Goal: Entertainment & Leisure: Browse casually

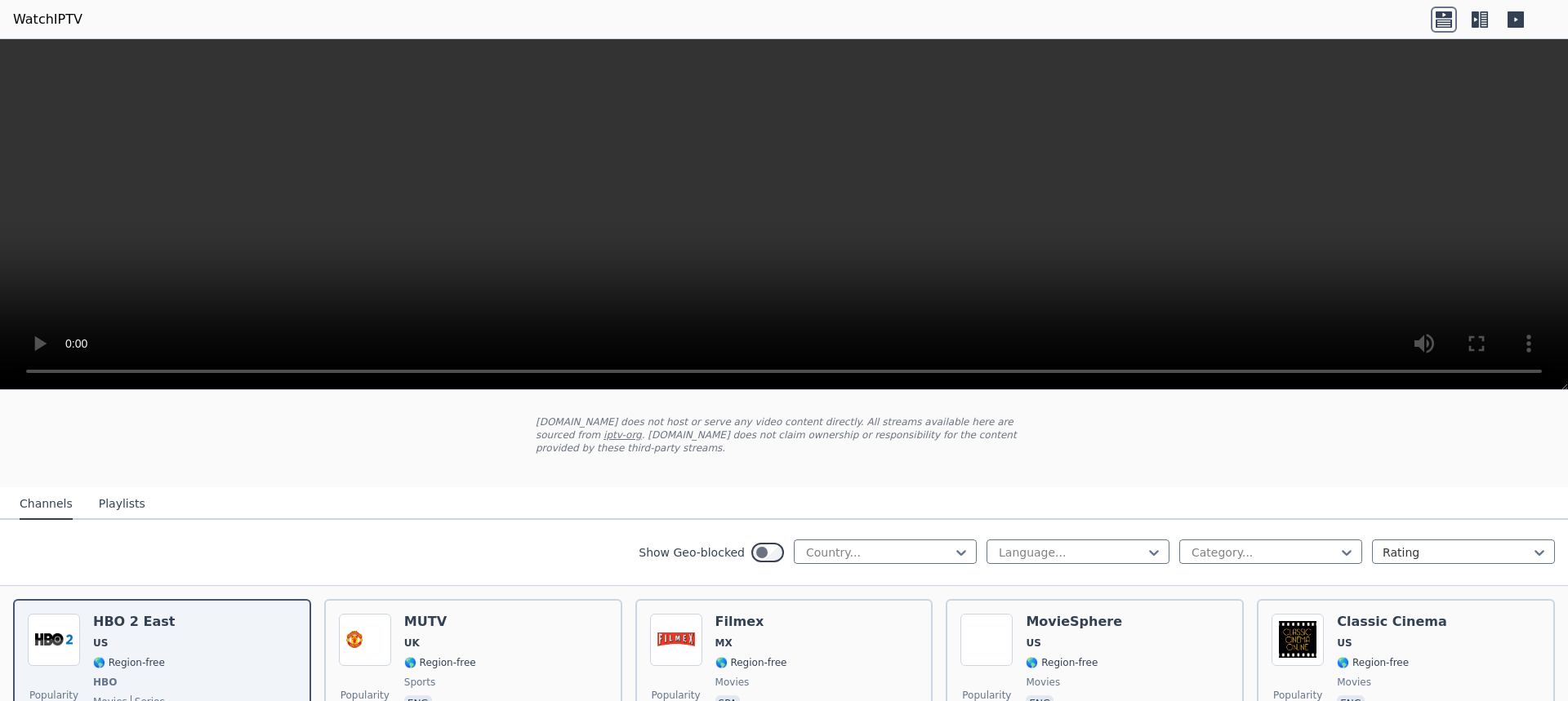
scroll to position [163, 0]
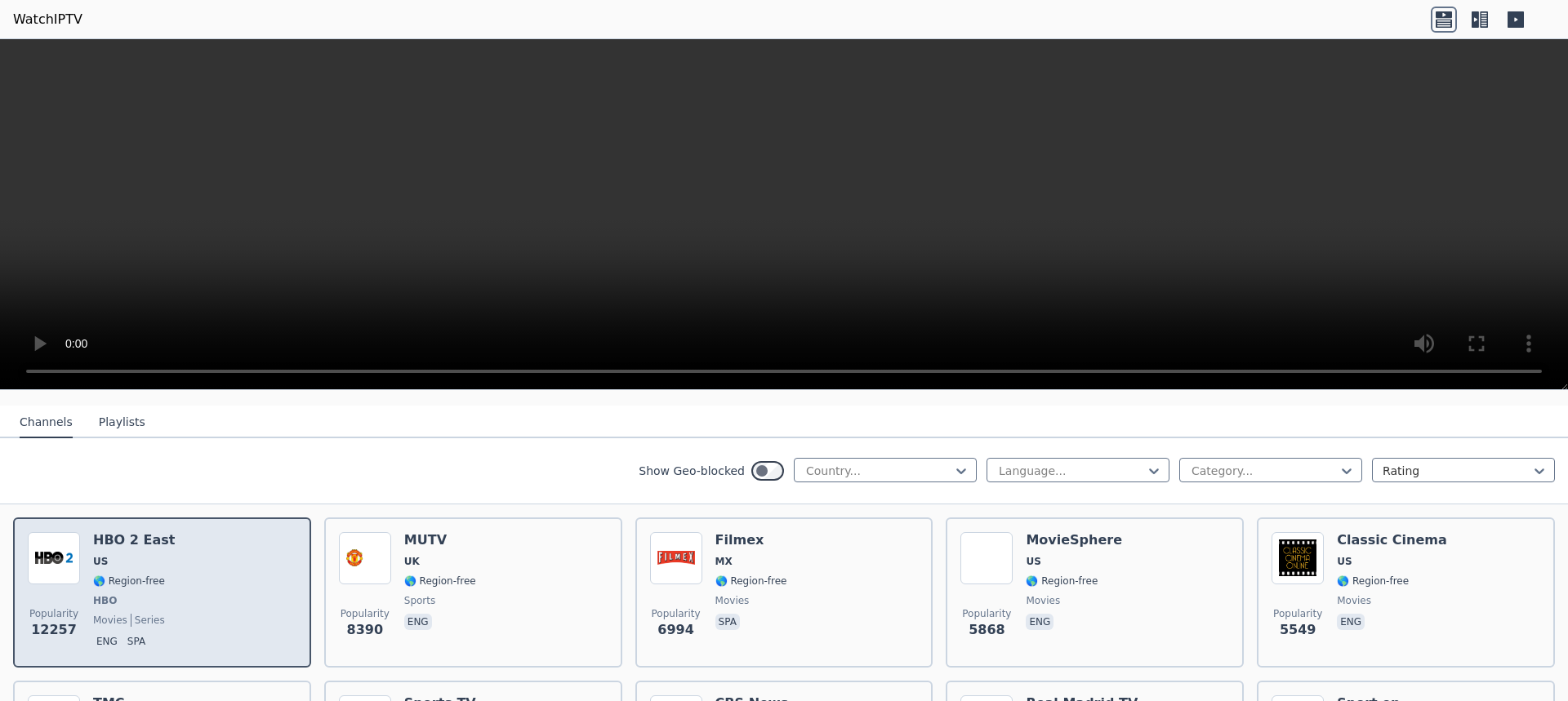
click at [128, 532] on h6 "HBO 2 East" at bounding box center [134, 540] width 82 height 16
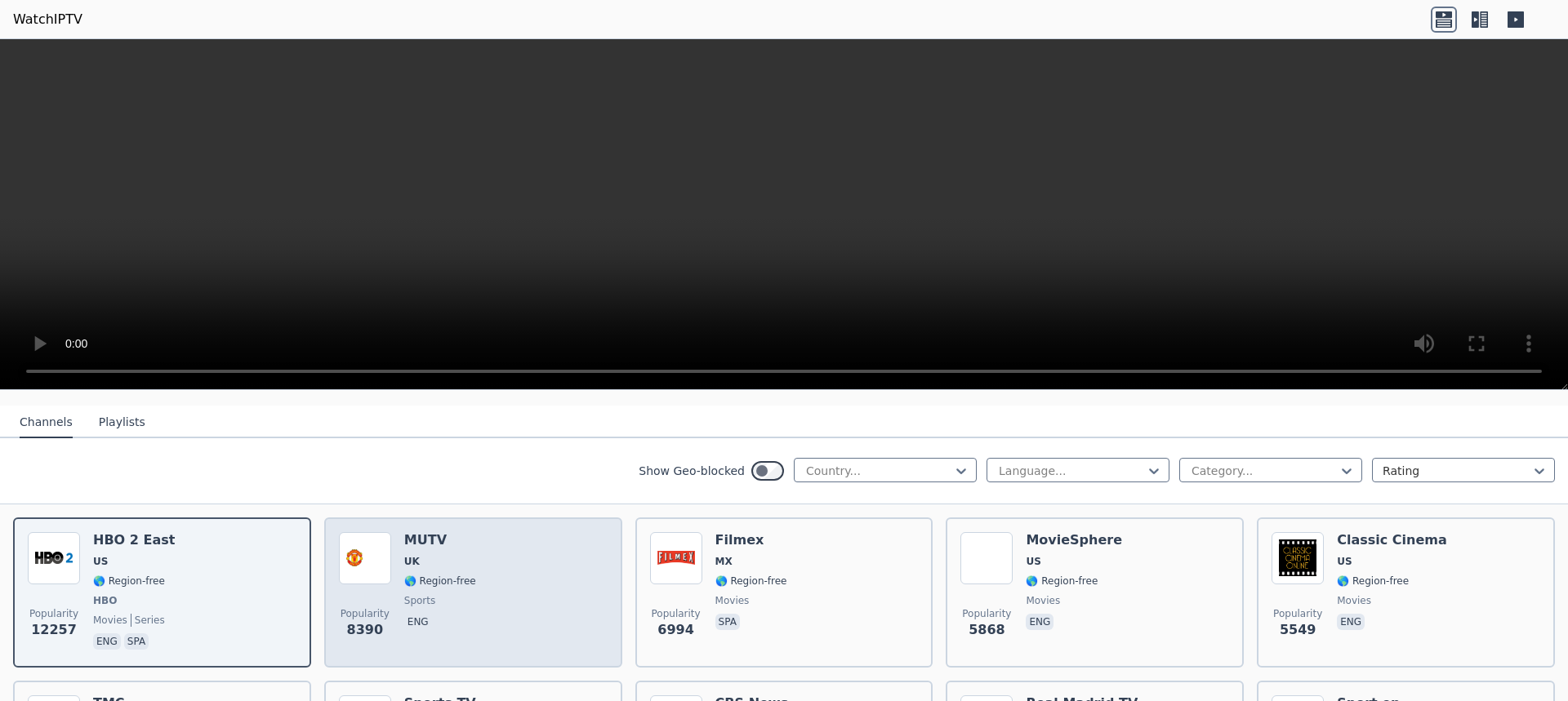
click at [425, 555] on span "UK" at bounding box center [440, 561] width 72 height 13
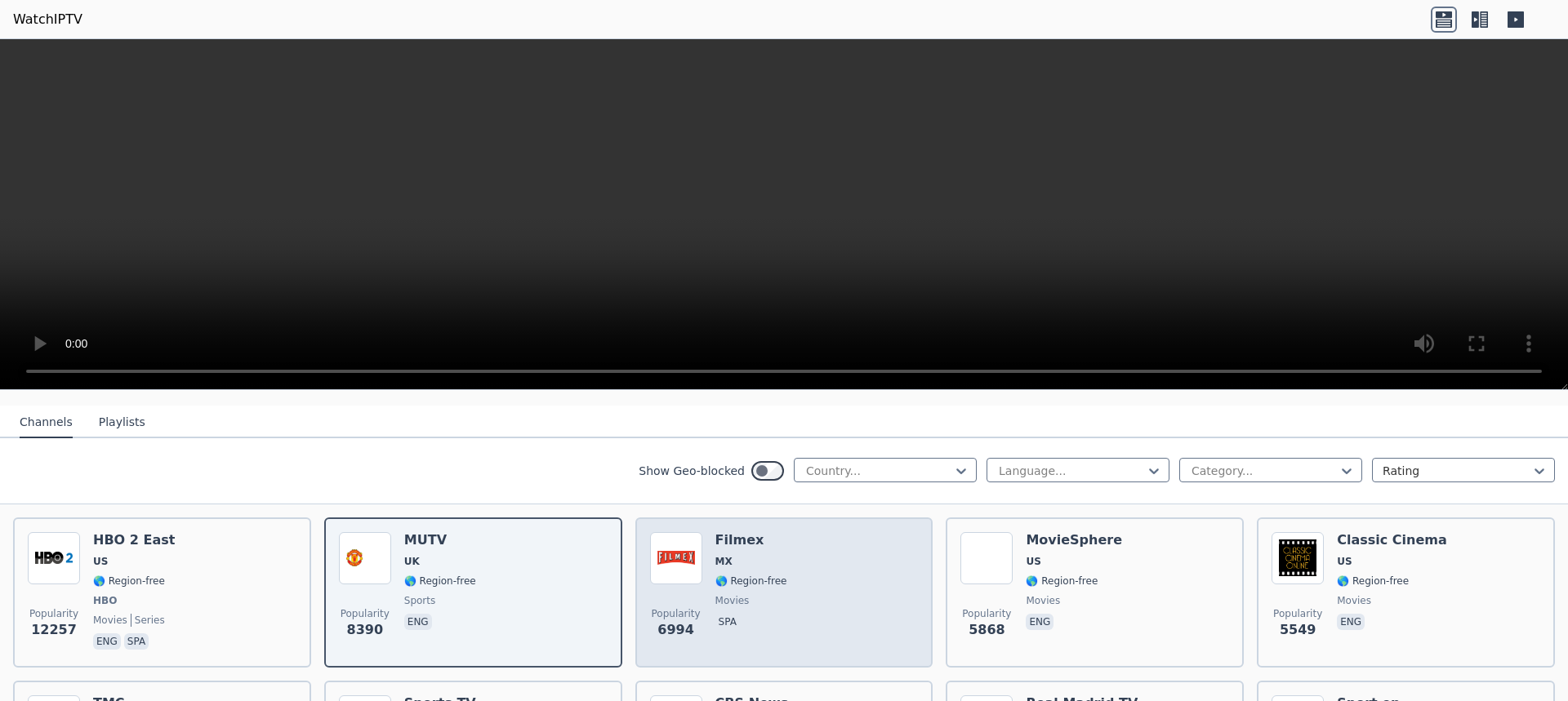
click at [724, 555] on span "MX" at bounding box center [723, 561] width 17 height 13
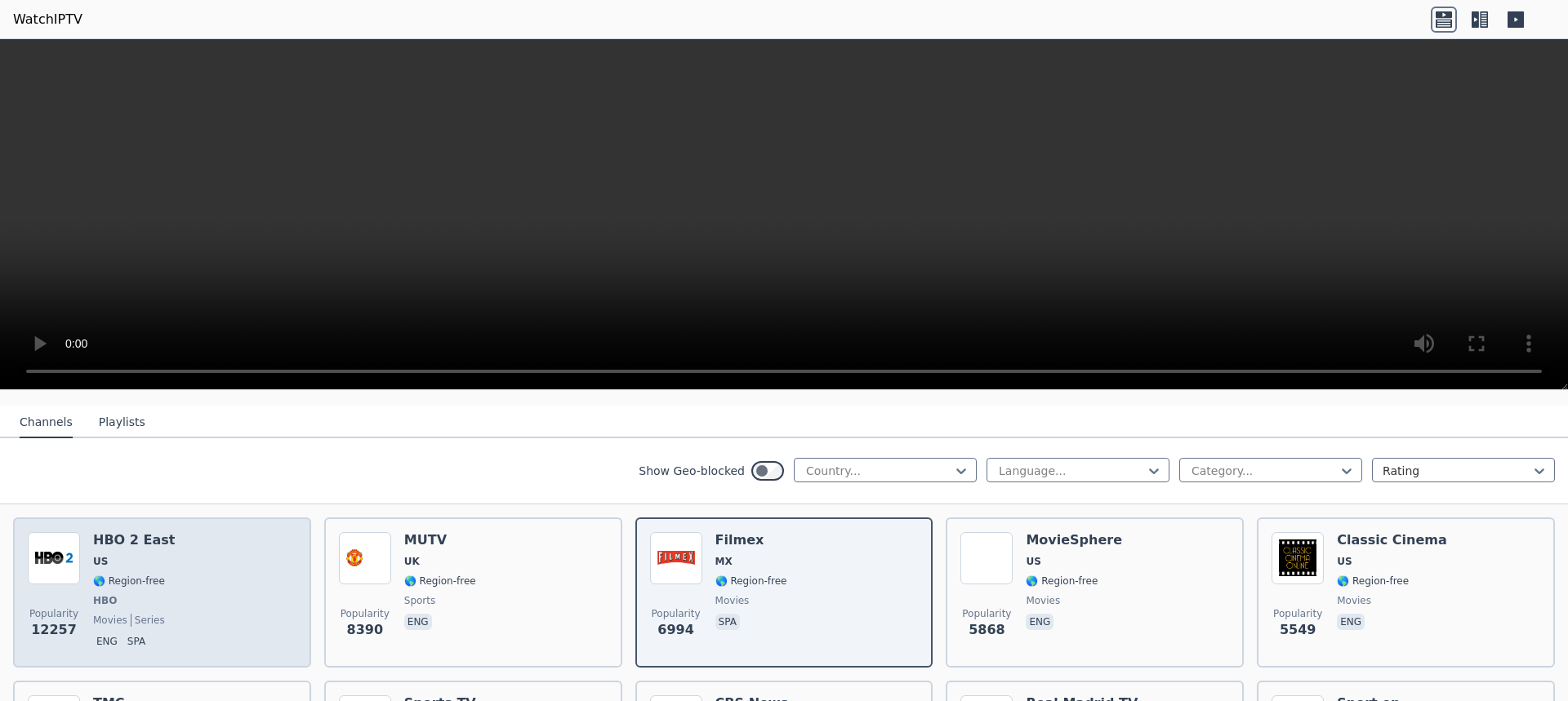
click at [157, 580] on div "HBO 2 East US 🌎 Region-free HBO movies series eng spa" at bounding box center [134, 592] width 82 height 121
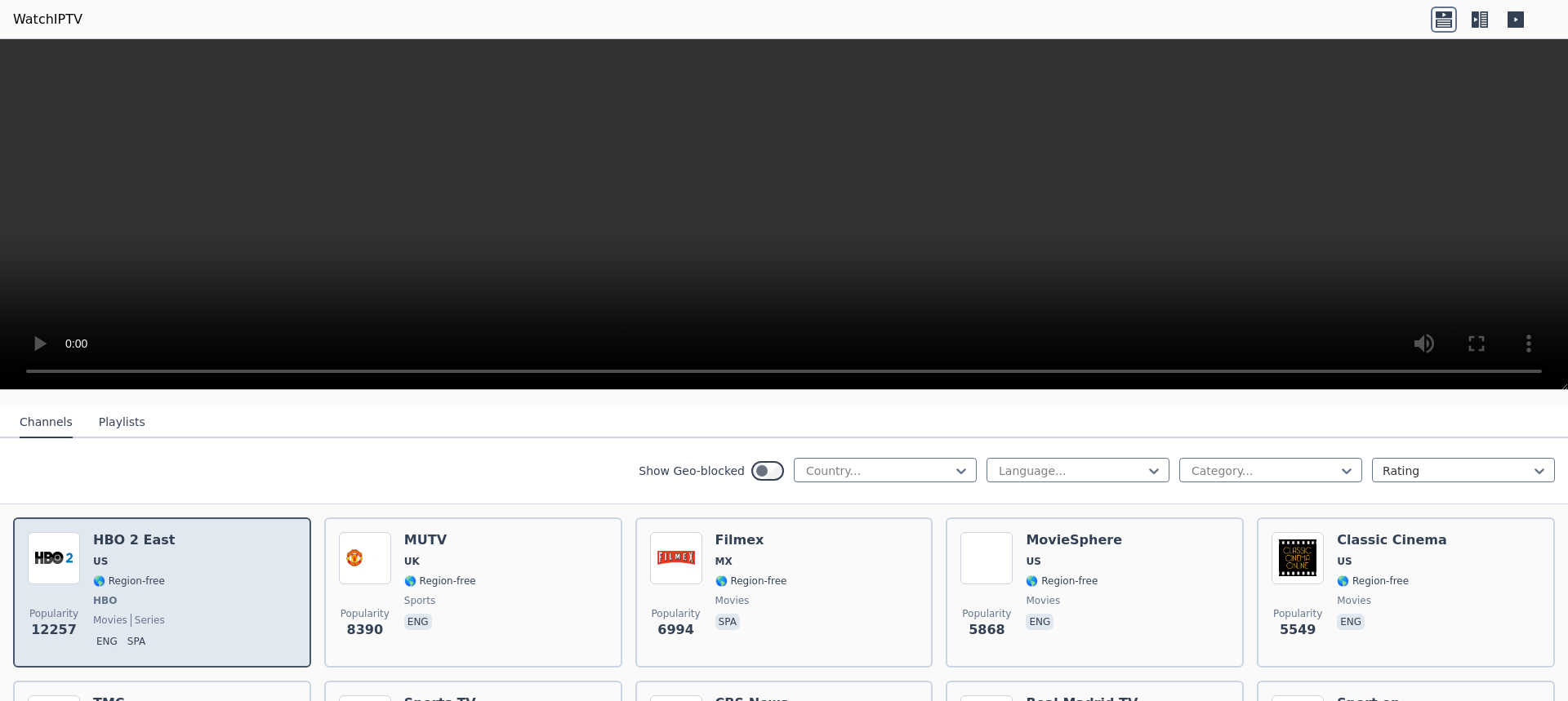
click at [157, 594] on span "HBO" at bounding box center [134, 600] width 82 height 13
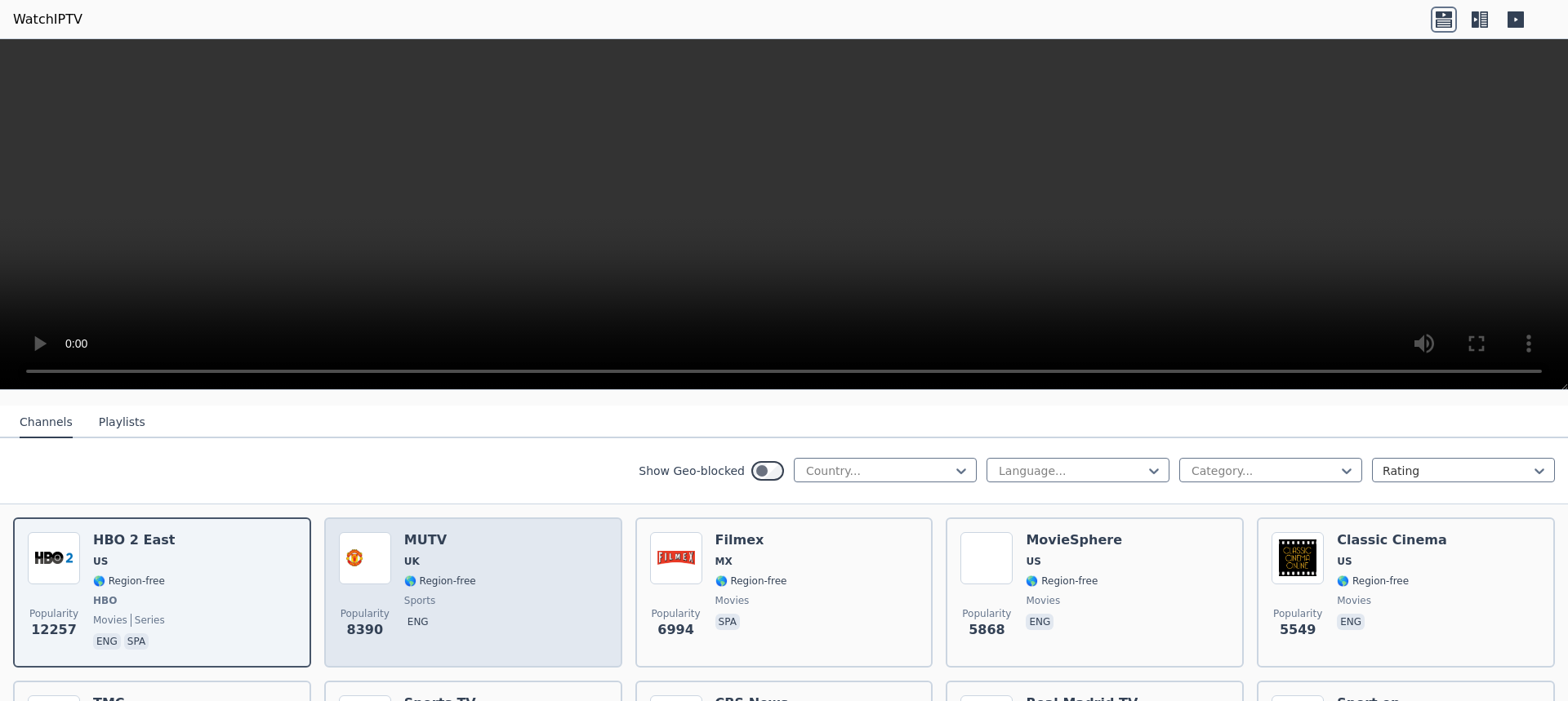
click at [436, 575] on span "🌎 Region-free" at bounding box center [440, 581] width 72 height 13
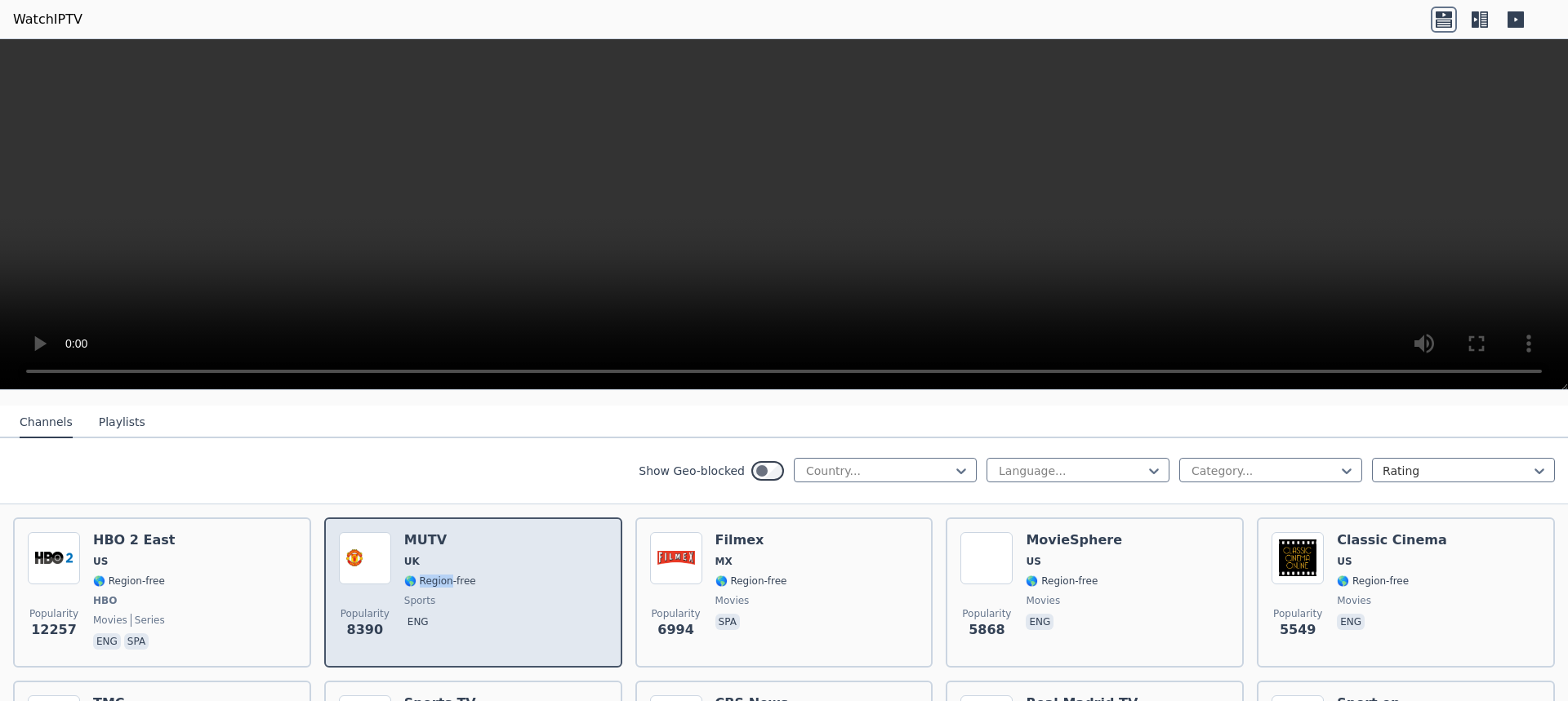
click at [436, 575] on span "🌎 Region-free" at bounding box center [440, 581] width 72 height 13
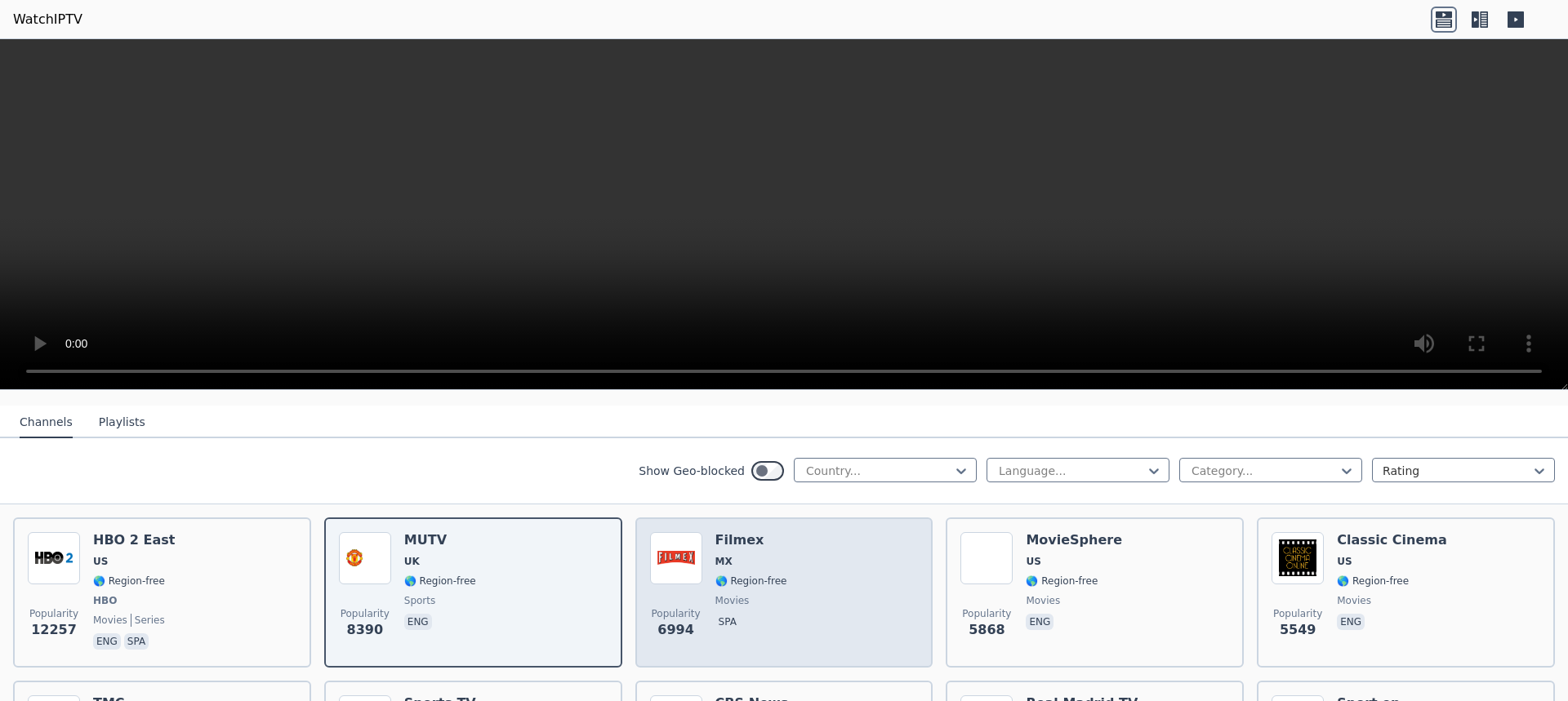
click at [794, 566] on div "Popularity 6994 Filmex MX 🌎 Region-free movies spa" at bounding box center [784, 592] width 269 height 121
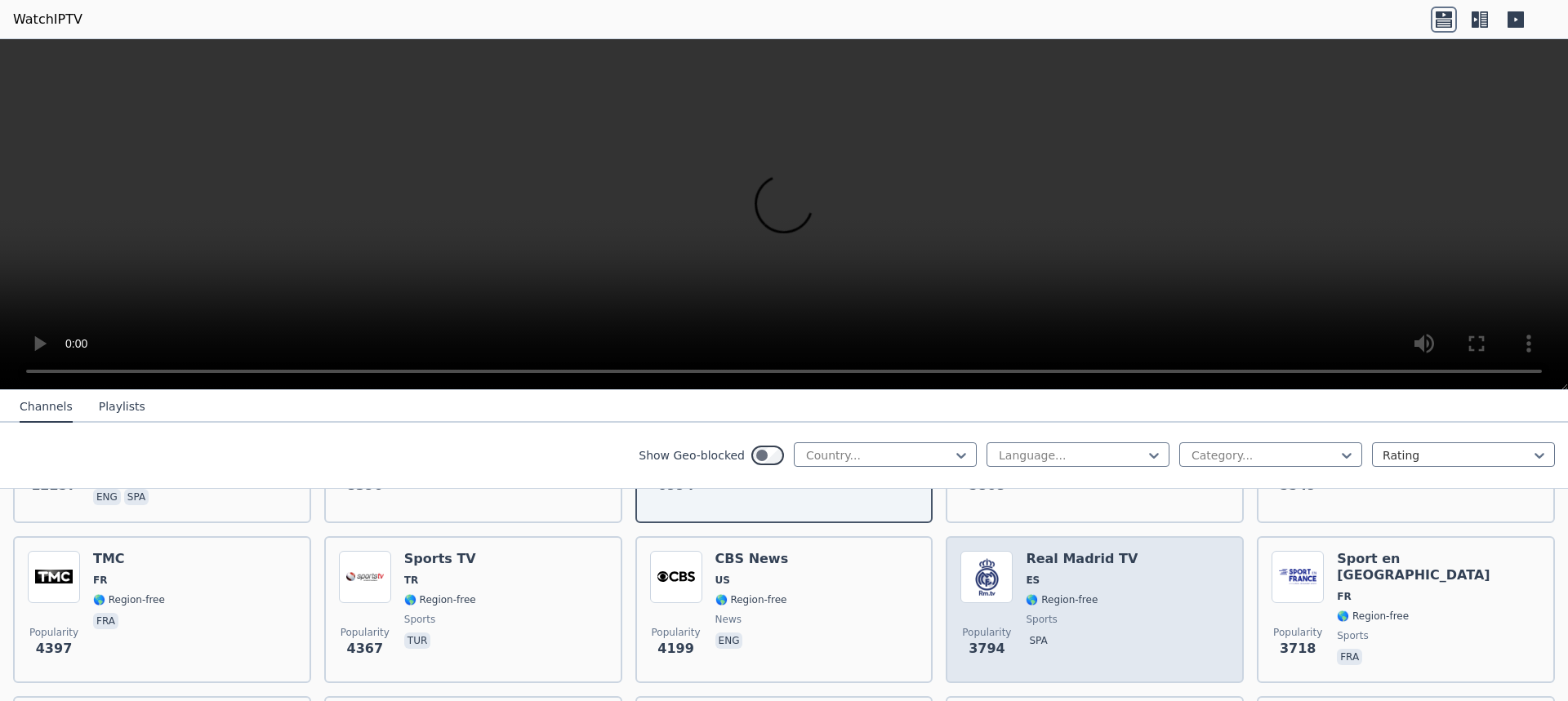
scroll to position [82, 0]
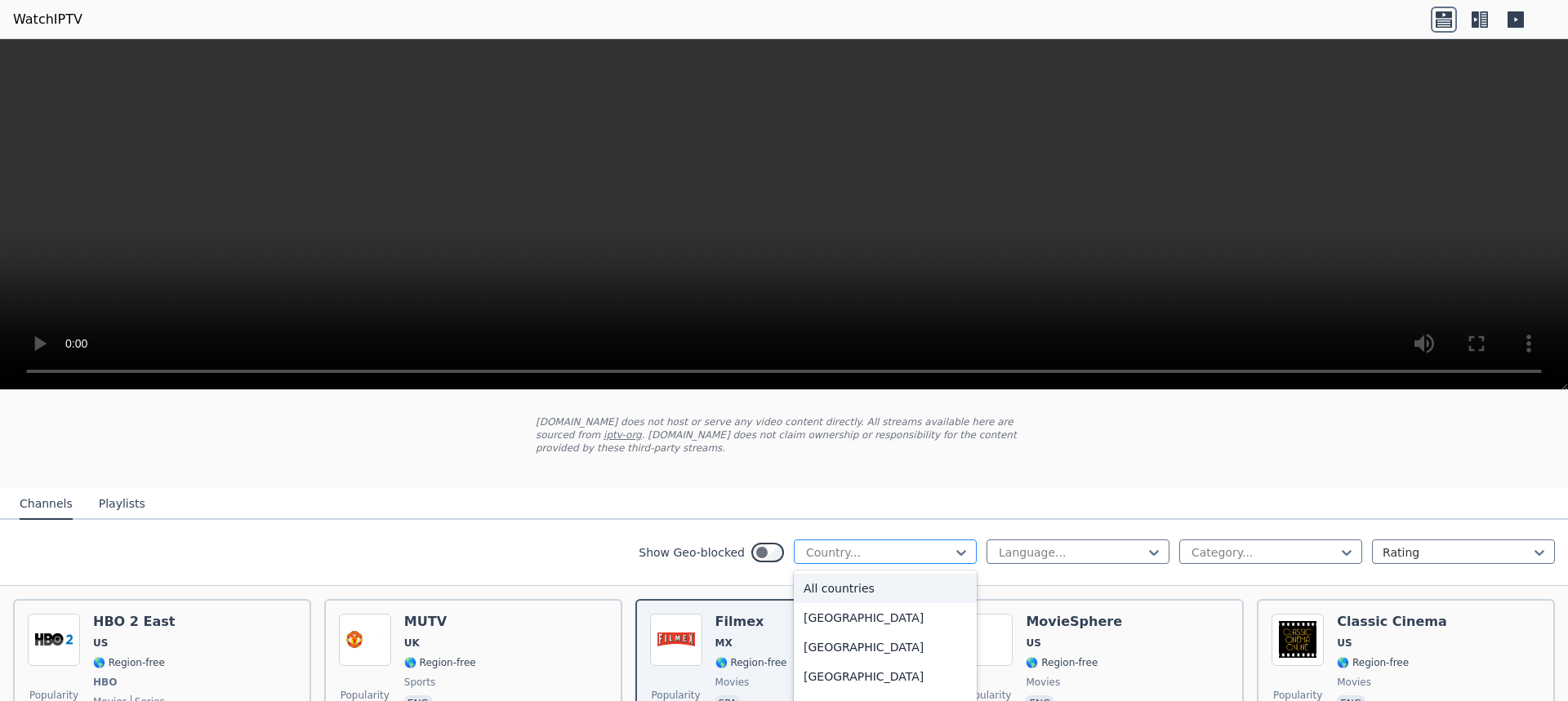
click at [895, 547] on div at bounding box center [878, 552] width 149 height 16
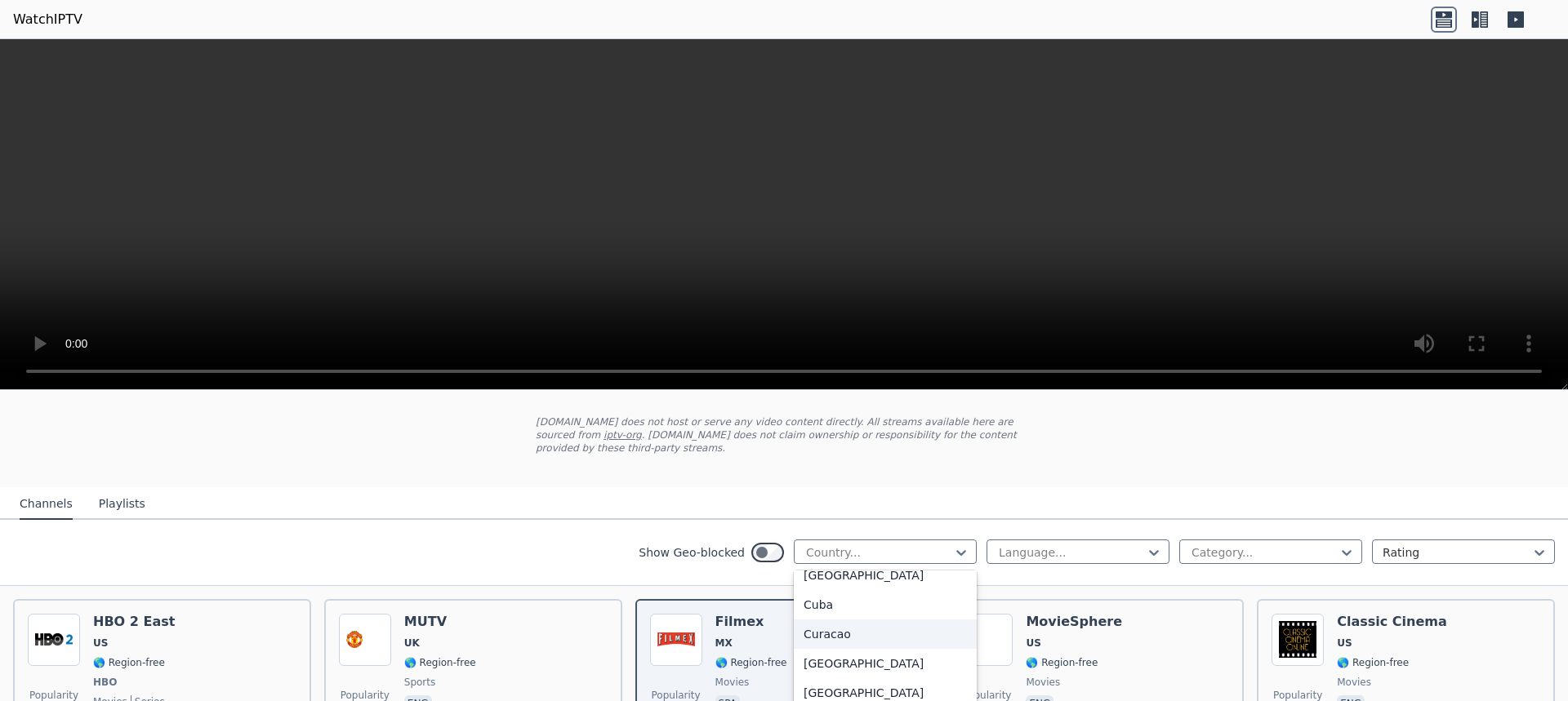
scroll to position [1388, 0]
click at [863, 597] on div "[GEOGRAPHIC_DATA]" at bounding box center [885, 611] width 183 height 29
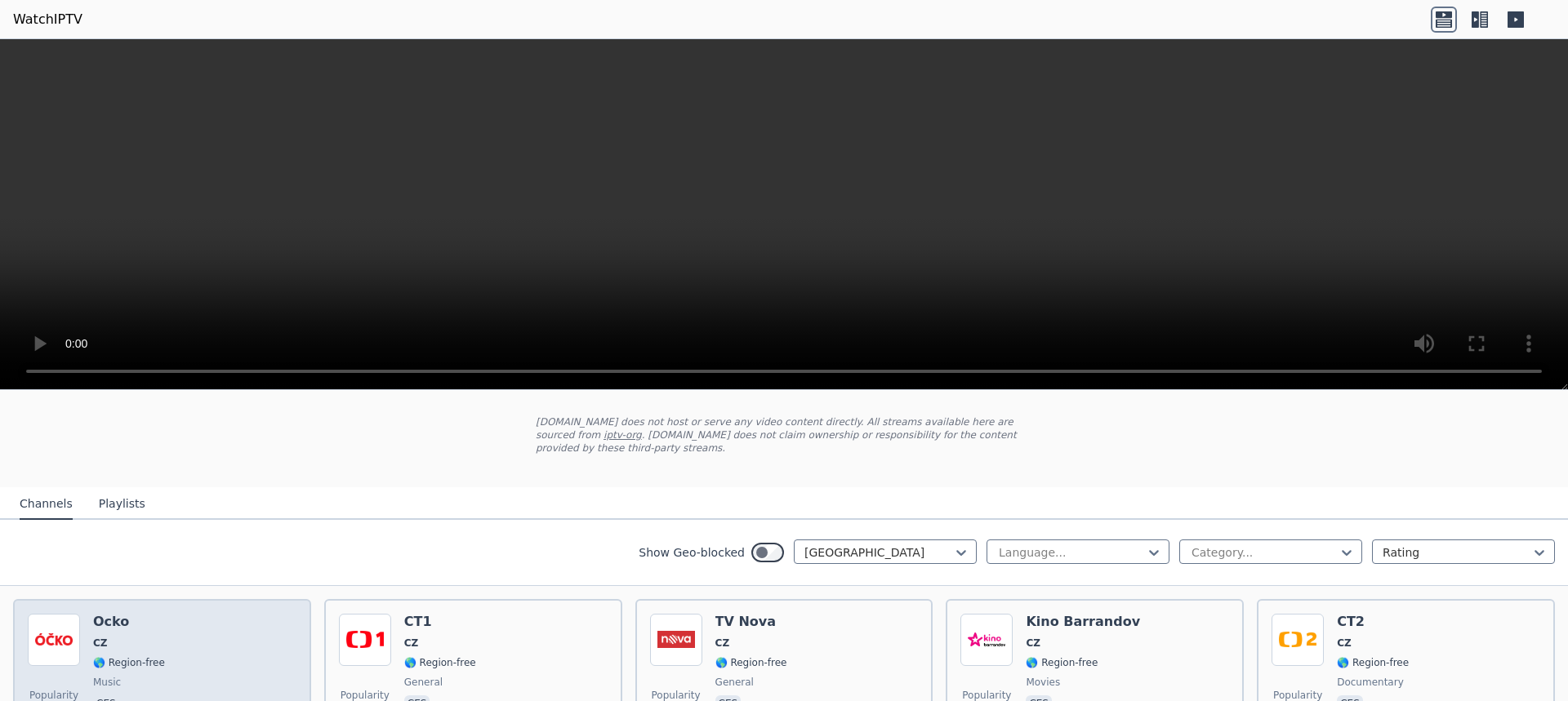
click at [123, 637] on span "CZ" at bounding box center [129, 643] width 72 height 13
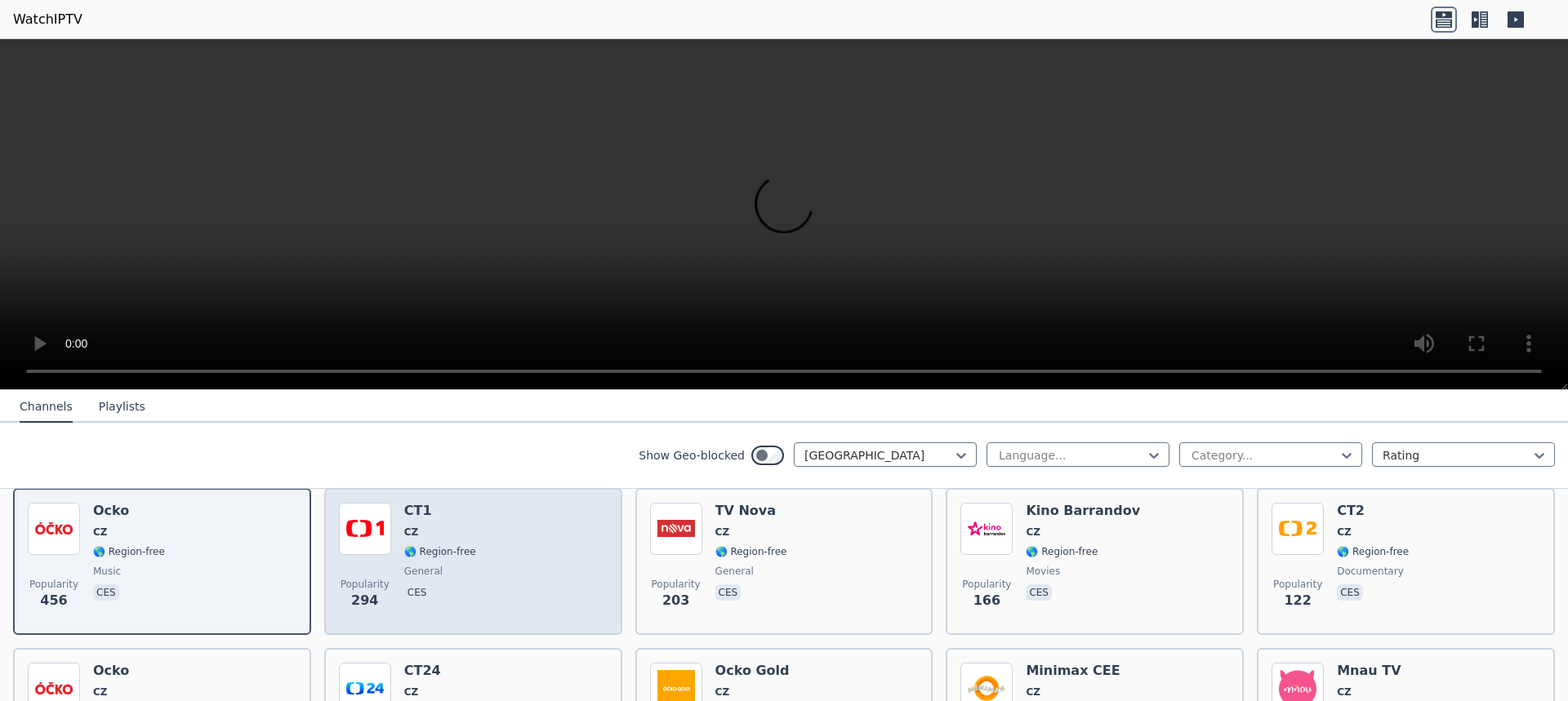
scroll to position [163, 0]
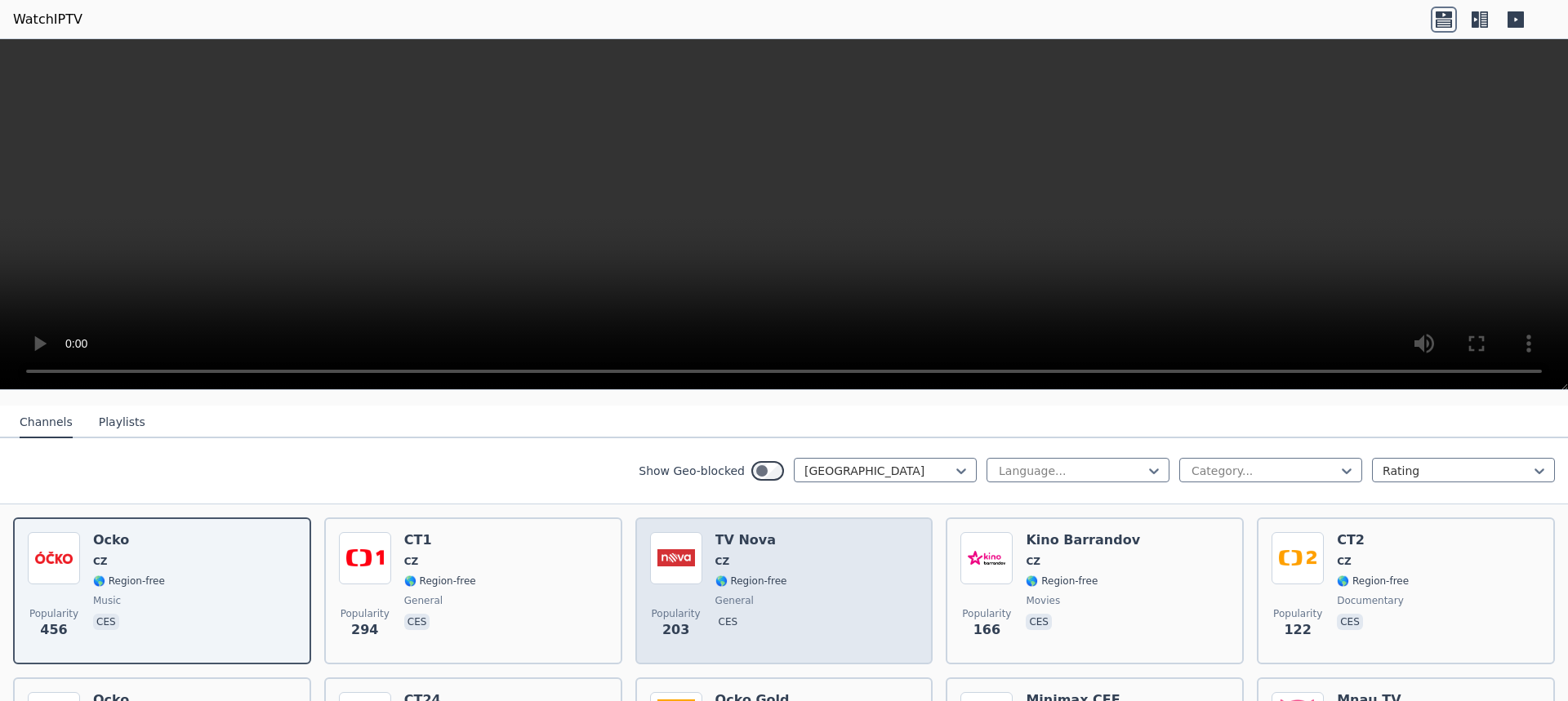
click at [801, 568] on div "Popularity 203 TV Nova CZ 🌎 Region-free general ces" at bounding box center [784, 591] width 269 height 118
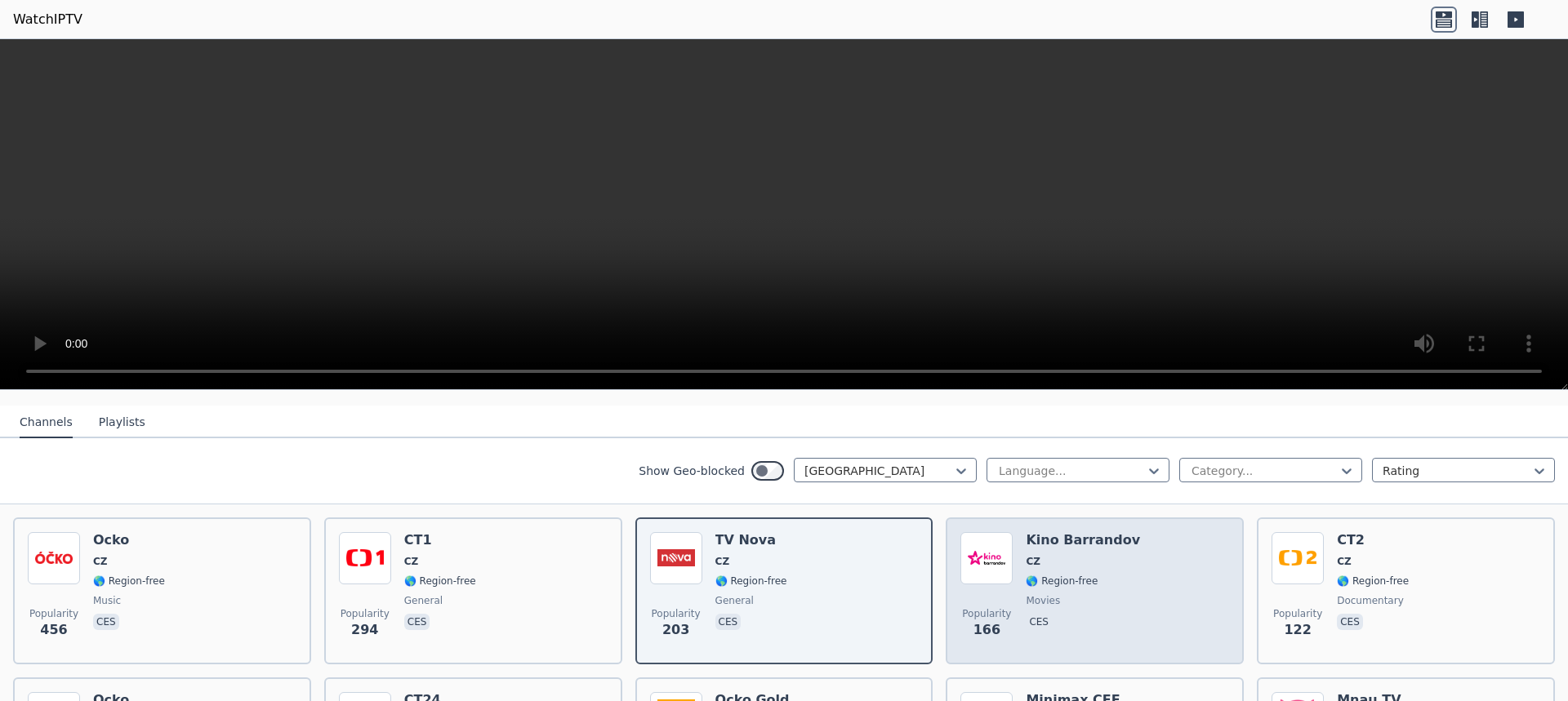
click at [1073, 557] on div "Kino Barrandov CZ 🌎 Region-free movies ces" at bounding box center [1083, 591] width 114 height 118
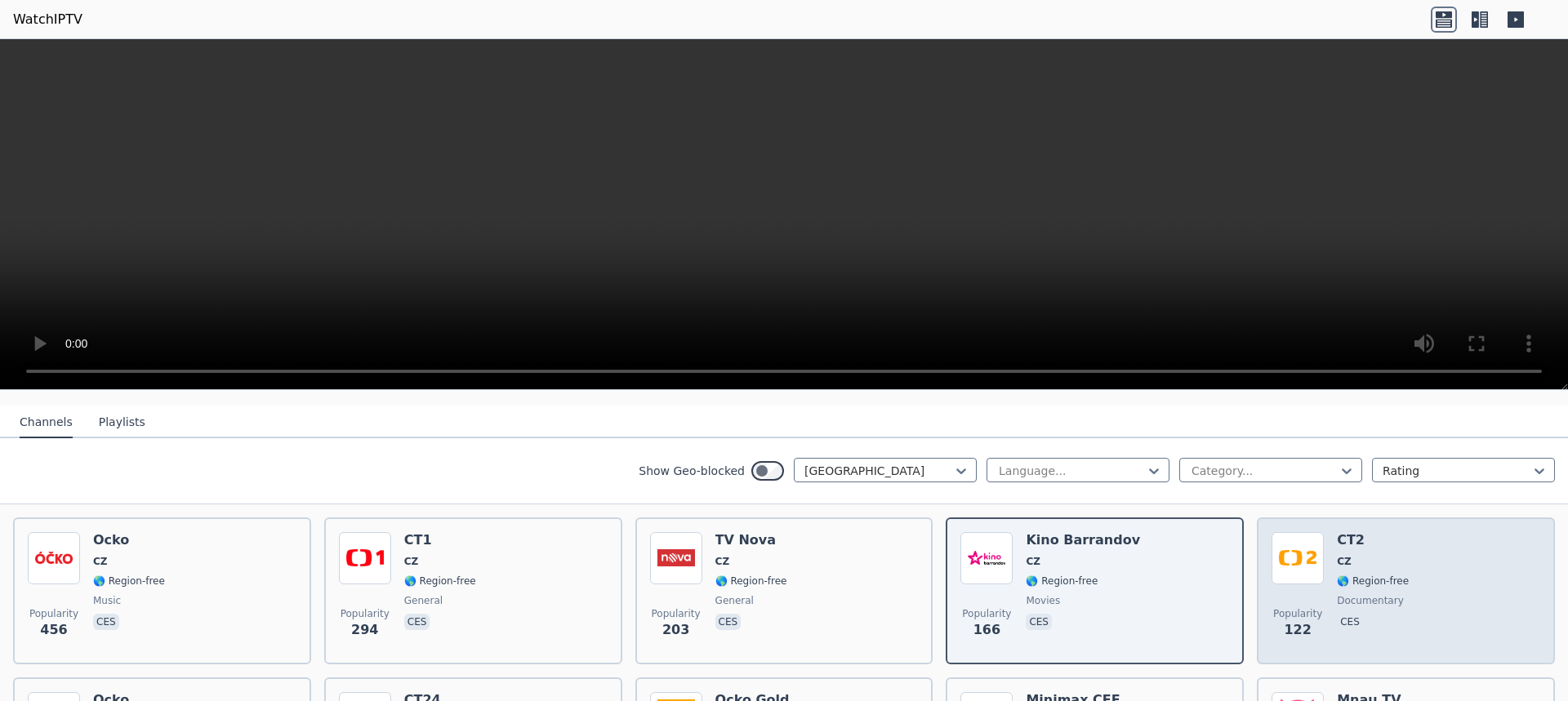
click at [1346, 555] on span "CZ" at bounding box center [1372, 561] width 72 height 13
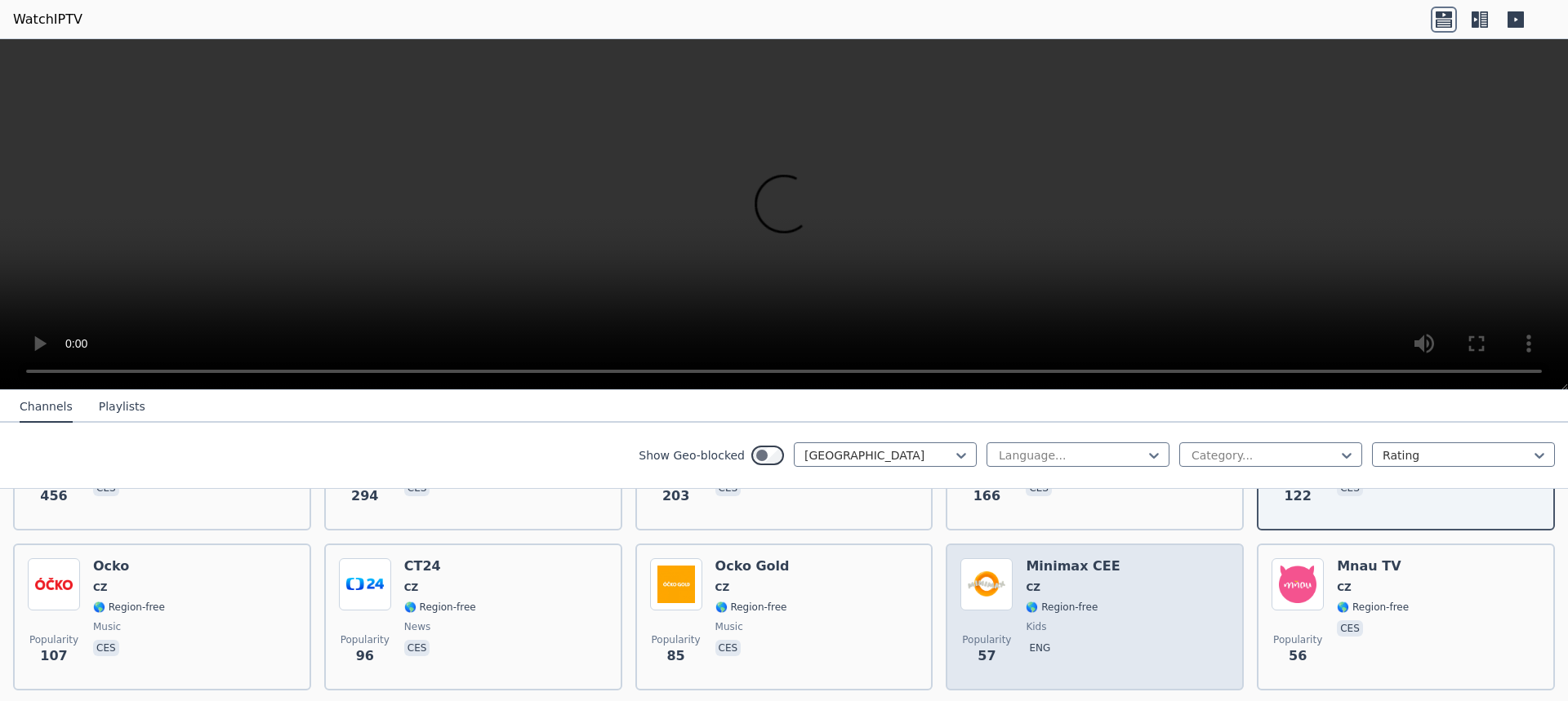
scroll to position [327, 0]
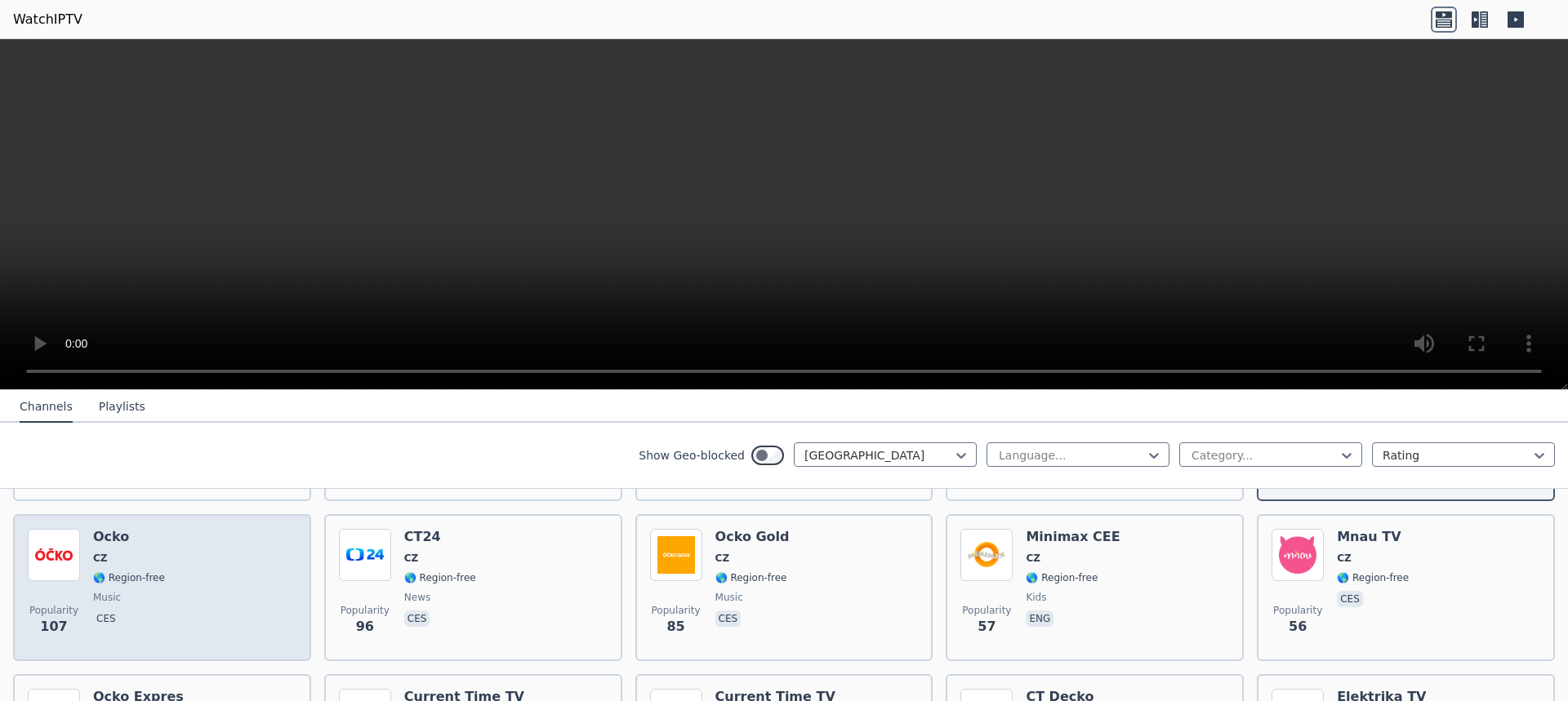
click at [195, 568] on div "Popularity 107 Ocko CZ 🌎 Region-free music ces" at bounding box center [162, 588] width 269 height 118
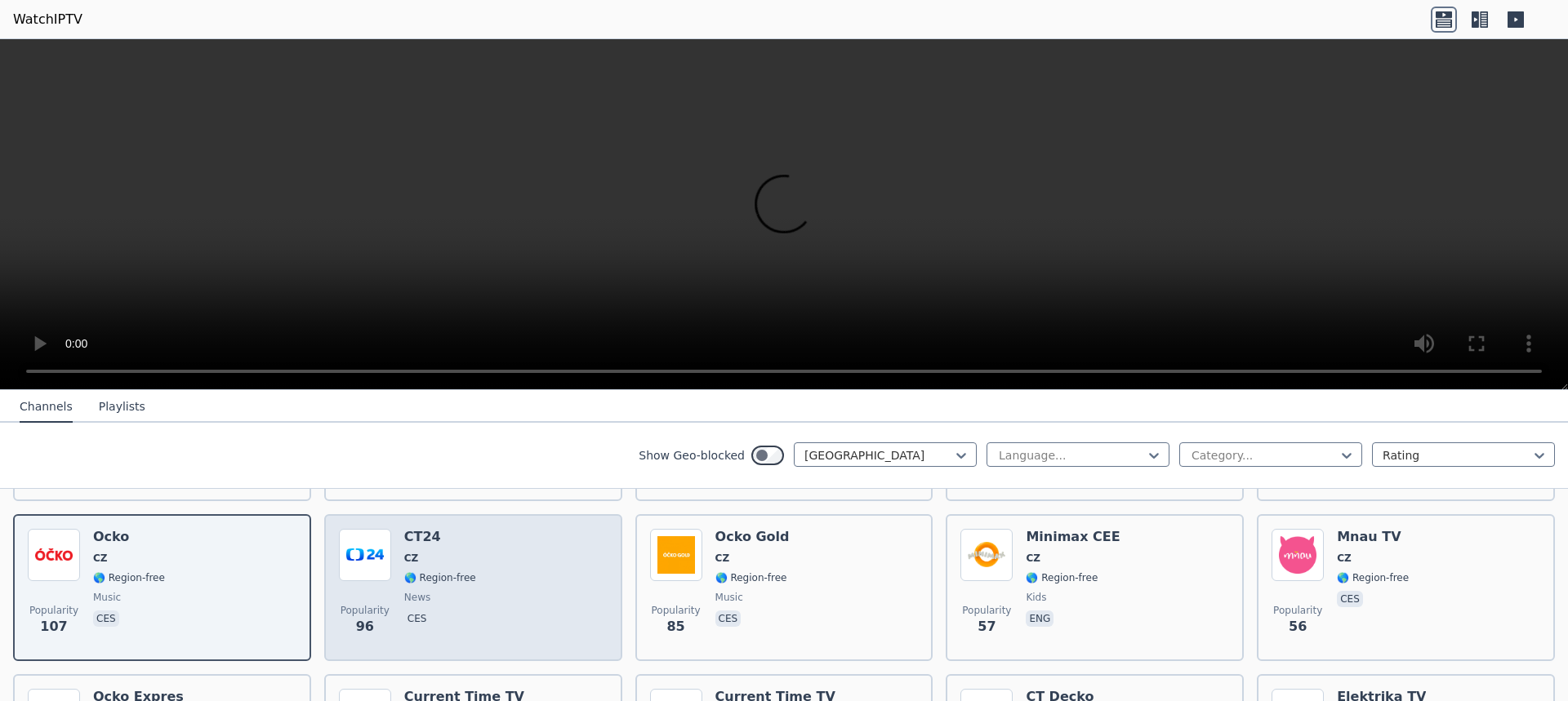
click at [453, 552] on span "CZ" at bounding box center [440, 558] width 72 height 13
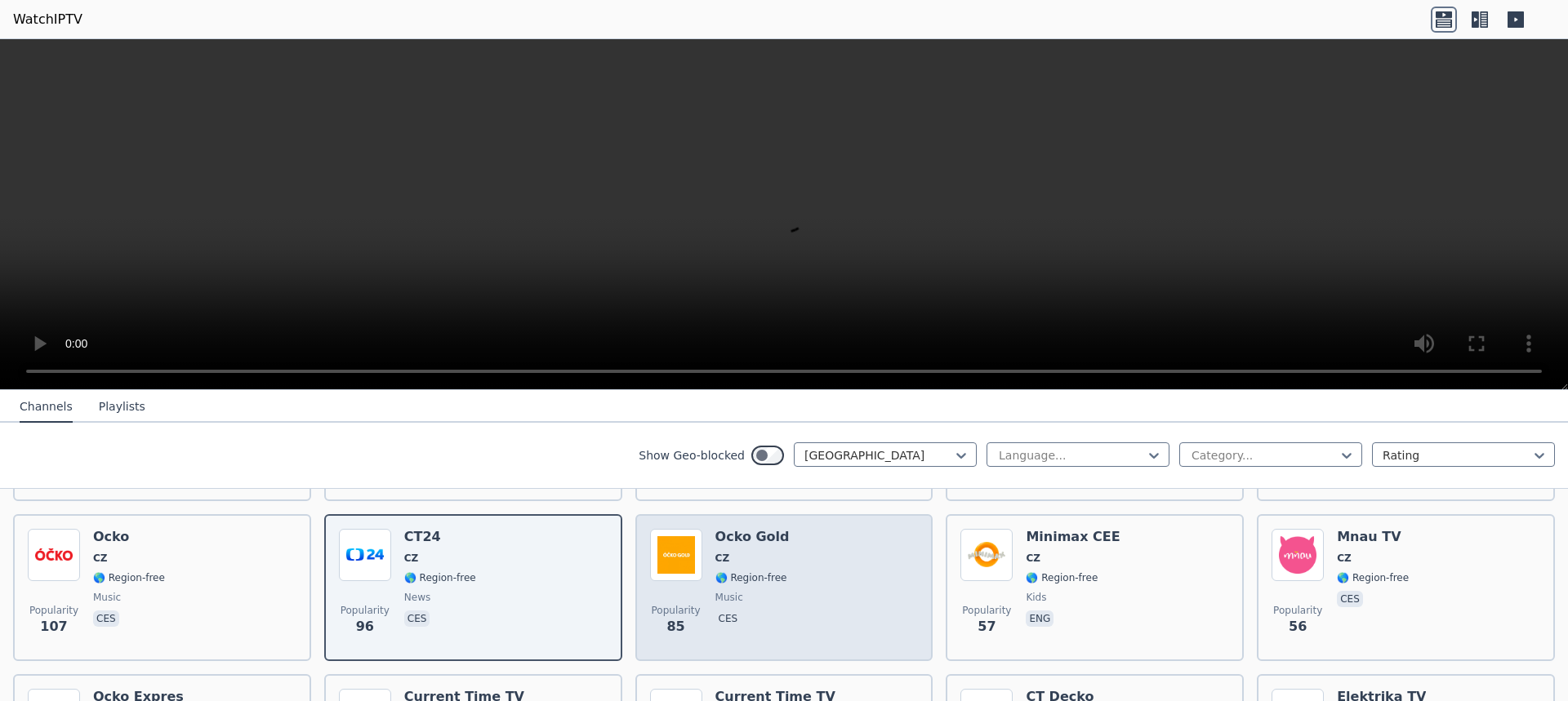
click at [775, 561] on div "Popularity 85 Ocko Gold CZ 🌎 Region-free music ces" at bounding box center [784, 588] width 269 height 118
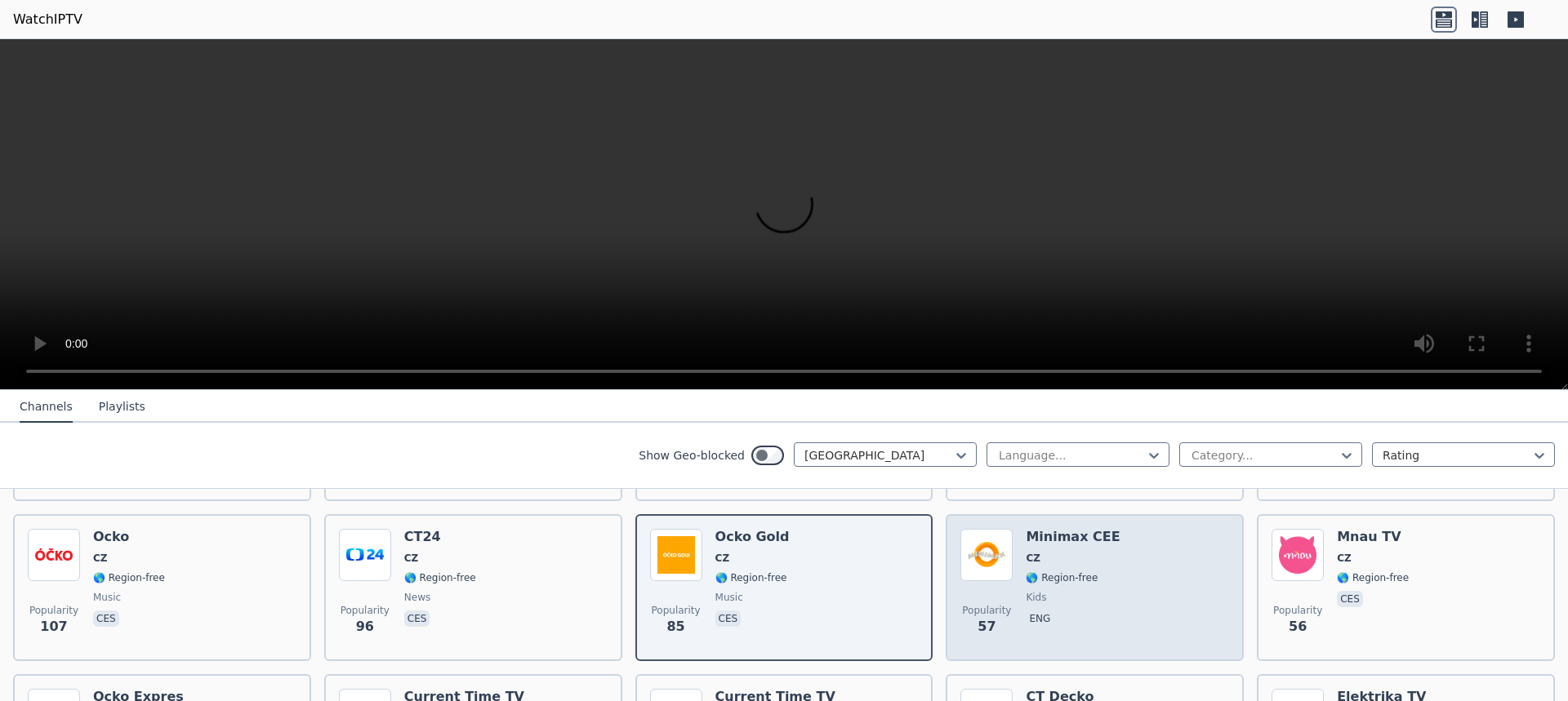
click at [1057, 571] on span "🌎 Region-free" at bounding box center [1062, 577] width 72 height 13
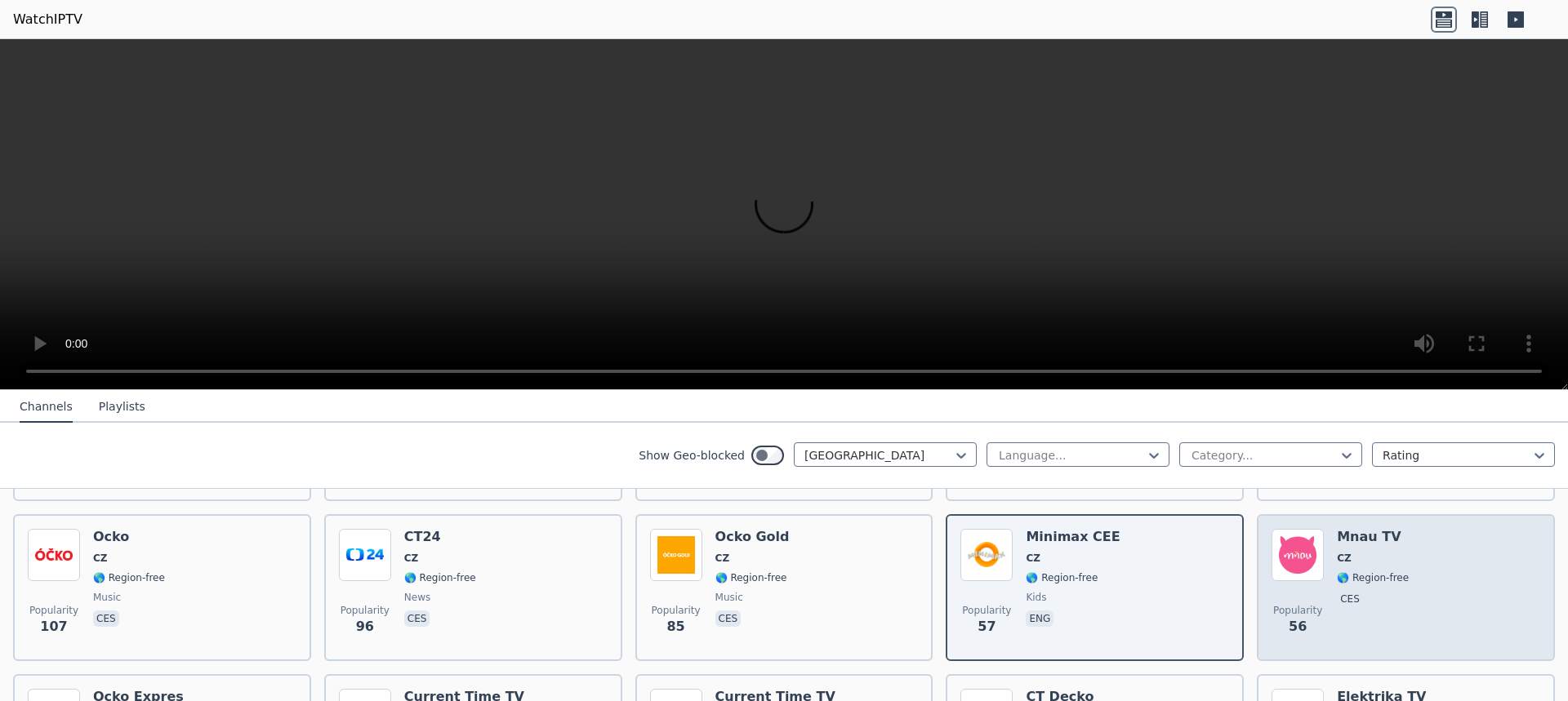
click at [1380, 571] on span "🌎 Region-free" at bounding box center [1372, 577] width 72 height 13
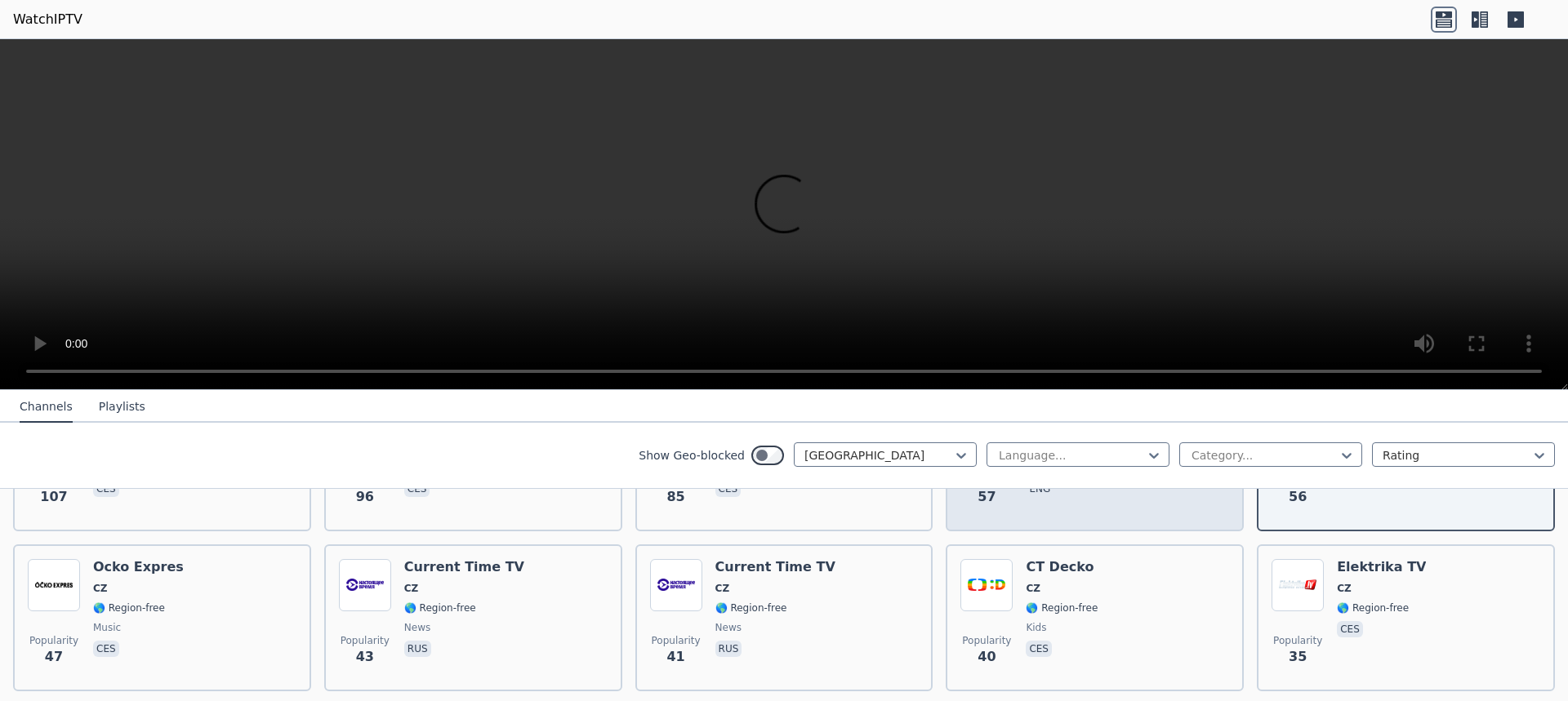
scroll to position [489, 0]
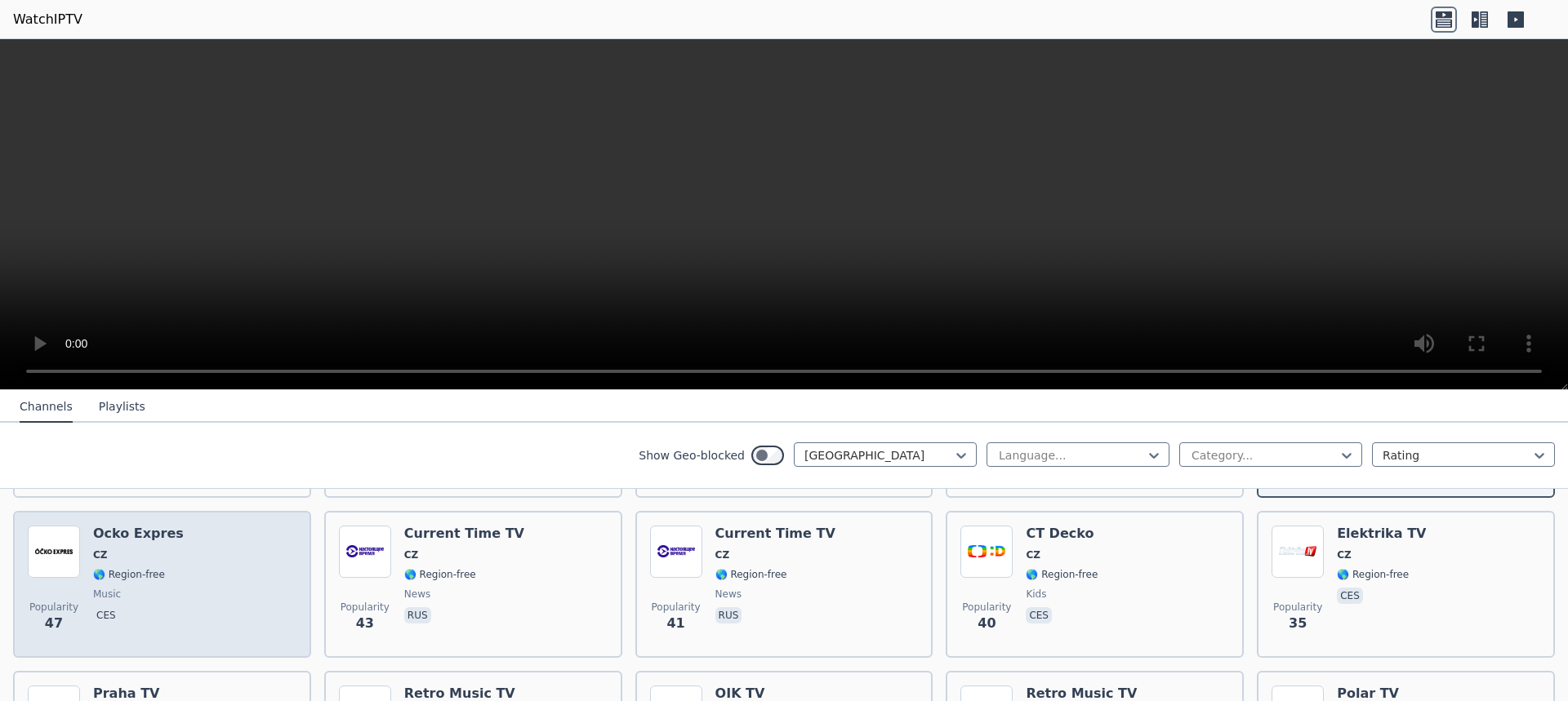
click at [189, 560] on div "Popularity 47 Ocko Expres CZ 🌎 Region-free music ces" at bounding box center [162, 584] width 269 height 118
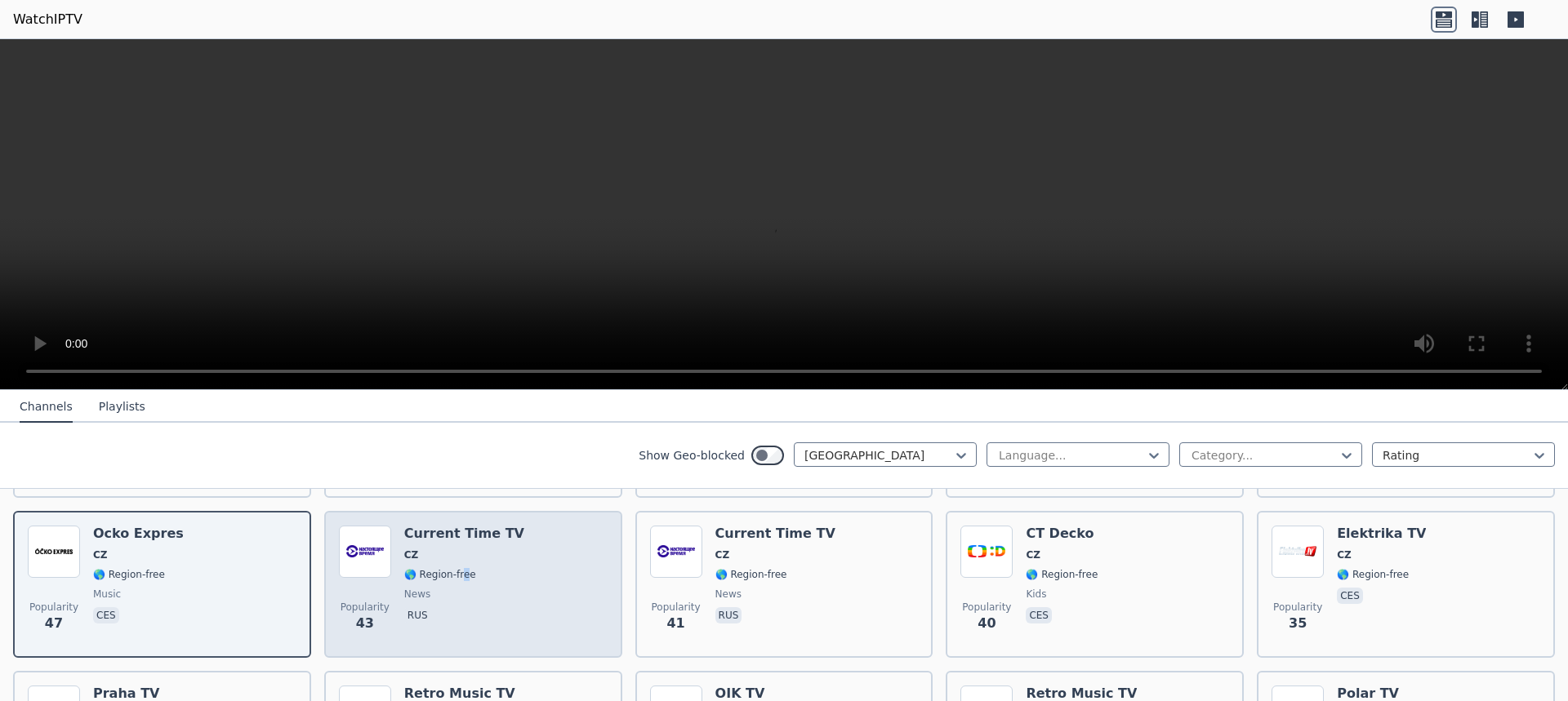
click at [459, 568] on span "🌎 Region-free" at bounding box center [440, 574] width 72 height 13
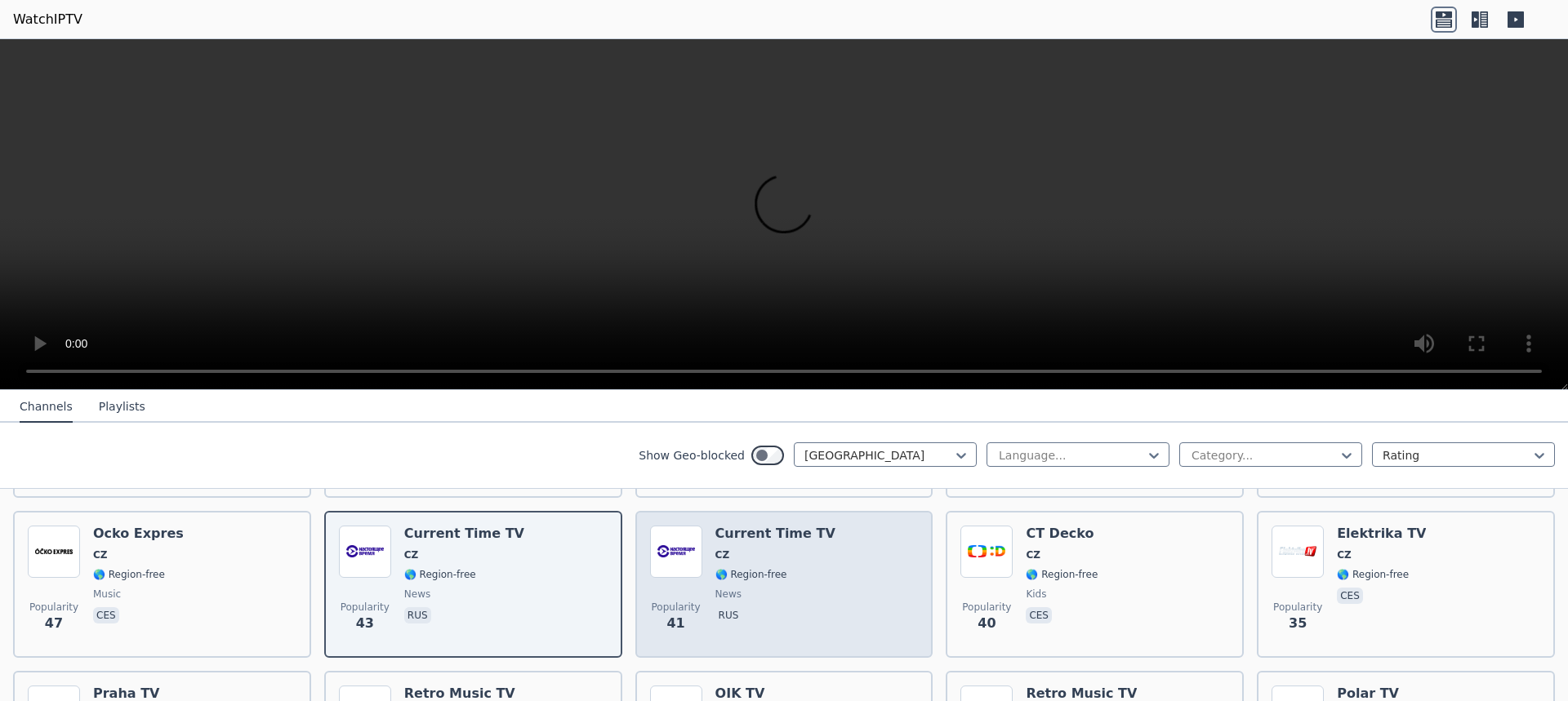
click at [810, 543] on div "Popularity 41 Current Time TV CZ 🌎 Region-free news rus" at bounding box center [784, 584] width 269 height 118
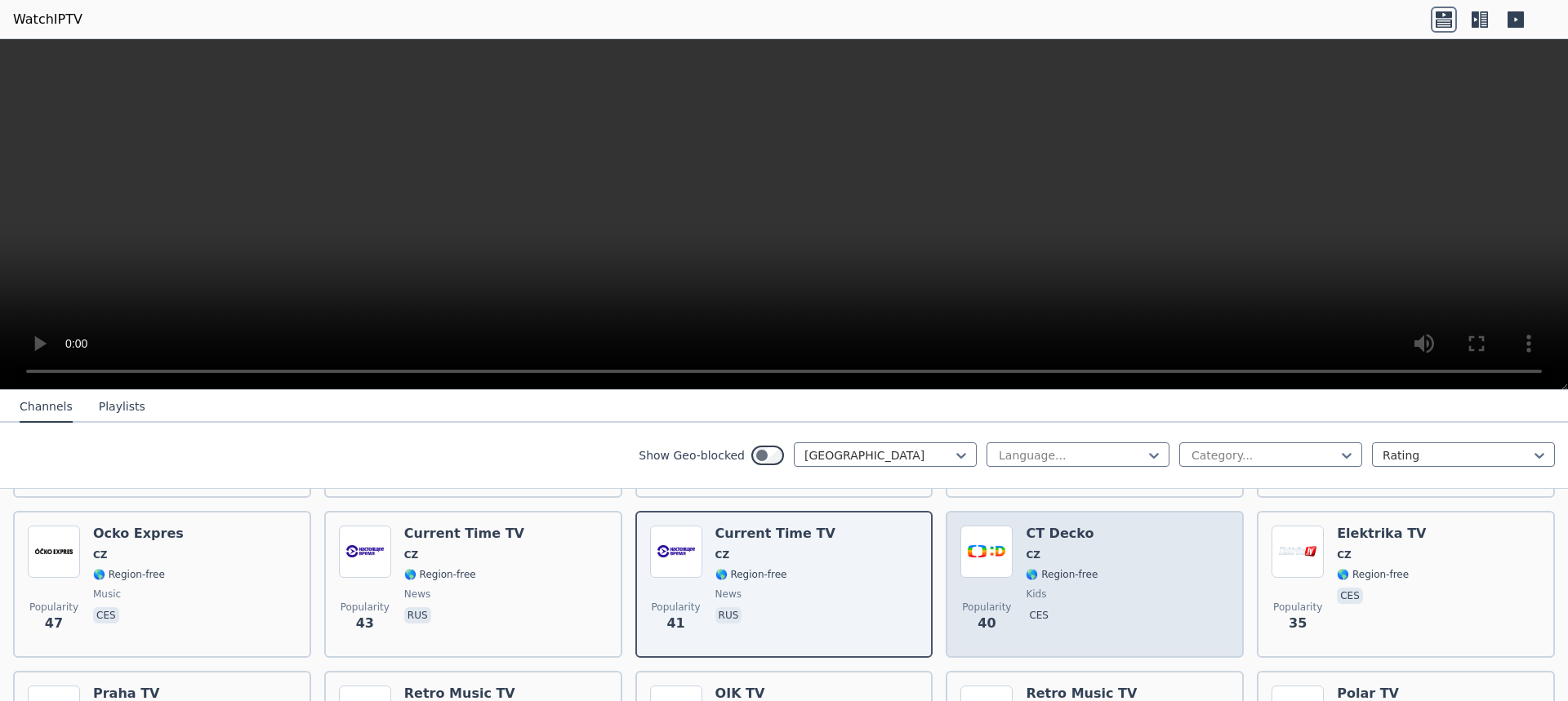
click at [1074, 552] on div "CT Decko CZ 🌎 Region-free kids ces" at bounding box center [1062, 584] width 72 height 118
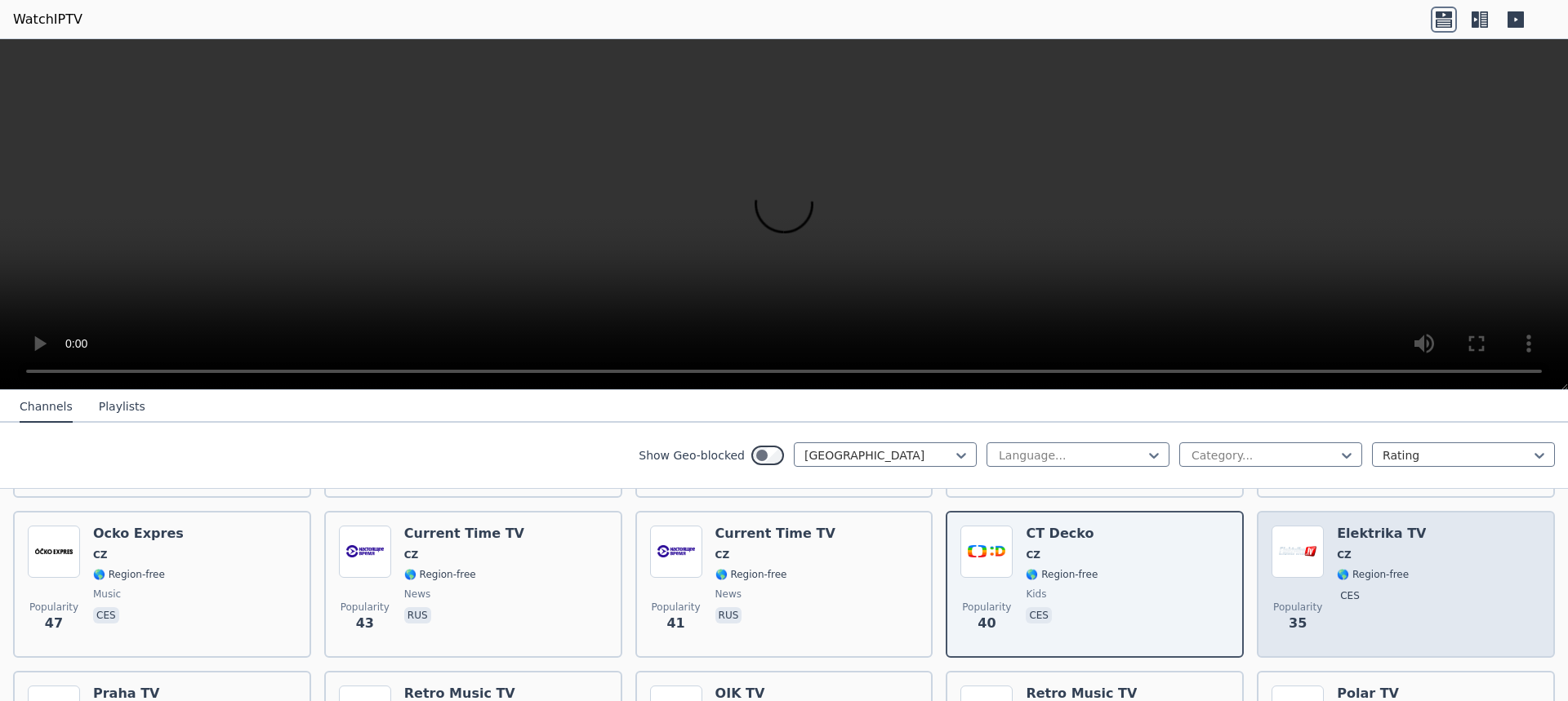
click at [1352, 568] on span "🌎 Region-free" at bounding box center [1372, 574] width 72 height 13
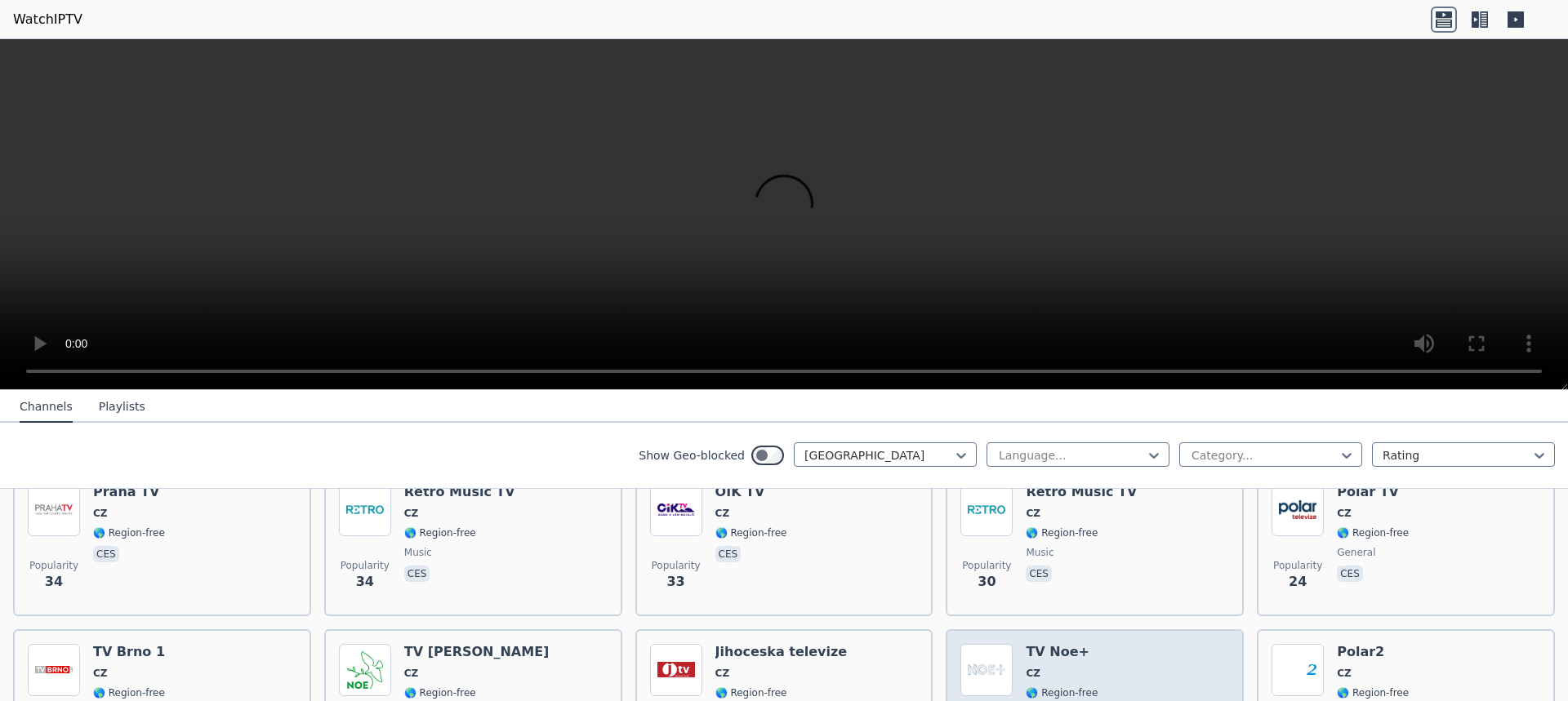
scroll to position [653, 0]
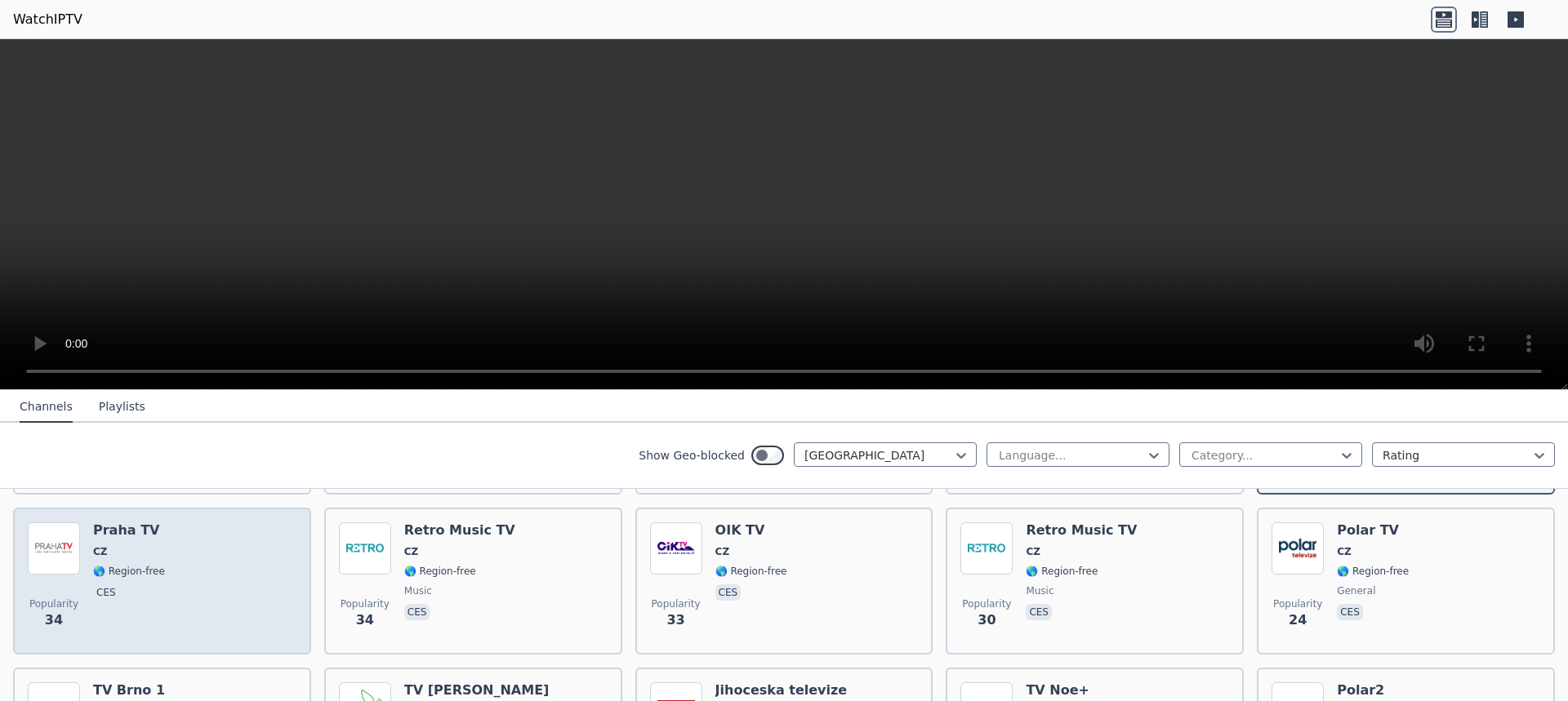
click at [164, 561] on div "Popularity 34 Praha TV CZ 🌎 Region-free ces" at bounding box center [162, 581] width 269 height 118
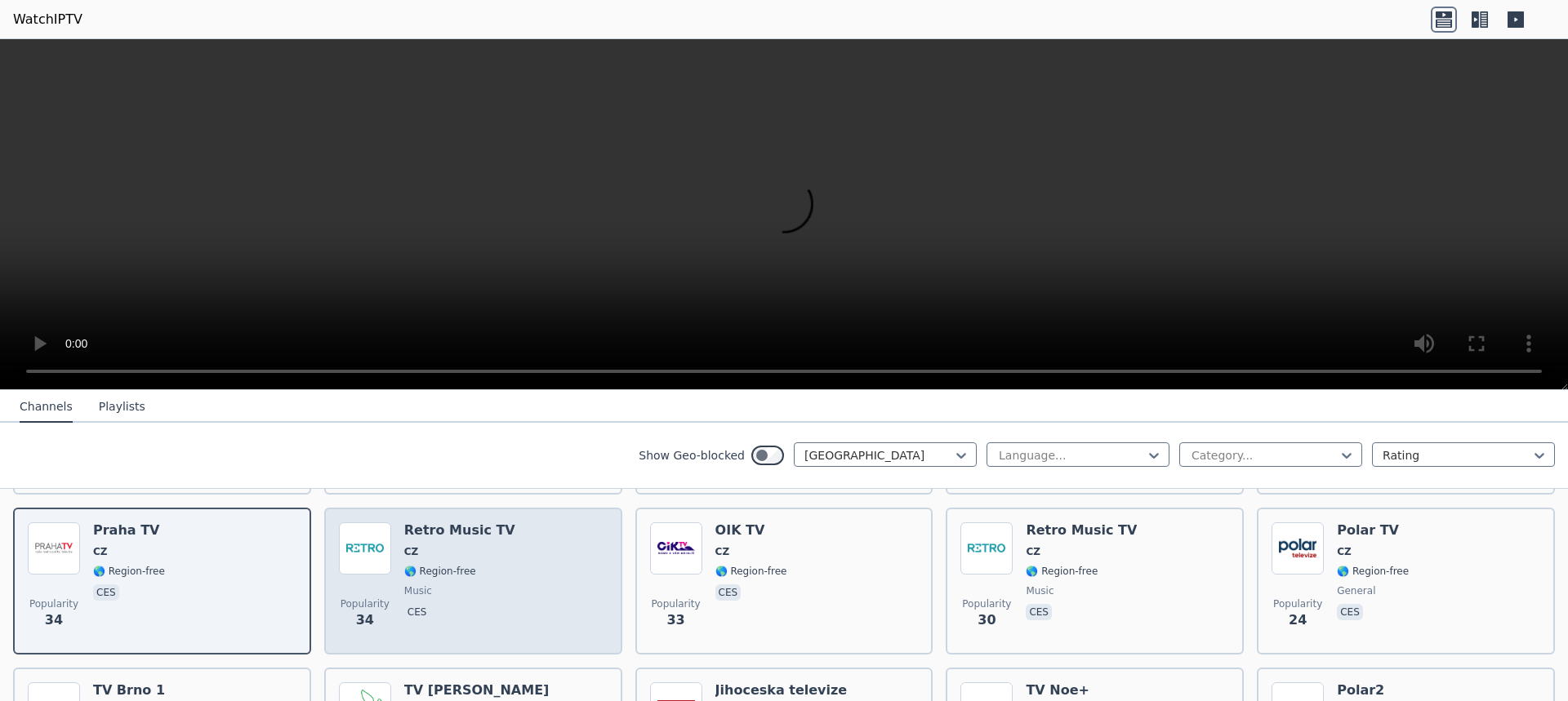
click at [530, 556] on div "Popularity 34 Retro Music TV CZ 🌎 Region-free music ces" at bounding box center [472, 581] width 269 height 118
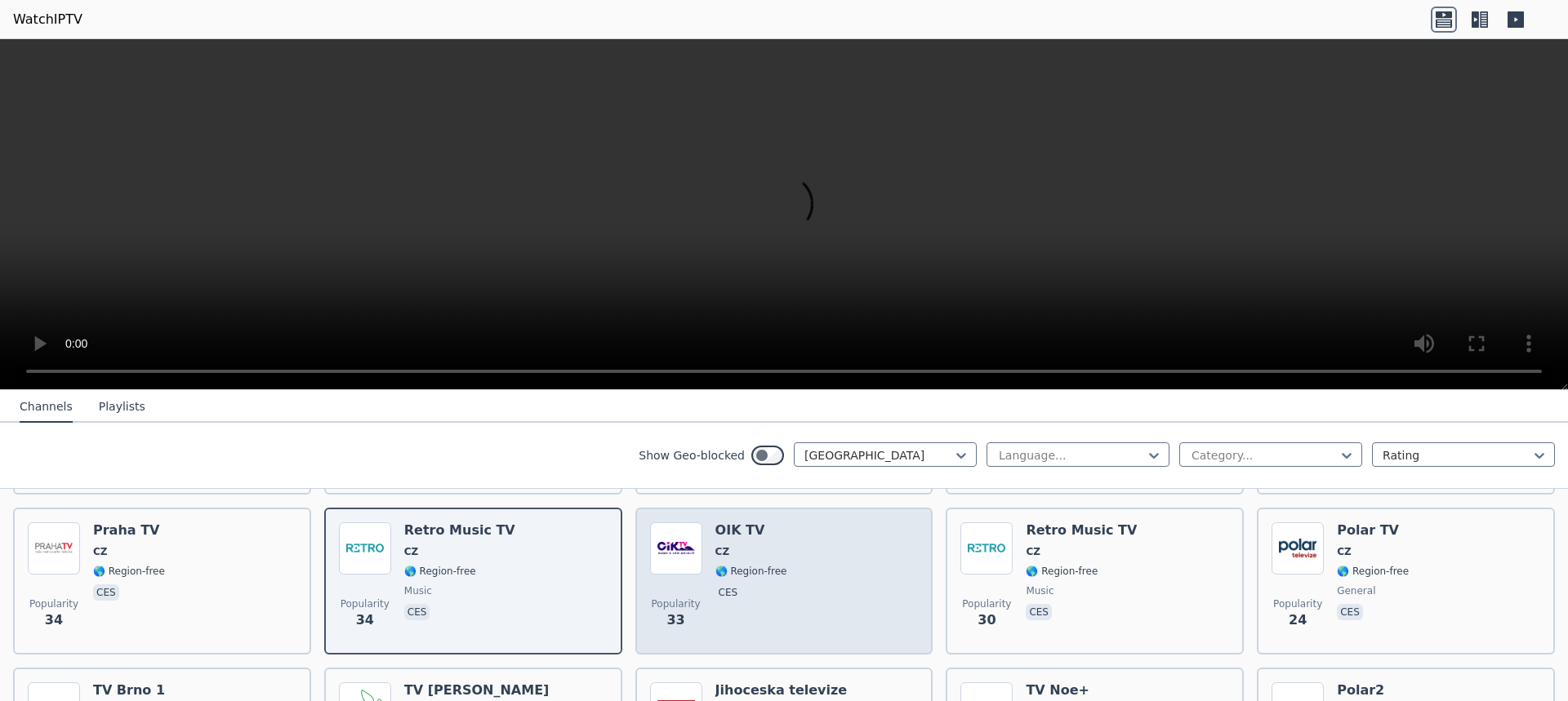
click at [742, 565] on span "🌎 Region-free" at bounding box center [751, 571] width 72 height 13
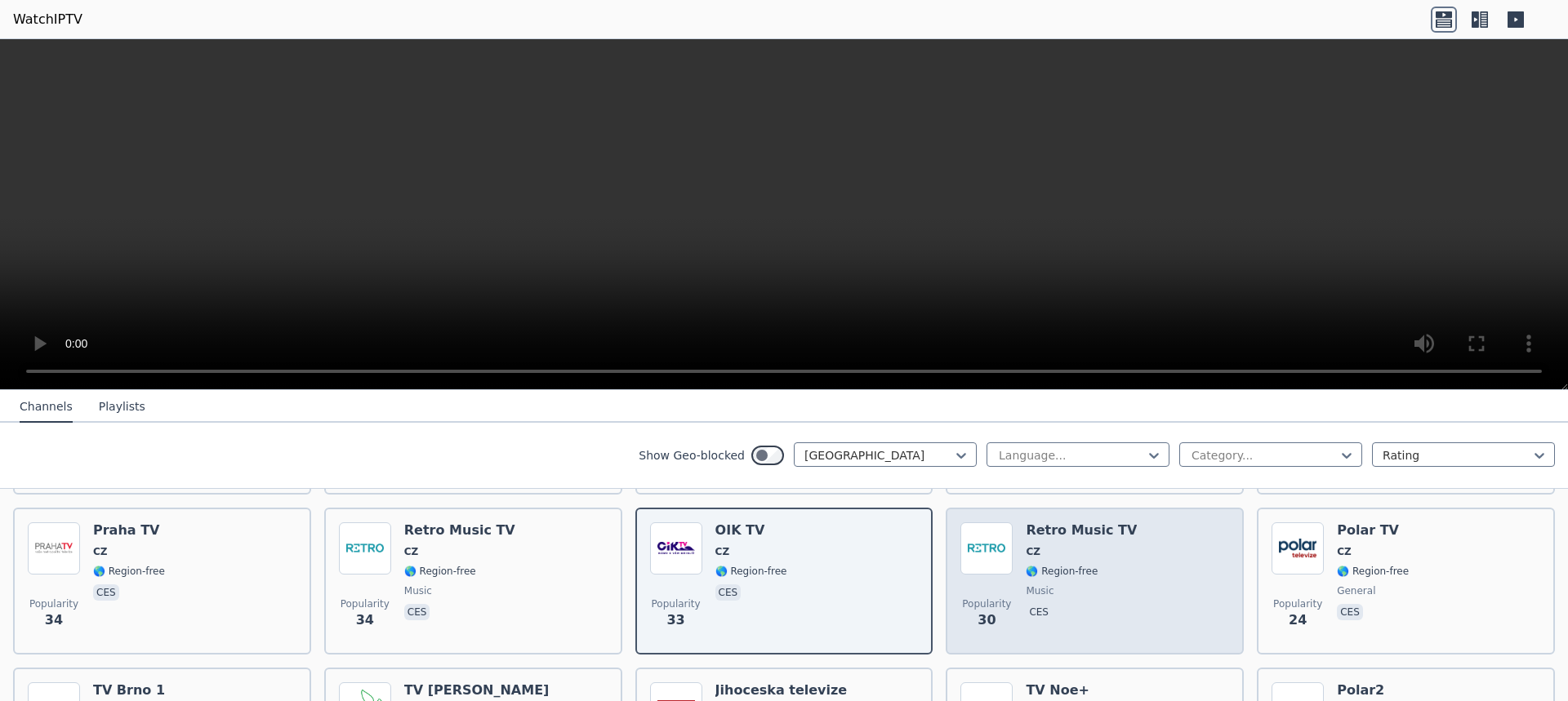
click at [1070, 565] on span "🌎 Region-free" at bounding box center [1062, 571] width 72 height 13
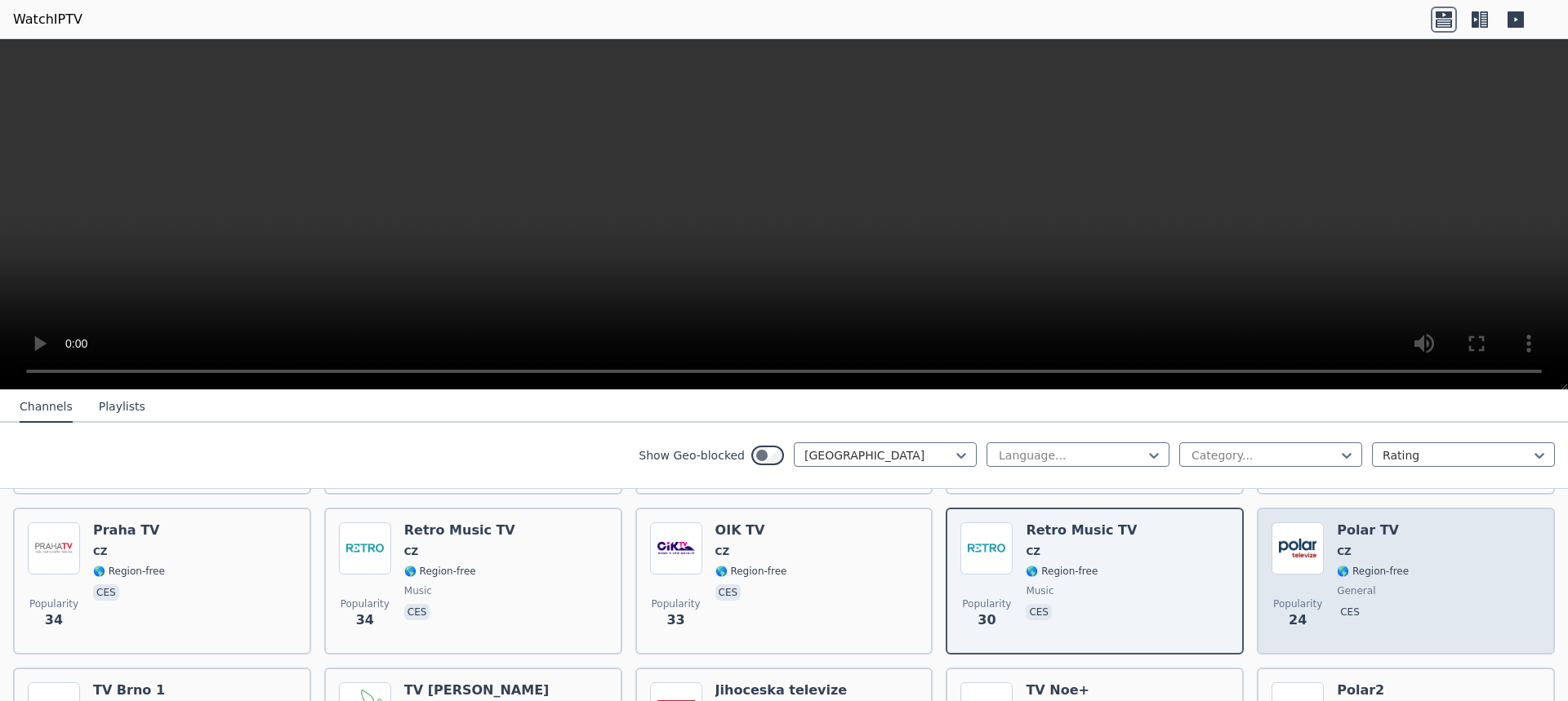
click at [1364, 565] on span "🌎 Region-free" at bounding box center [1372, 571] width 72 height 13
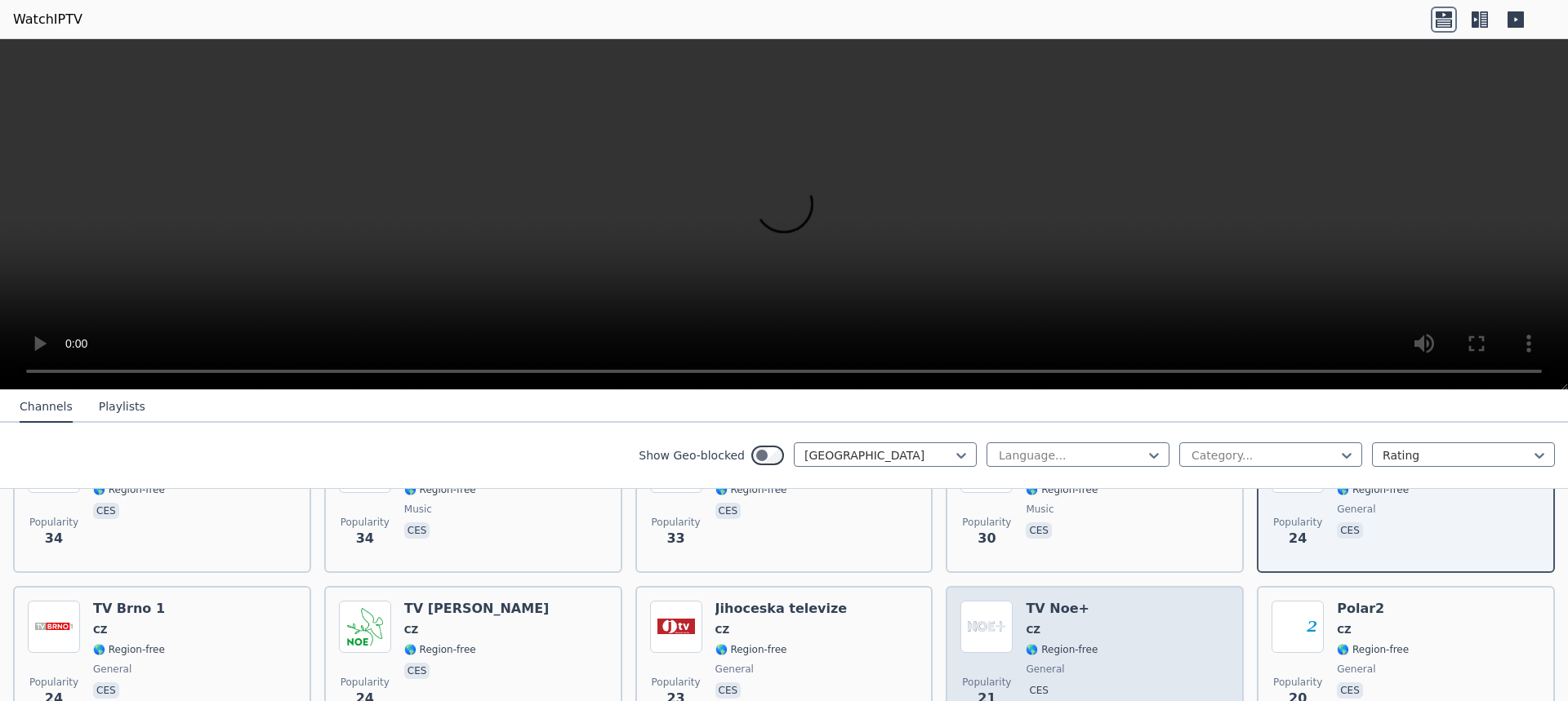
scroll to position [816, 0]
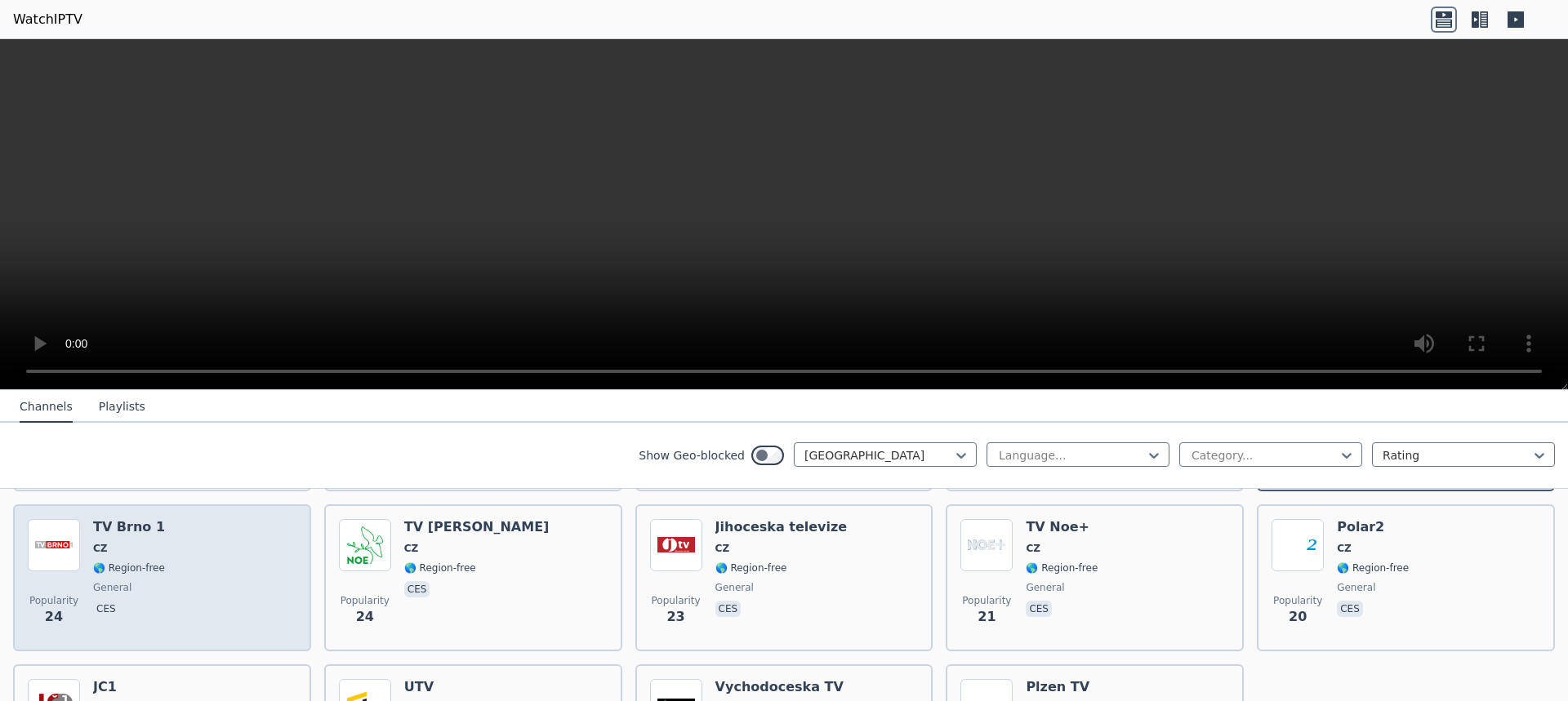
click at [213, 559] on div "Popularity 24 TV Brno 1 CZ 🌎 Region-free general ces" at bounding box center [162, 578] width 269 height 118
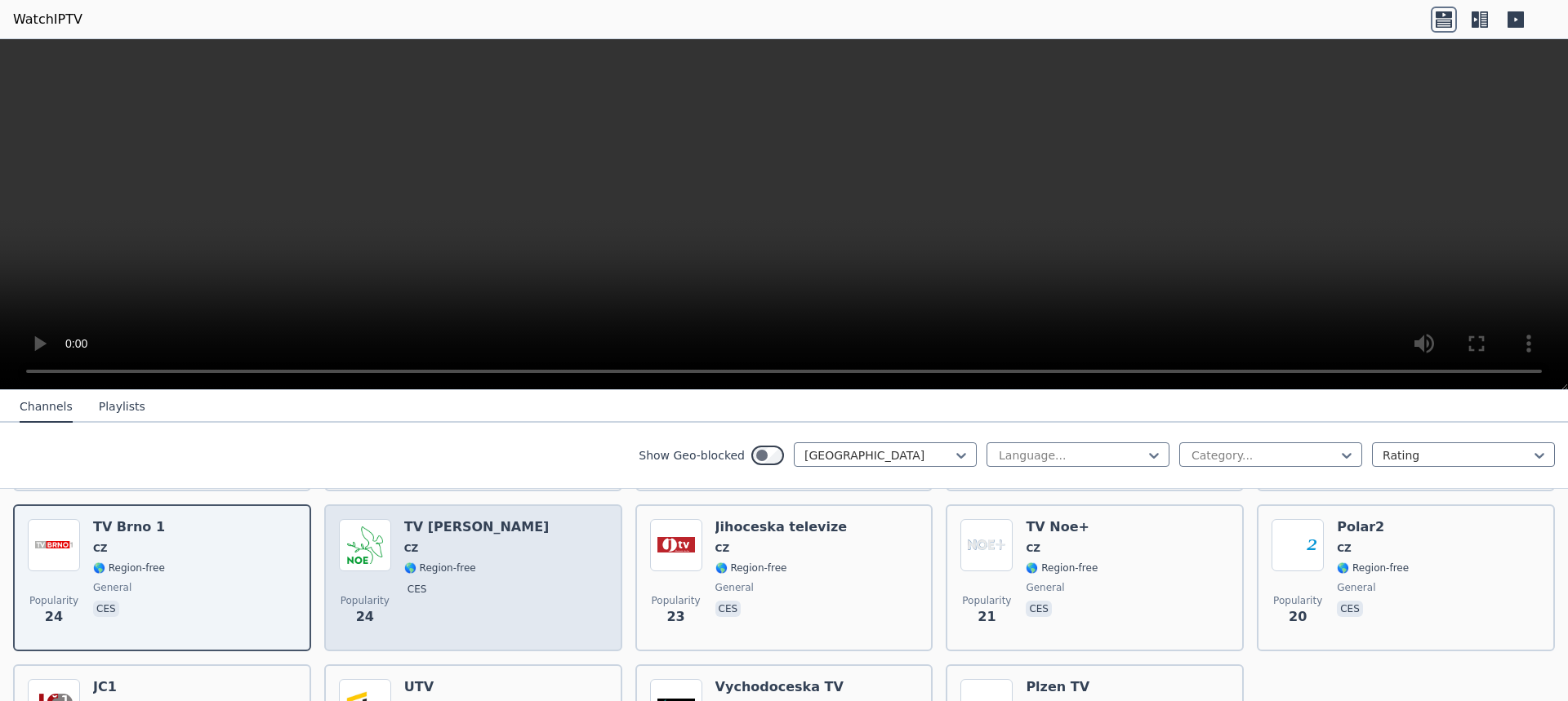
click at [467, 563] on div "Popularity 24 TV [PERSON_NAME] CZ 🌎 Region-free ces" at bounding box center [472, 578] width 269 height 118
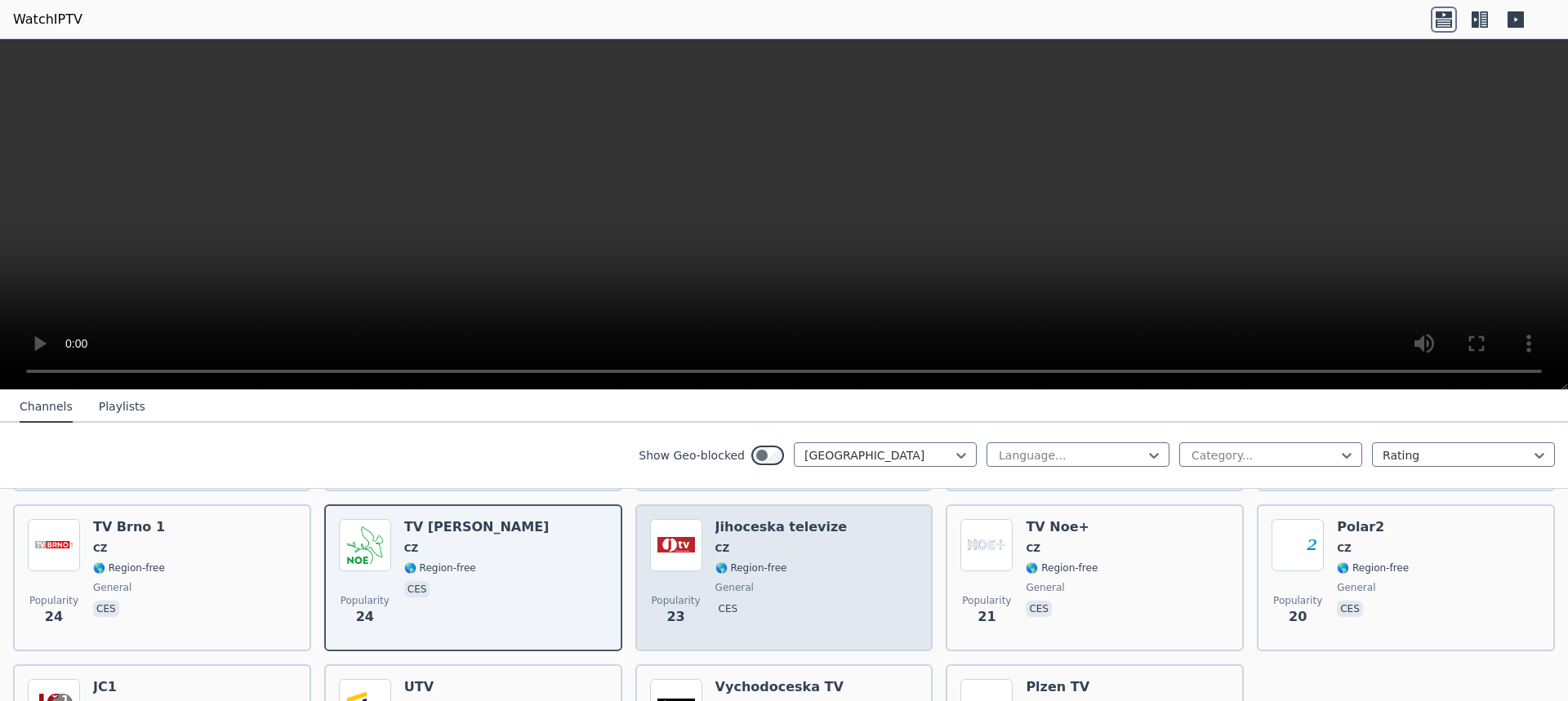
click at [799, 547] on div "Jihoceska televize CZ 🌎 Region-free general ces" at bounding box center [781, 578] width 132 height 118
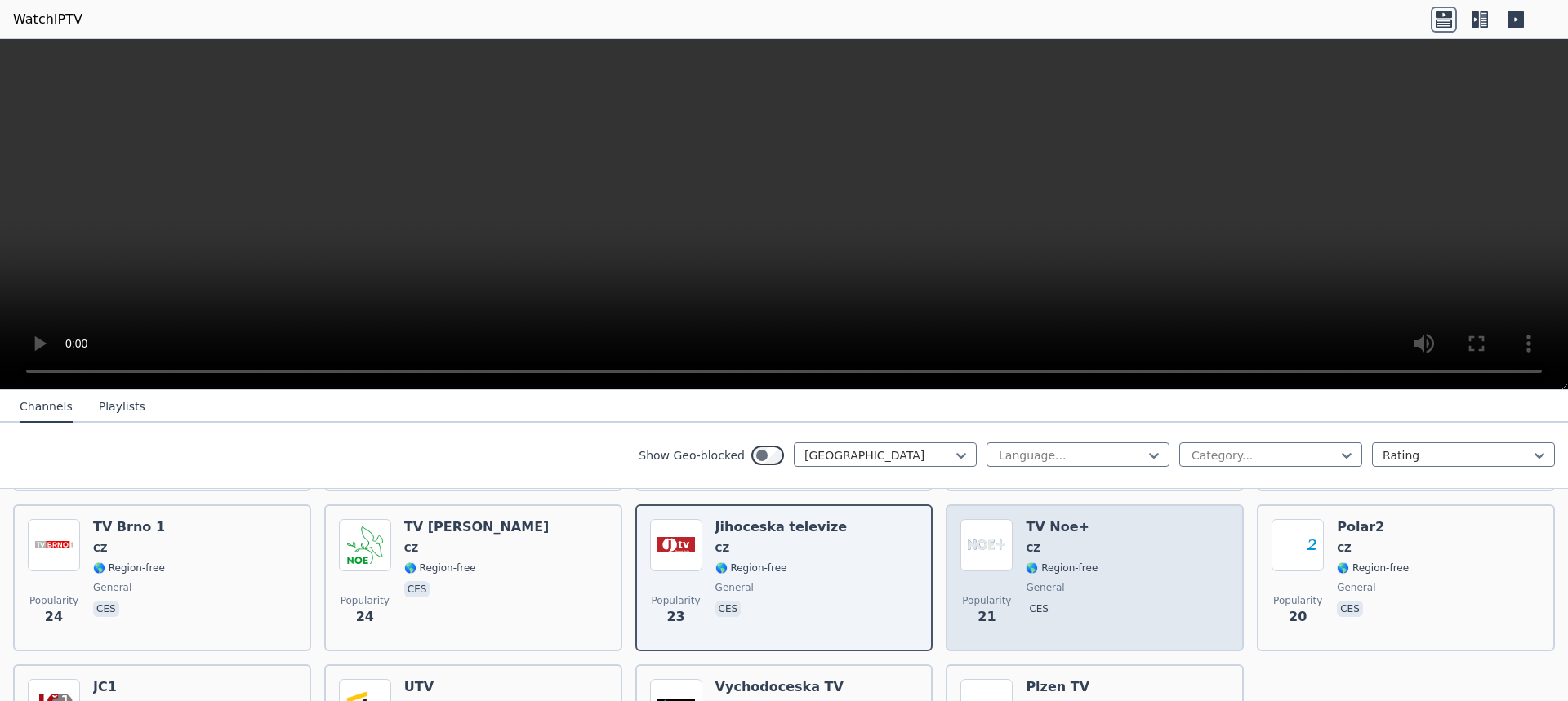
click at [1059, 543] on div "TV Noe+ CZ 🌎 Region-free general ces" at bounding box center [1062, 578] width 72 height 118
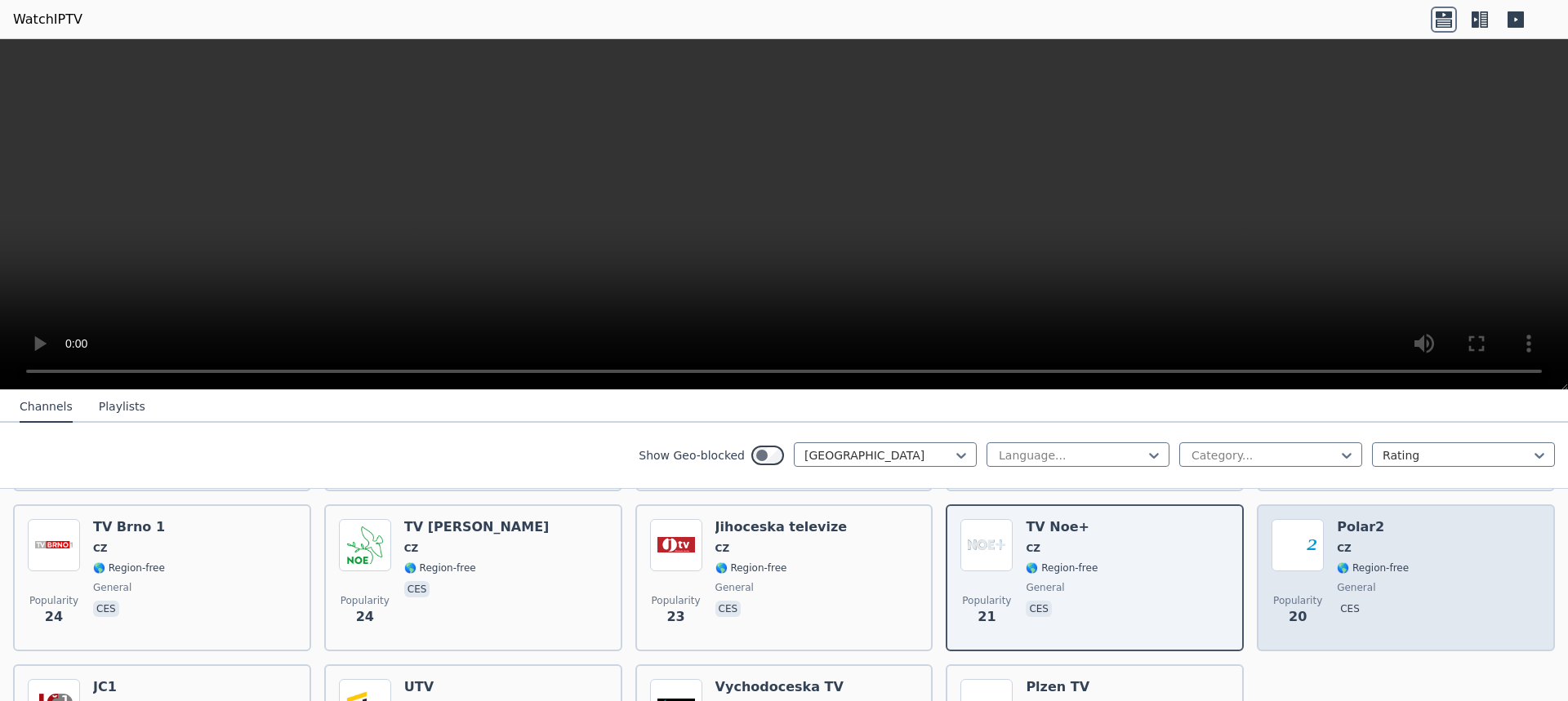
click at [1414, 541] on div "Popularity 20 Polar2 CZ 🌎 Region-free general ces" at bounding box center [1405, 578] width 269 height 118
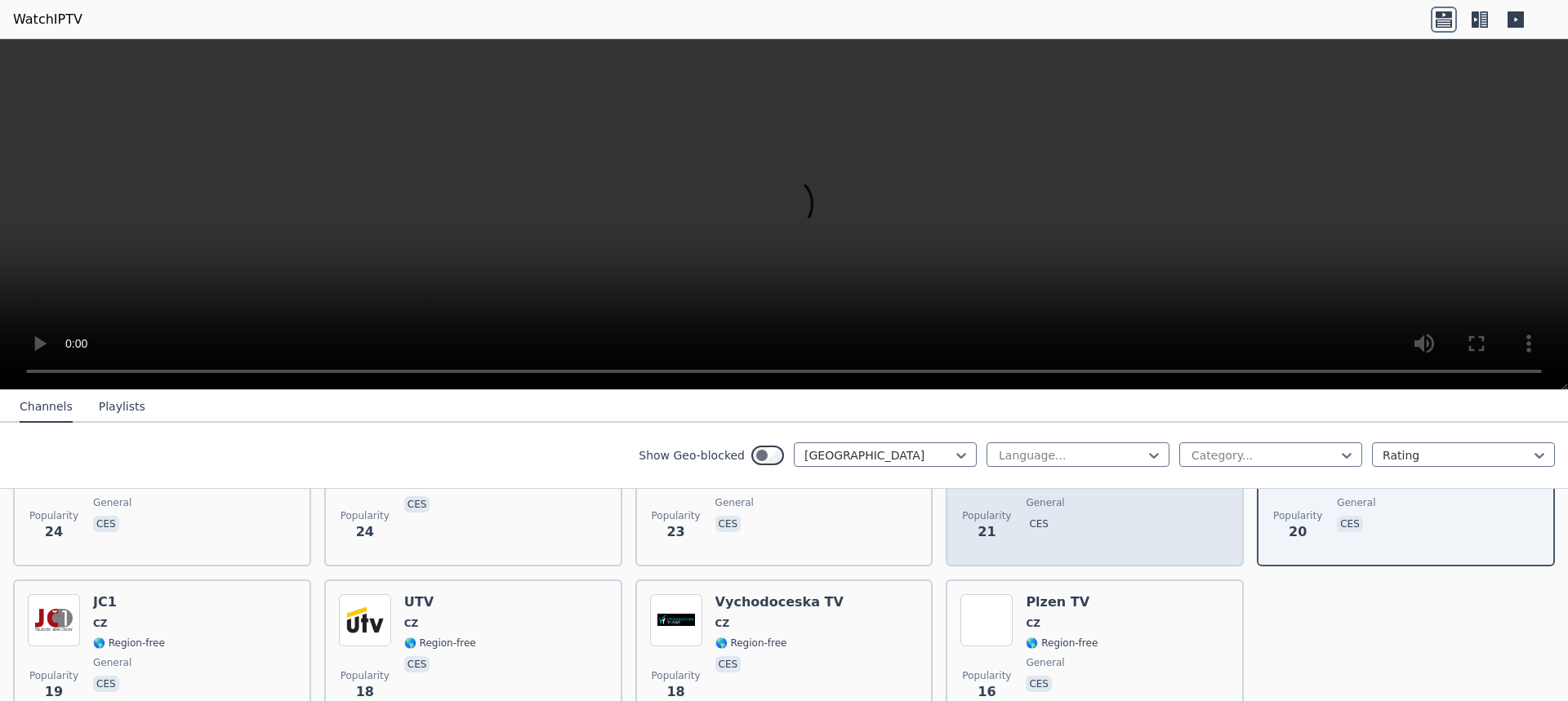
scroll to position [980, 0]
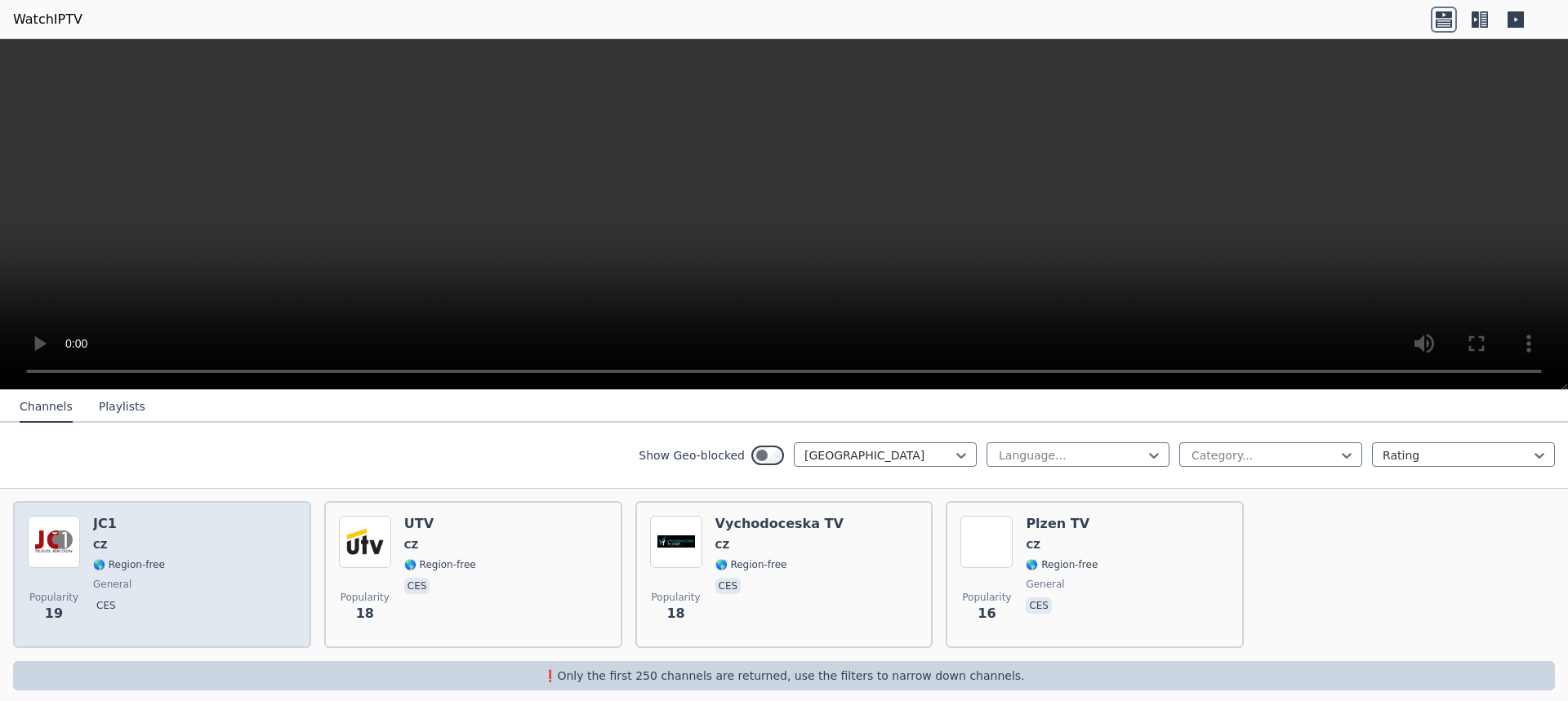
click at [150, 597] on span "ces" at bounding box center [129, 607] width 72 height 20
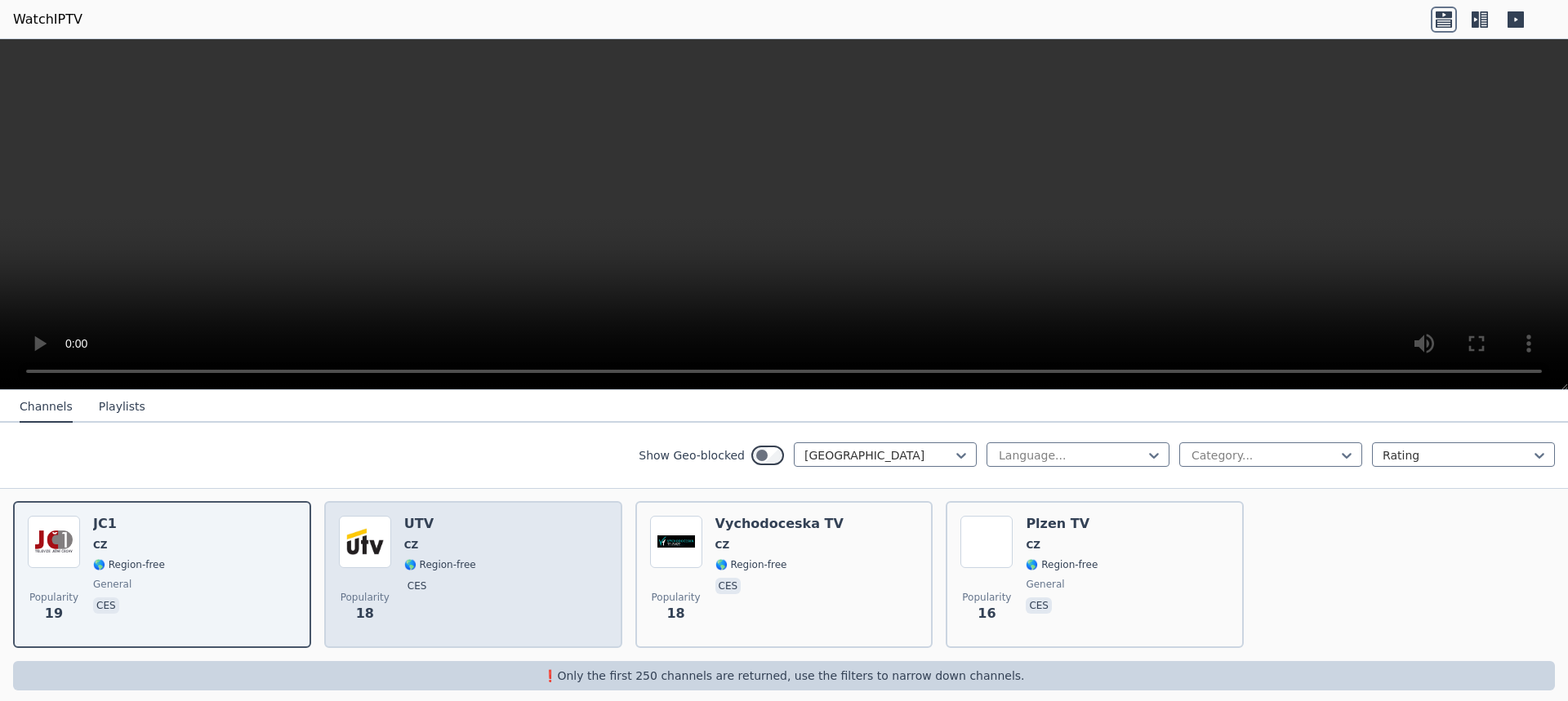
click at [436, 558] on div "UTV CZ 🌎 Region-free ces" at bounding box center [440, 575] width 72 height 118
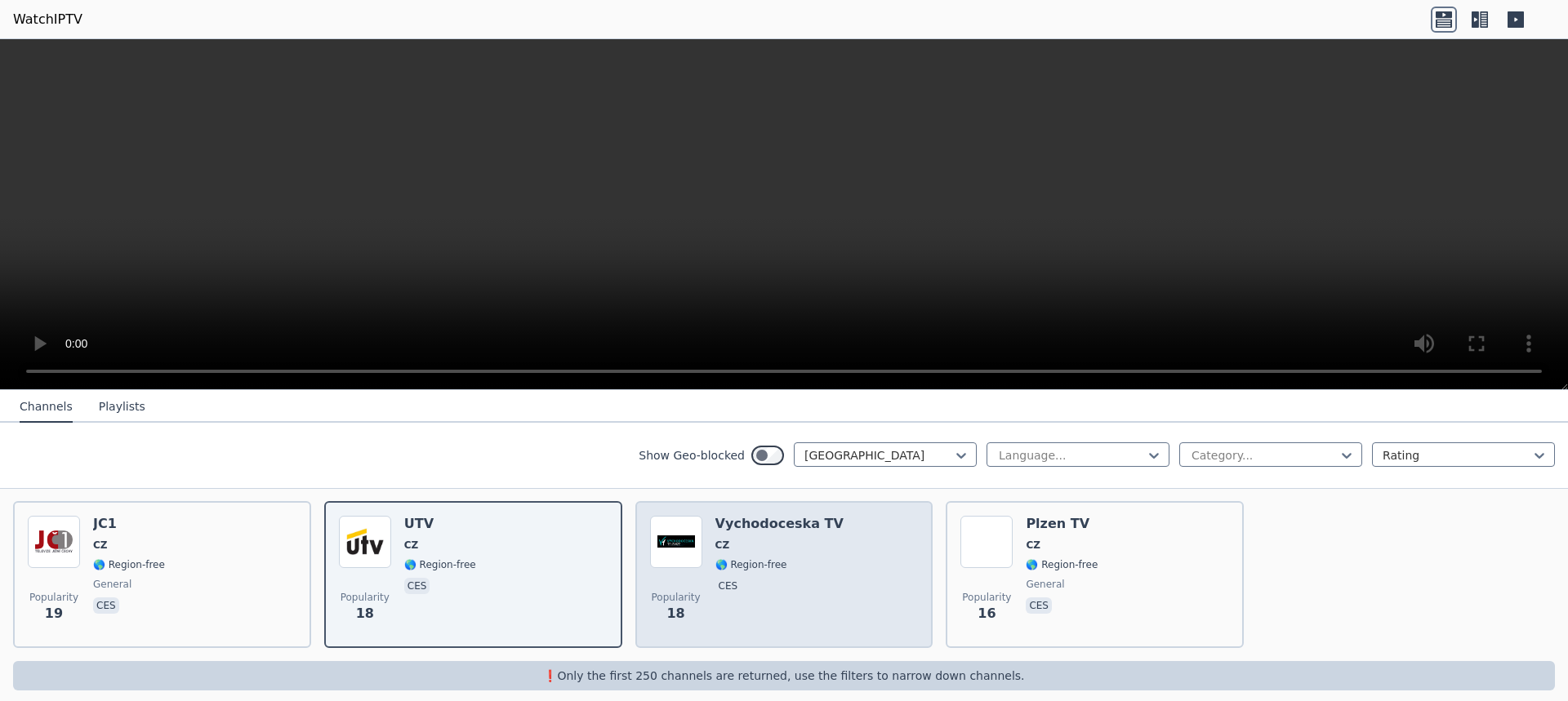
click at [792, 539] on span "CZ" at bounding box center [779, 545] width 128 height 13
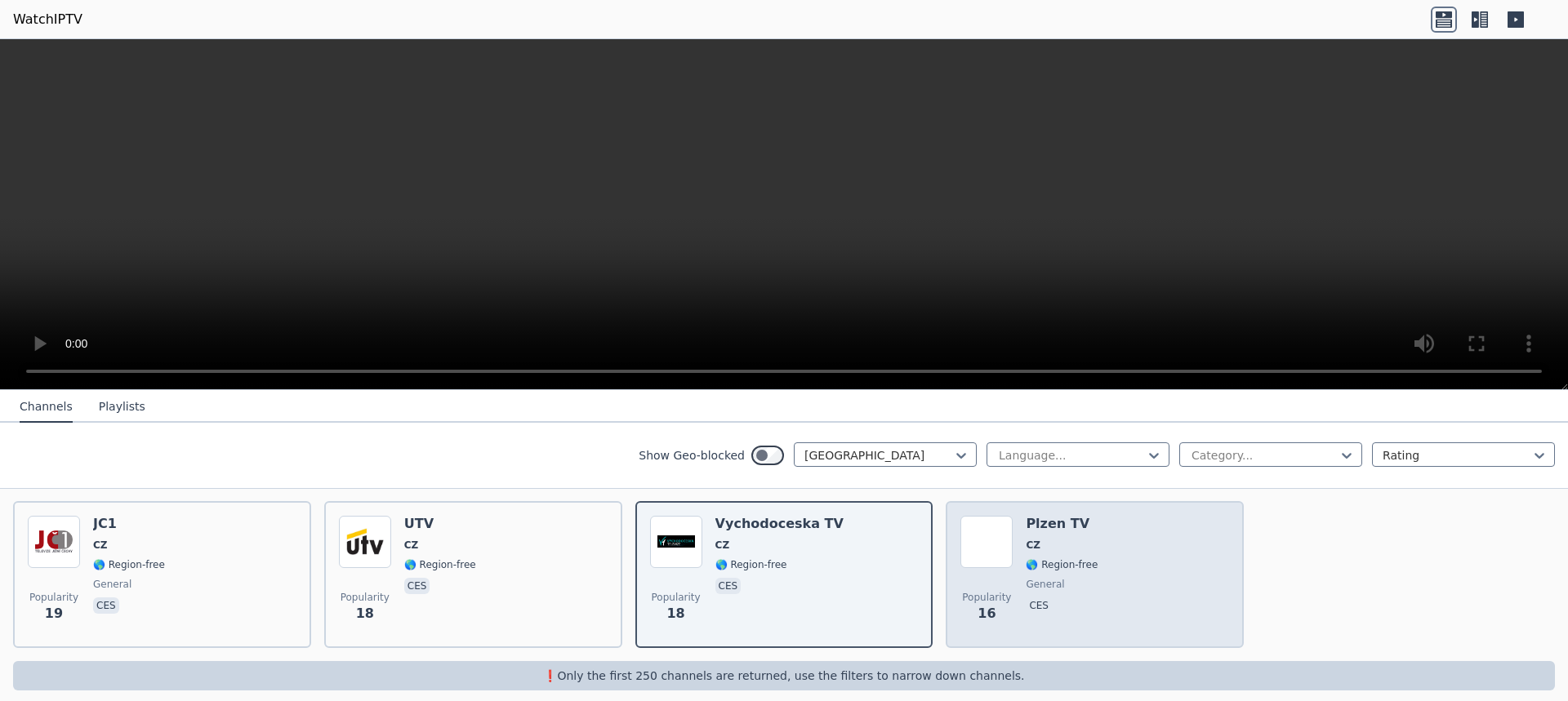
click at [1101, 532] on div "Popularity 16 Plzen TV CZ 🌎 Region-free general ces" at bounding box center [1094, 575] width 269 height 118
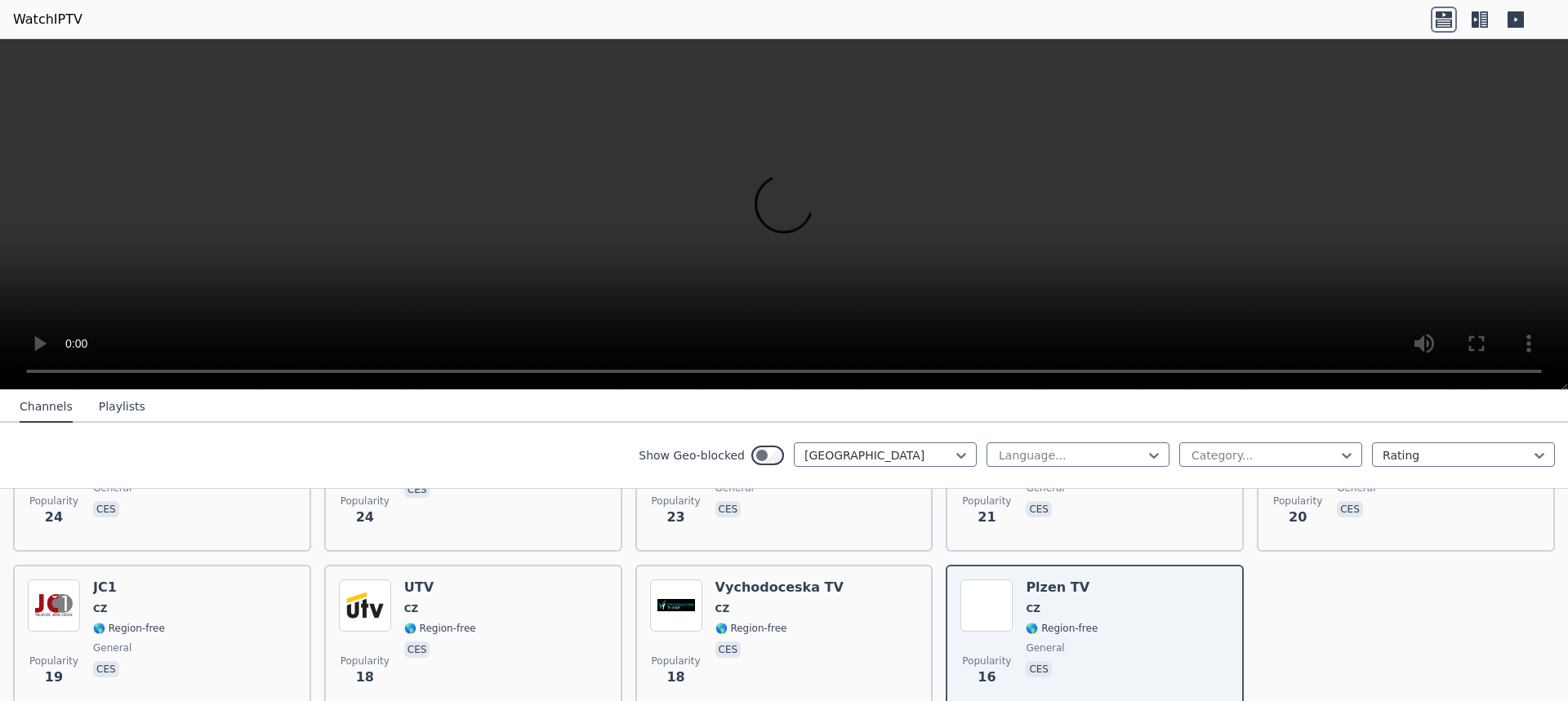
scroll to position [655, 0]
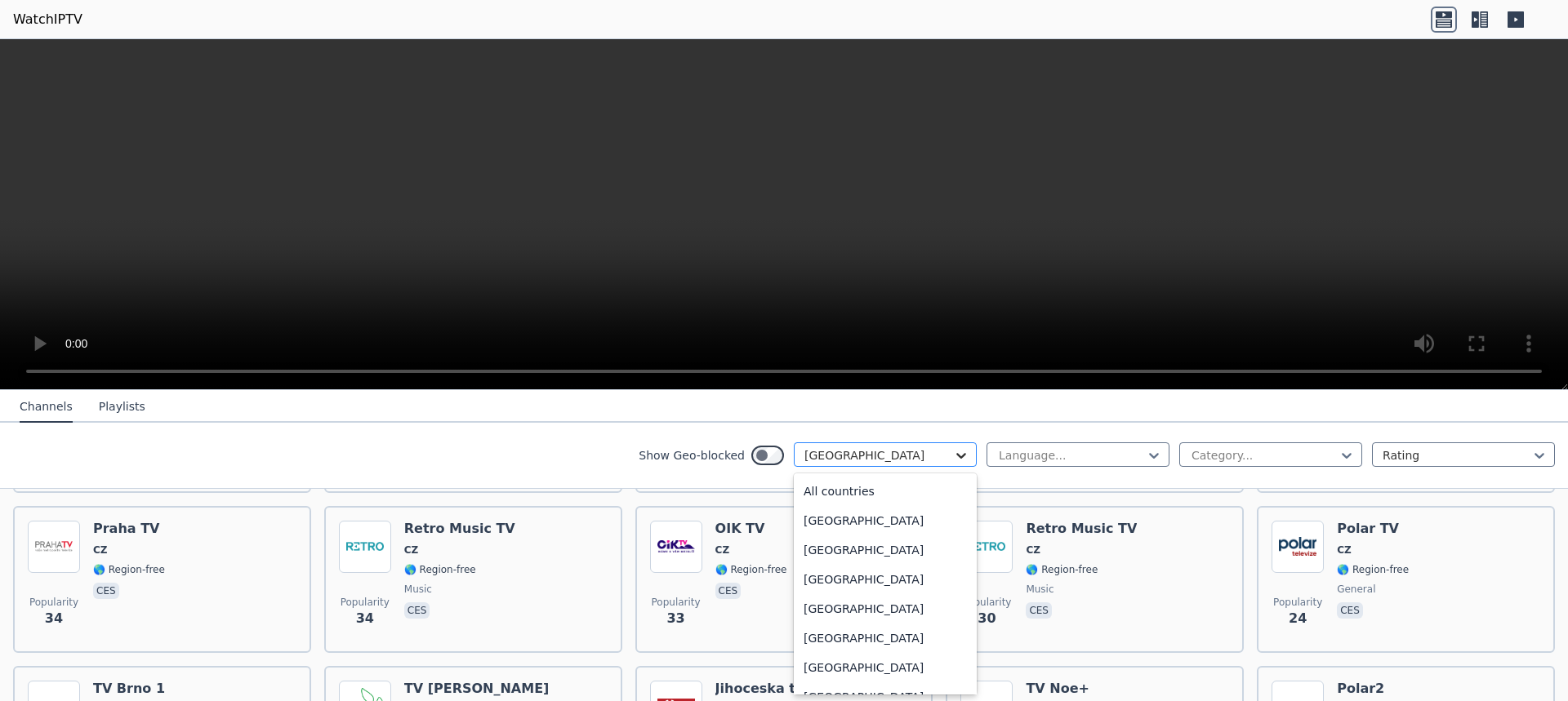
click at [953, 461] on icon at bounding box center [961, 455] width 16 height 16
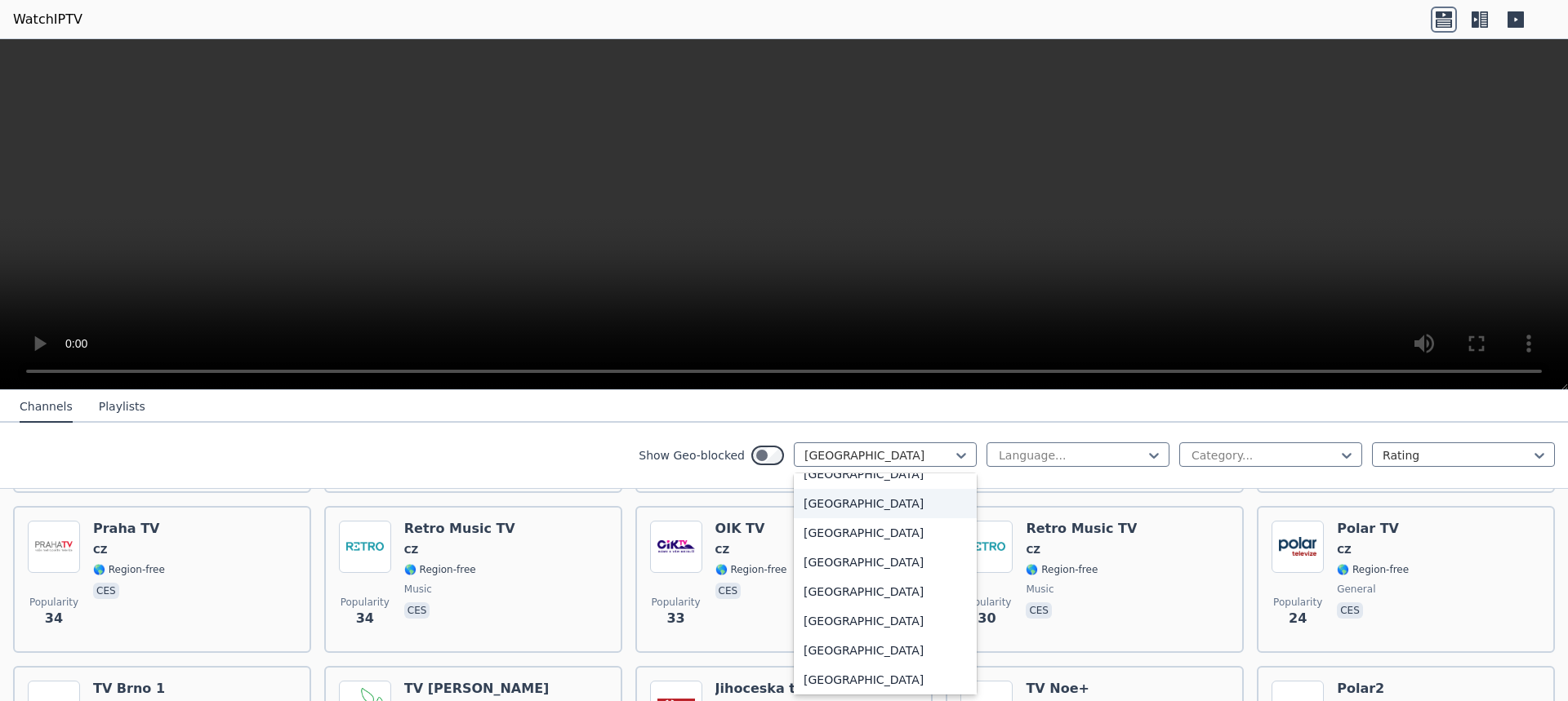
scroll to position [4882, 0]
click at [844, 588] on div "[GEOGRAPHIC_DATA]" at bounding box center [885, 592] width 183 height 29
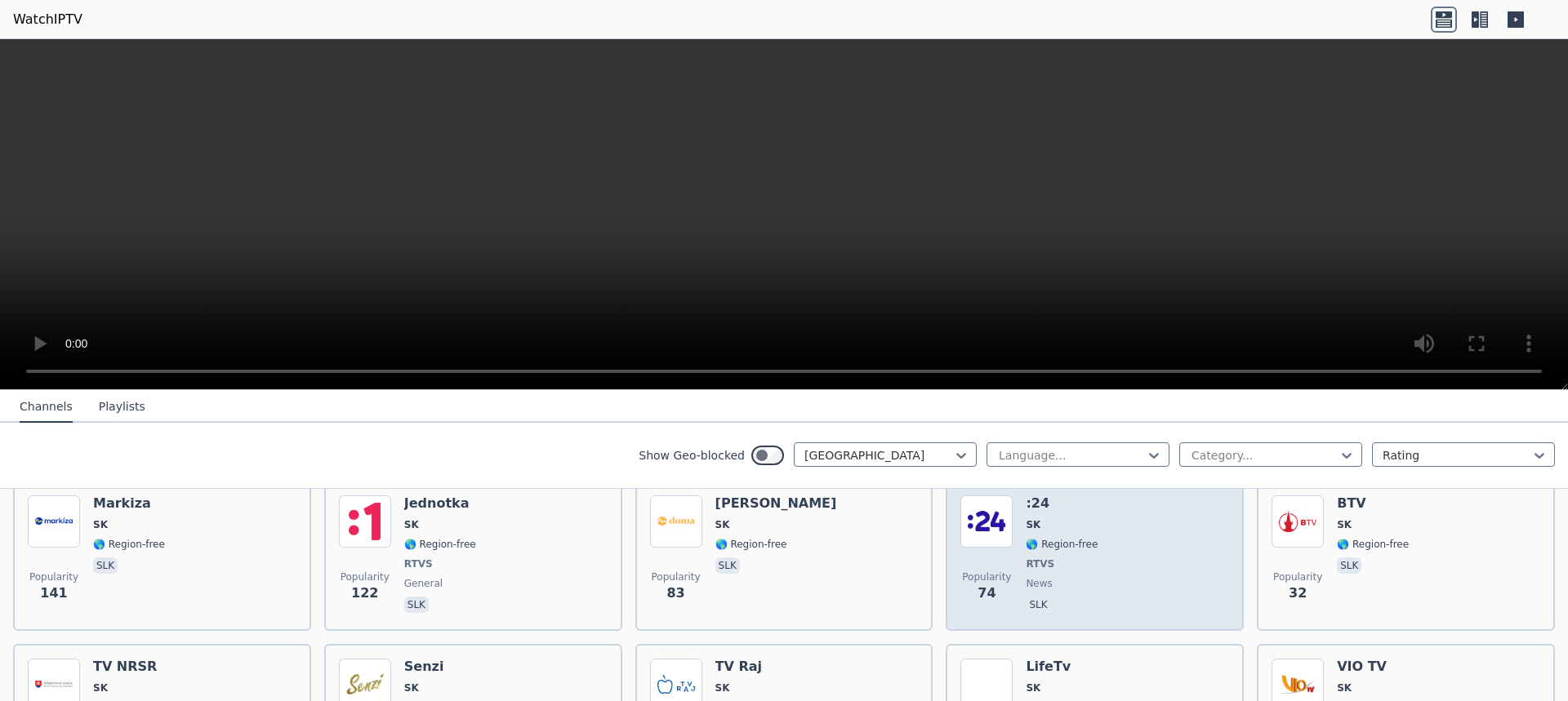
scroll to position [163, 0]
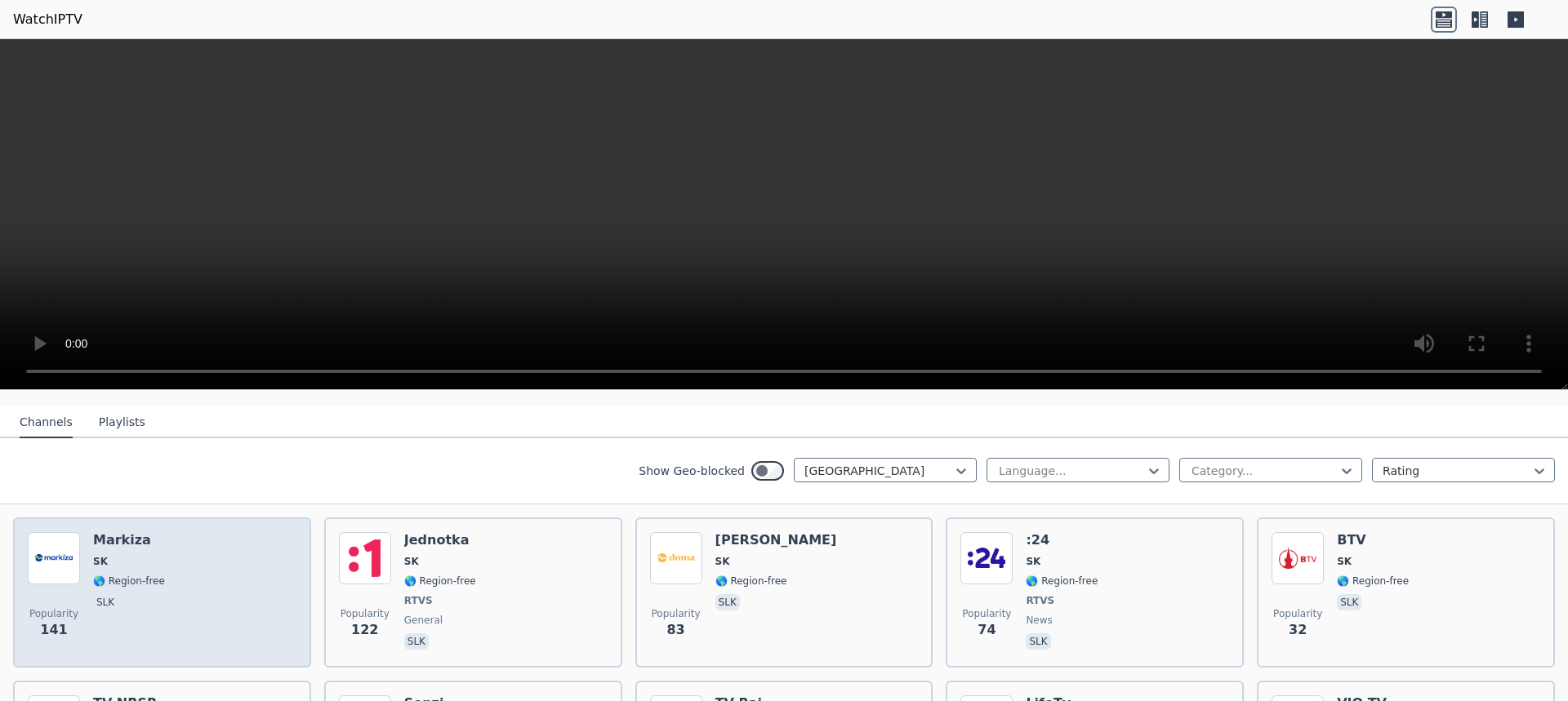
click at [132, 538] on div "Markiza SK 🌎 Region-free slk" at bounding box center [129, 592] width 72 height 121
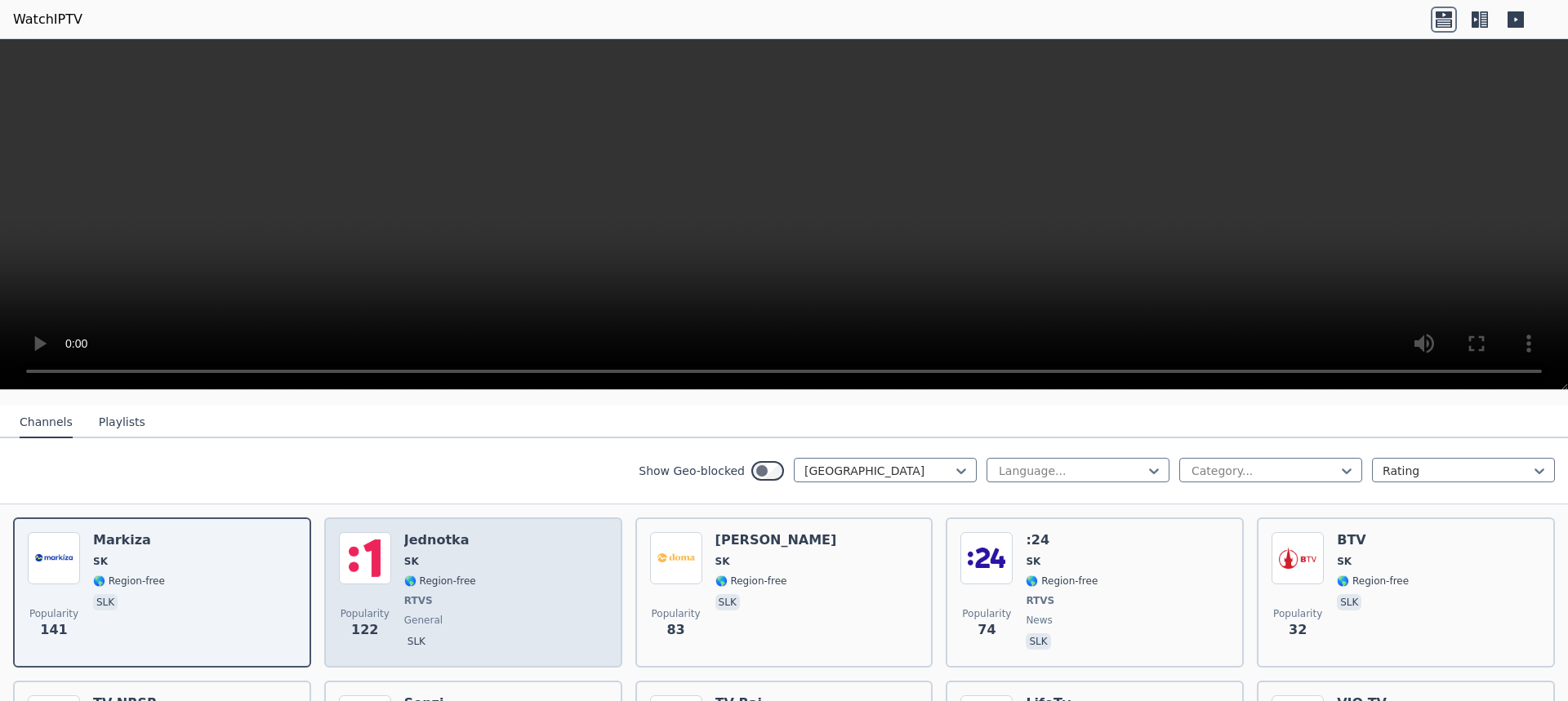
click at [489, 556] on div "Popularity 122 Jednotka SK 🌎 Region-free RTVS general slk" at bounding box center [472, 592] width 269 height 121
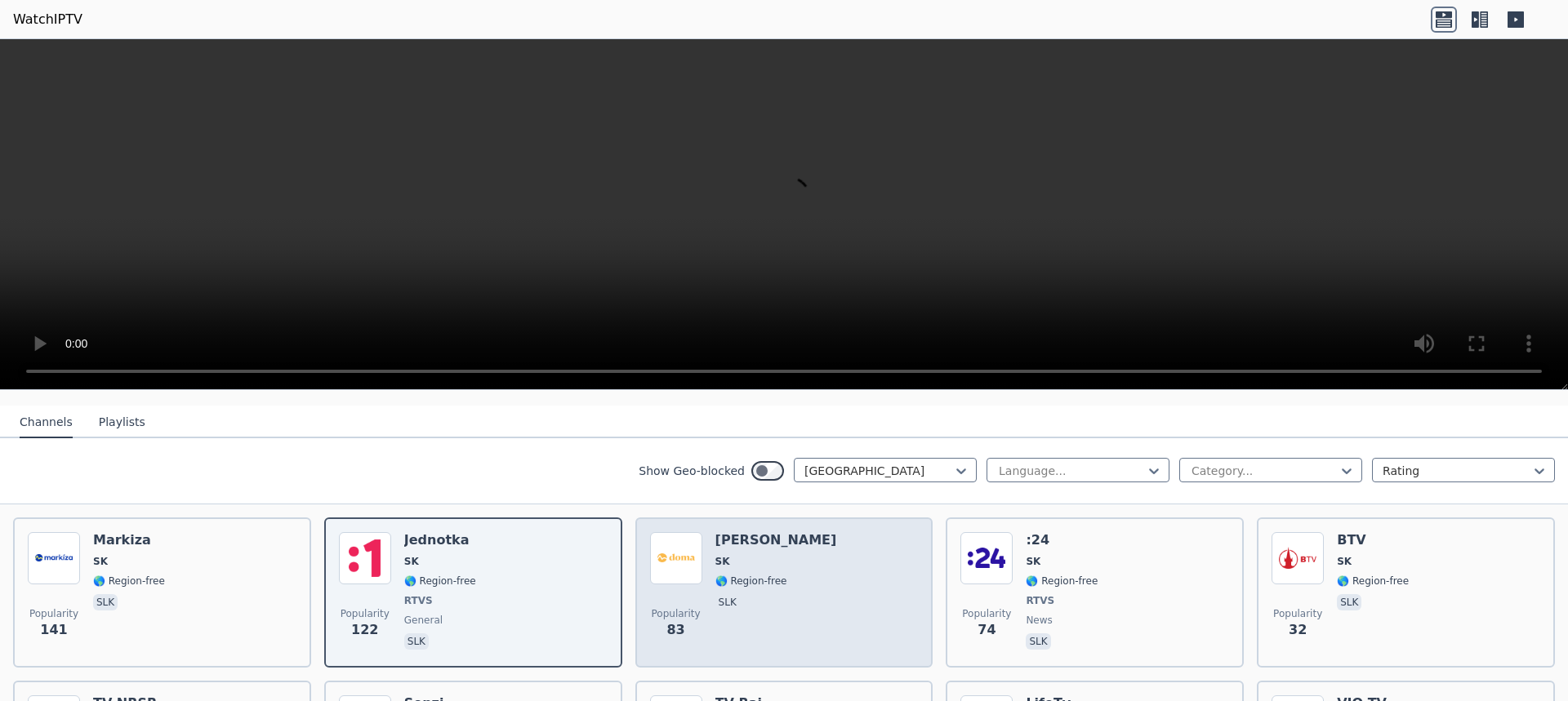
click at [746, 575] on span "🌎 Region-free" at bounding box center [751, 581] width 72 height 13
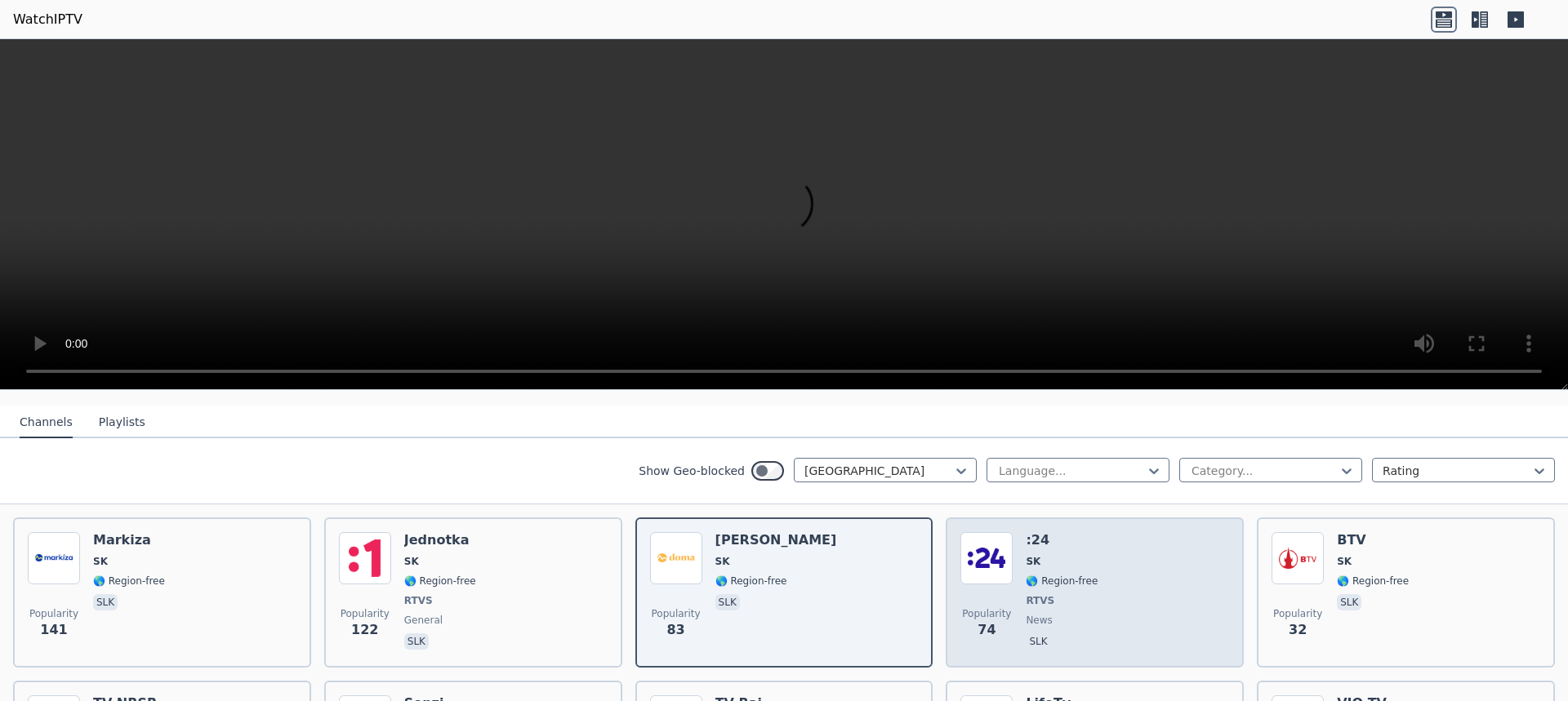
click at [1099, 539] on div "Popularity 74 :24 SK 🌎 Region-free RTVS news slk" at bounding box center [1094, 592] width 269 height 121
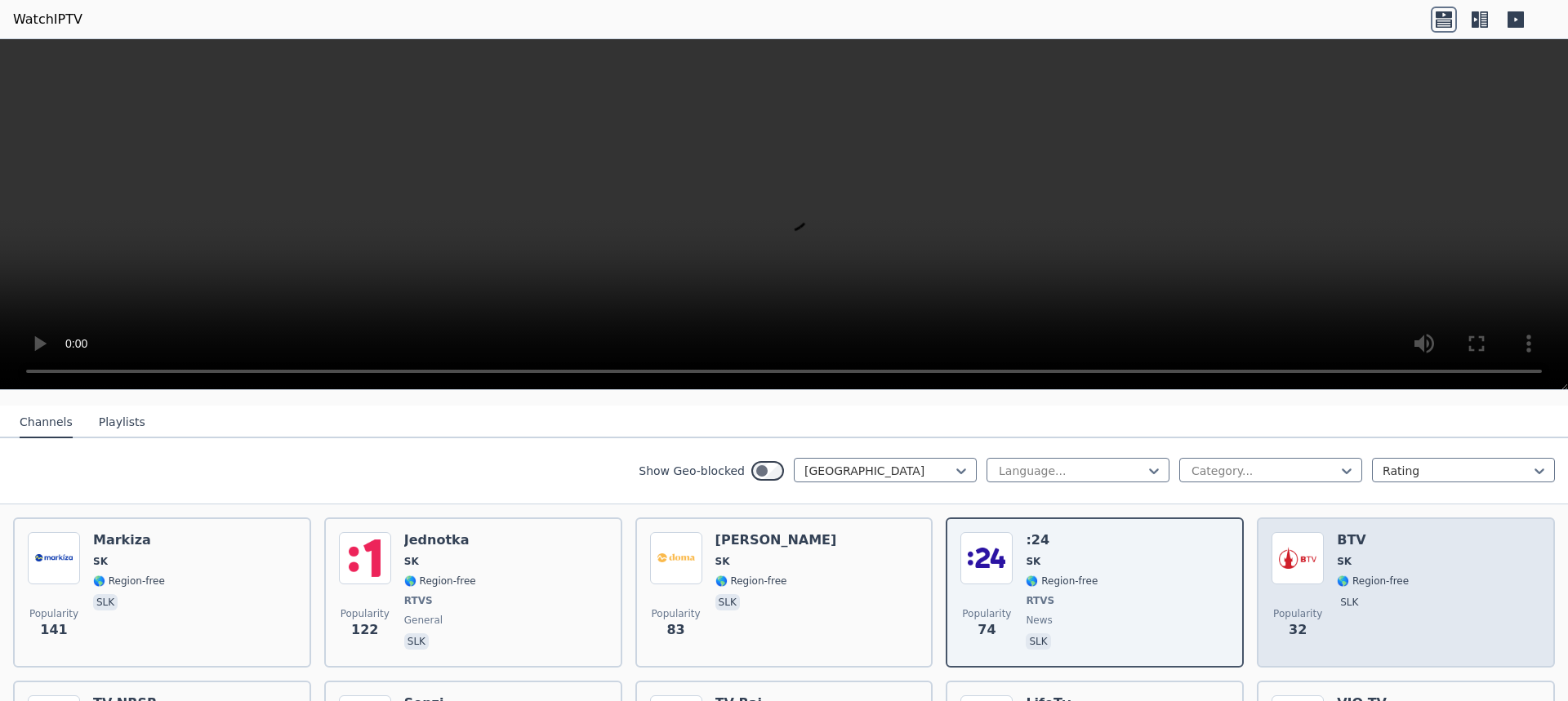
click at [1402, 583] on div "Popularity 32 BTV SK 🌎 Region-free slk" at bounding box center [1405, 592] width 269 height 121
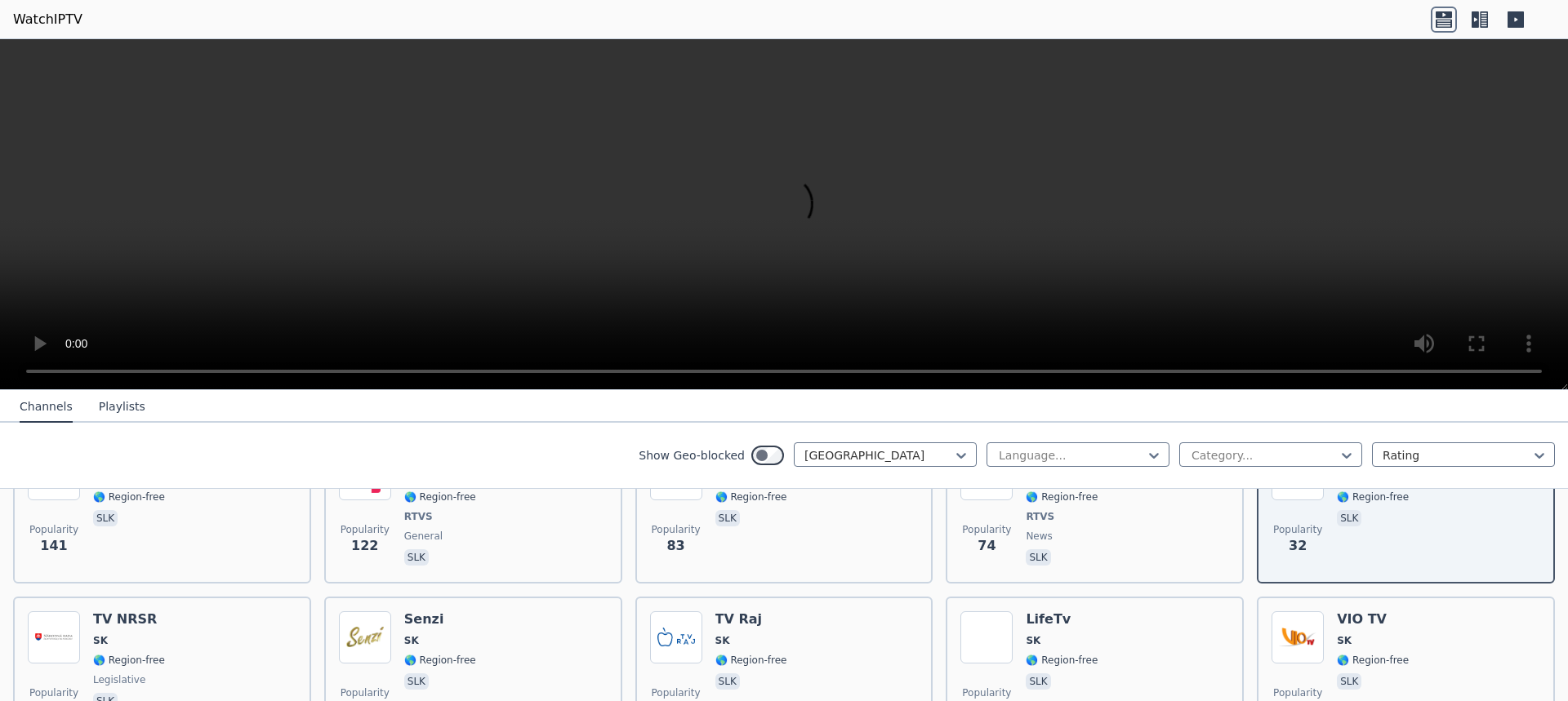
scroll to position [327, 0]
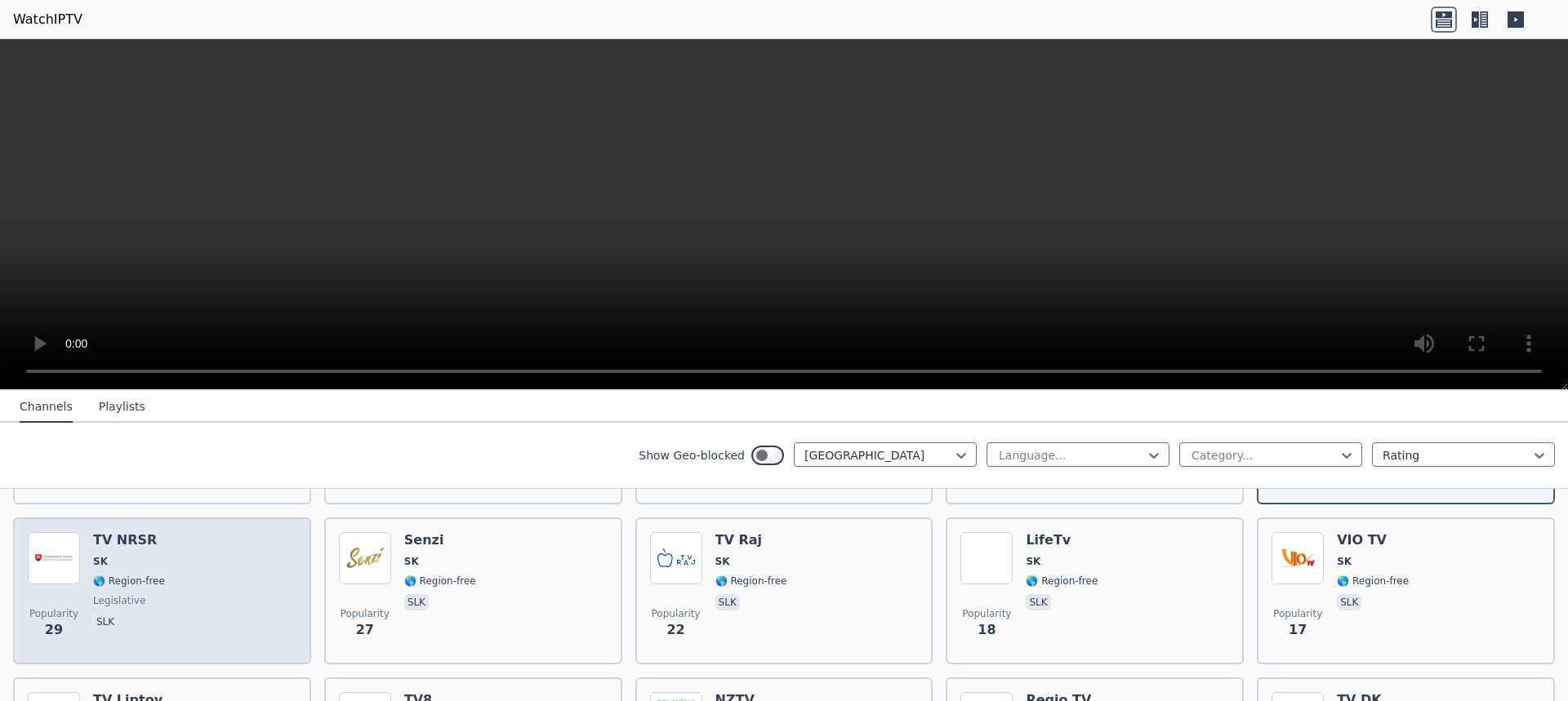
click at [182, 580] on div "Popularity 29 TV NRSR SK 🌎 Region-free legislative slk" at bounding box center [162, 591] width 269 height 118
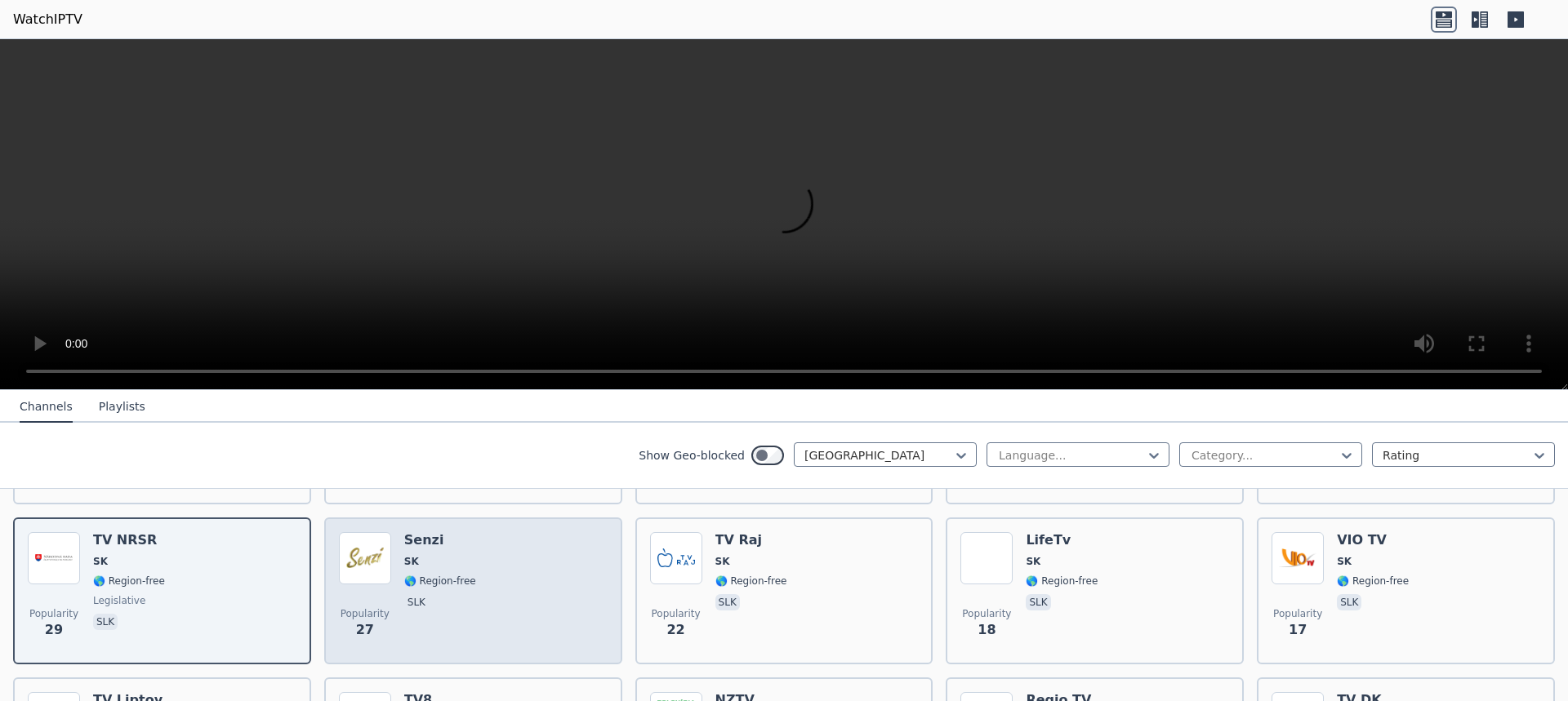
click at [457, 594] on span "slk" at bounding box center [440, 604] width 72 height 20
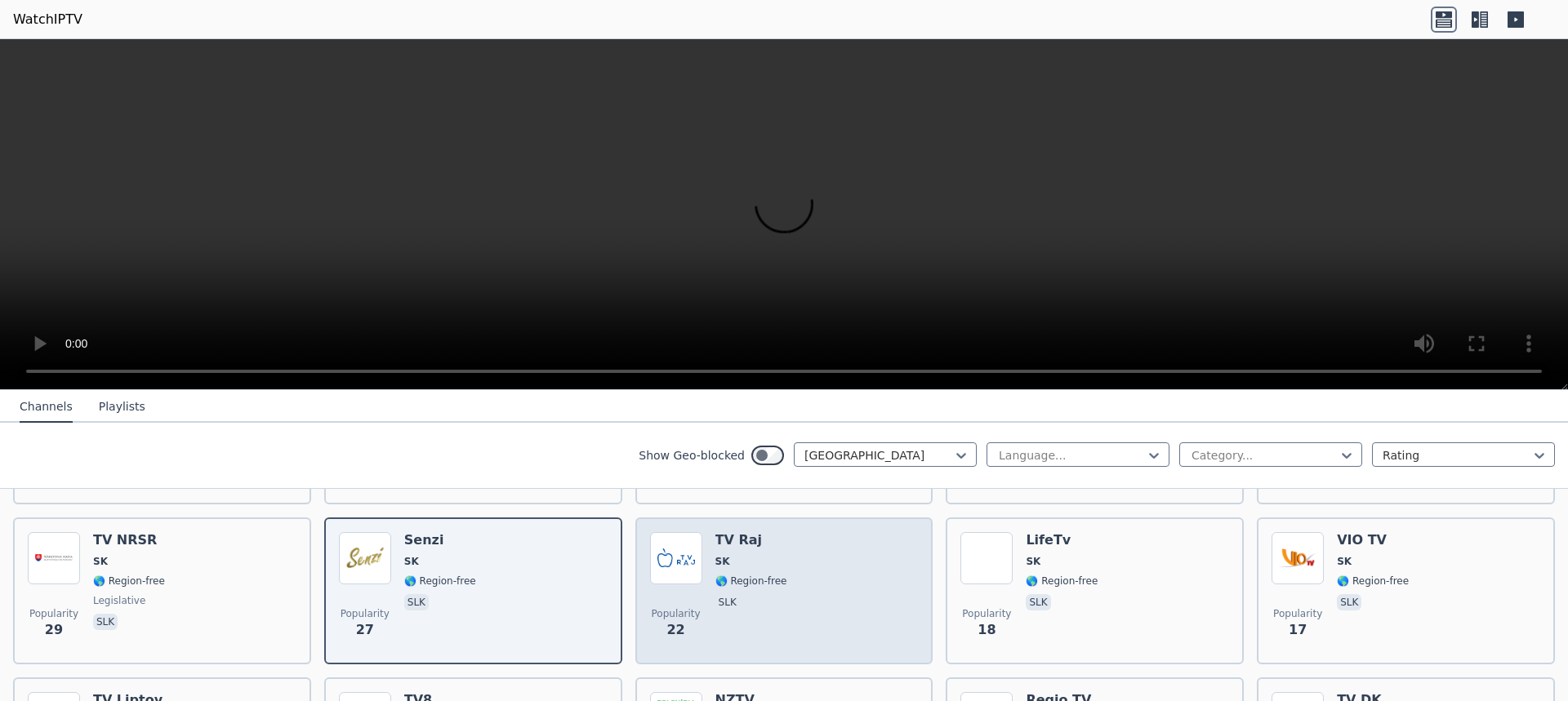
click at [786, 572] on div "Popularity 22 TV [PERSON_NAME] 🌎 Region-free slk" at bounding box center [784, 591] width 269 height 118
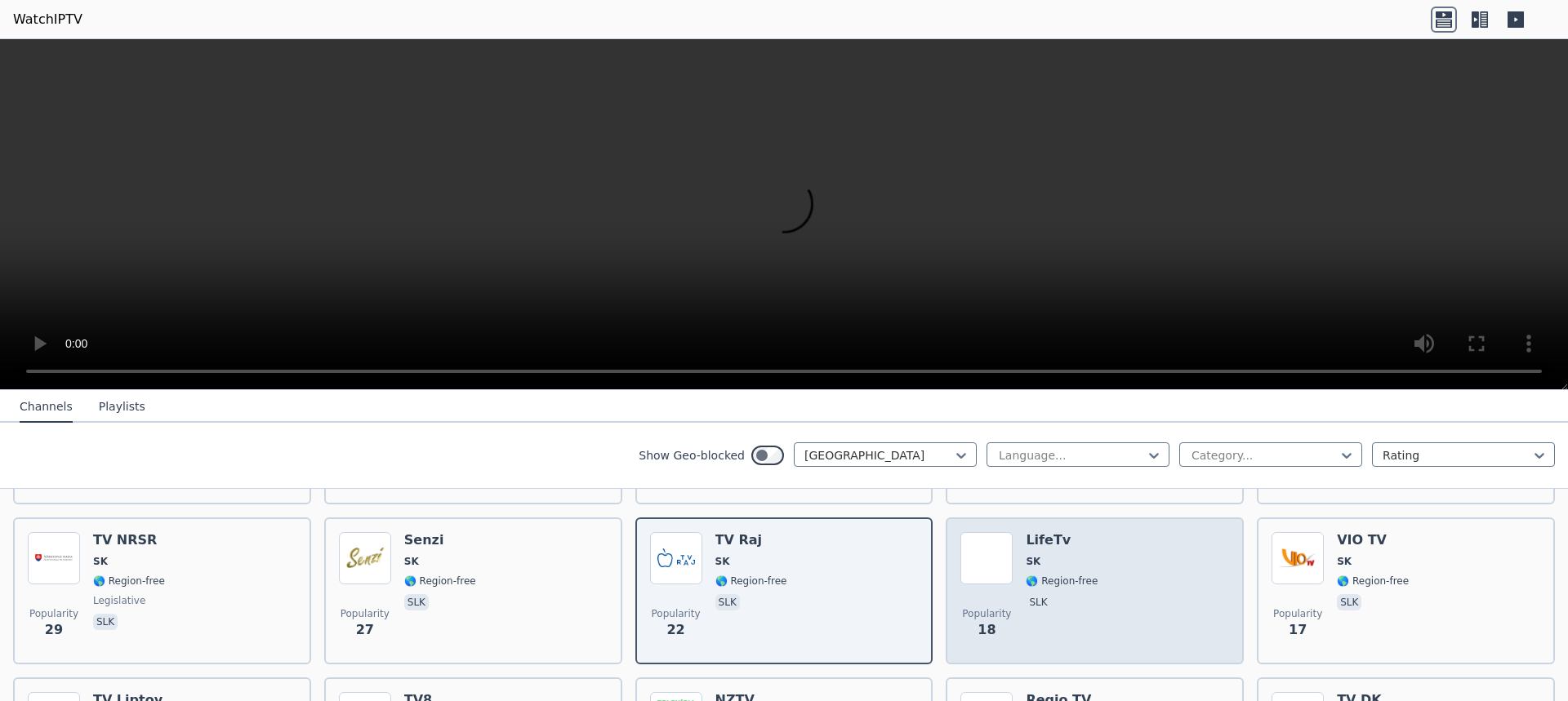
click at [1108, 554] on div "Popularity 18 LifeTv SK 🌎 Region-free slk" at bounding box center [1094, 591] width 269 height 118
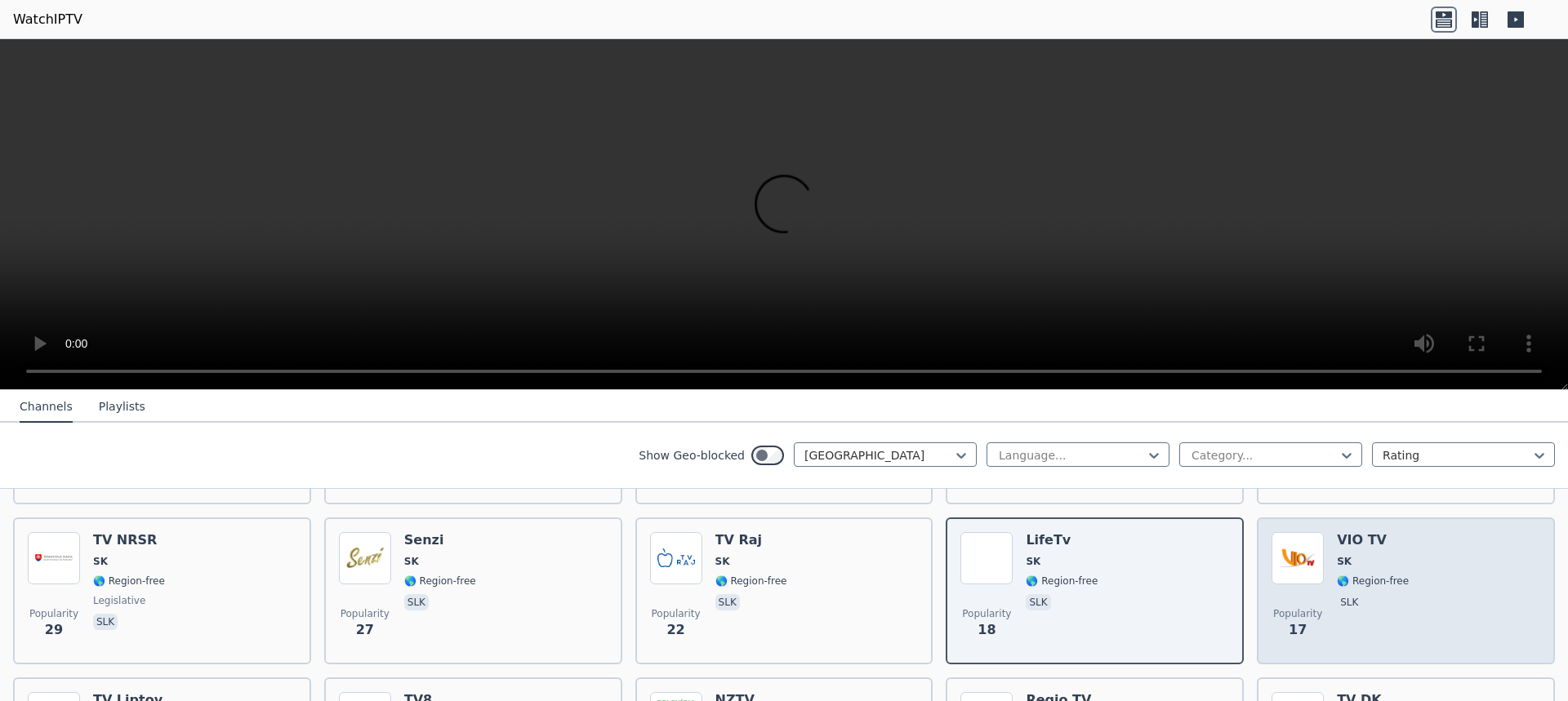
click at [1429, 554] on div "Popularity 17 VIO TV SK 🌎 Region-free slk" at bounding box center [1405, 591] width 269 height 118
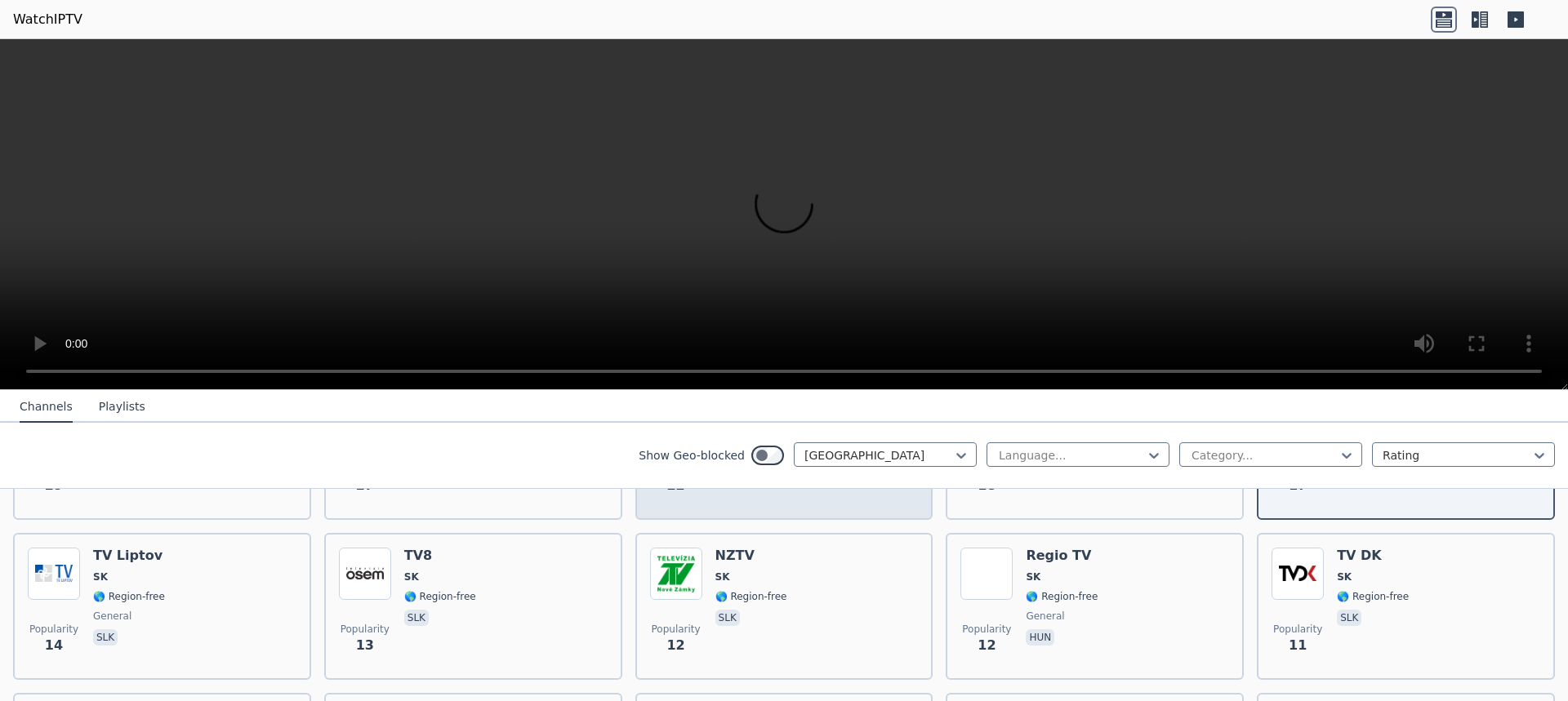
scroll to position [489, 0]
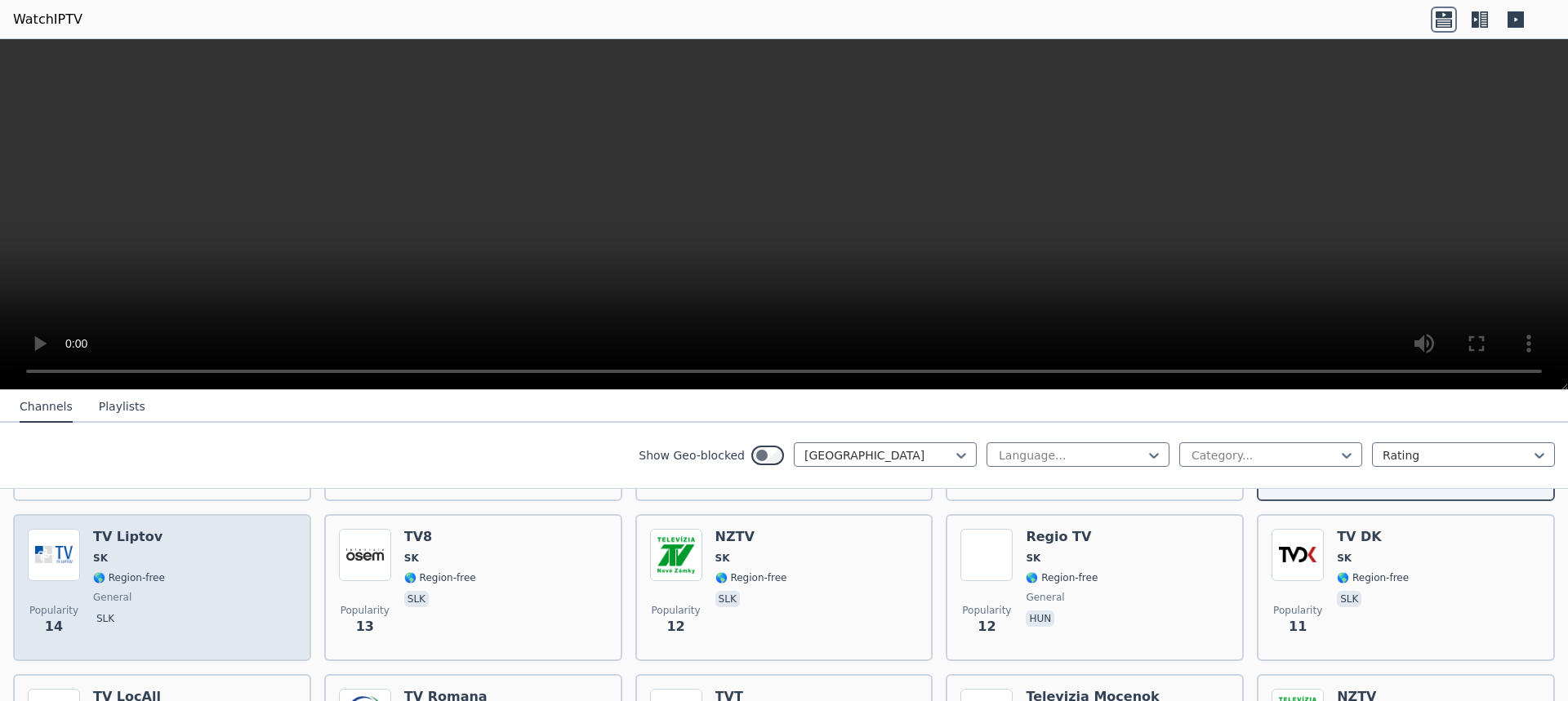
click at [96, 591] on span "general" at bounding box center [112, 597] width 38 height 13
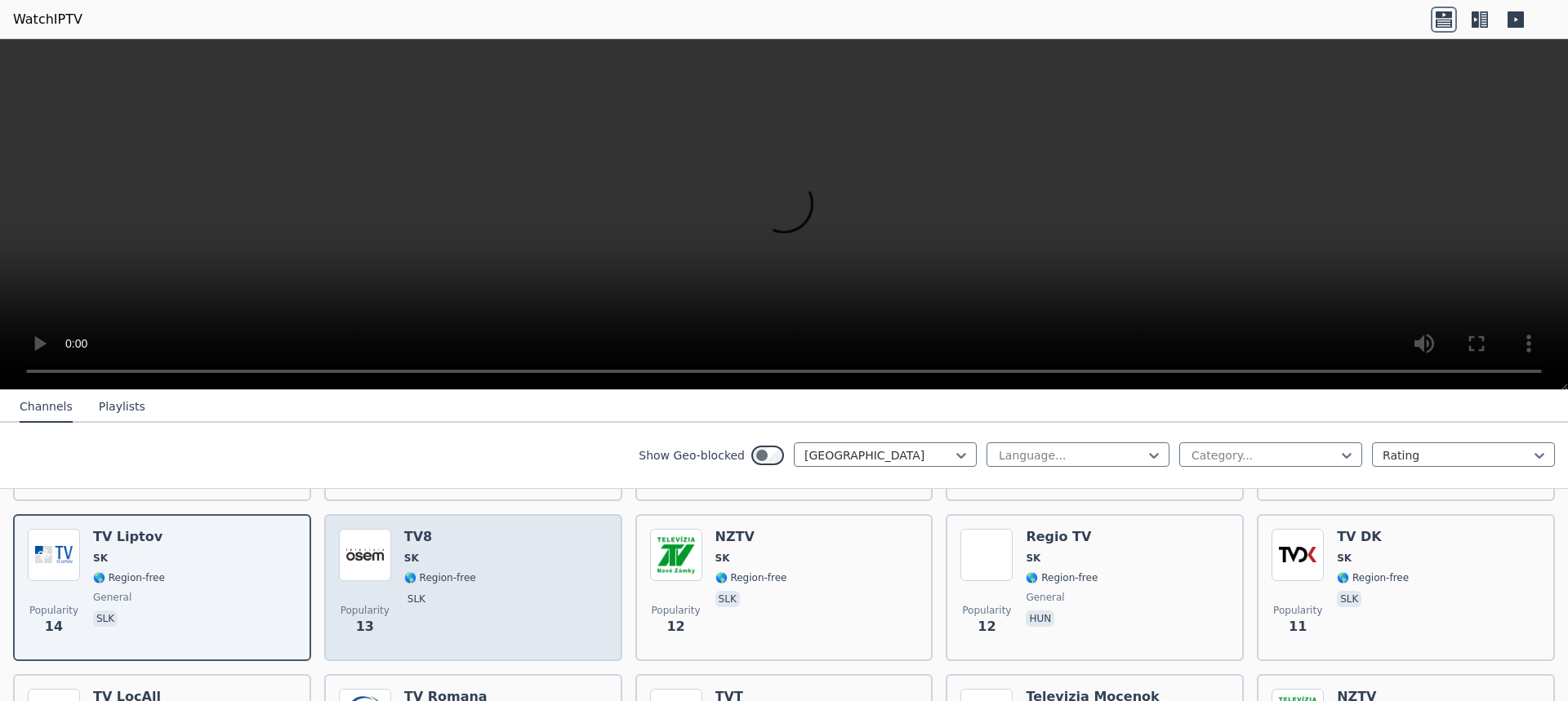
click at [407, 591] on p "slk" at bounding box center [416, 599] width 25 height 16
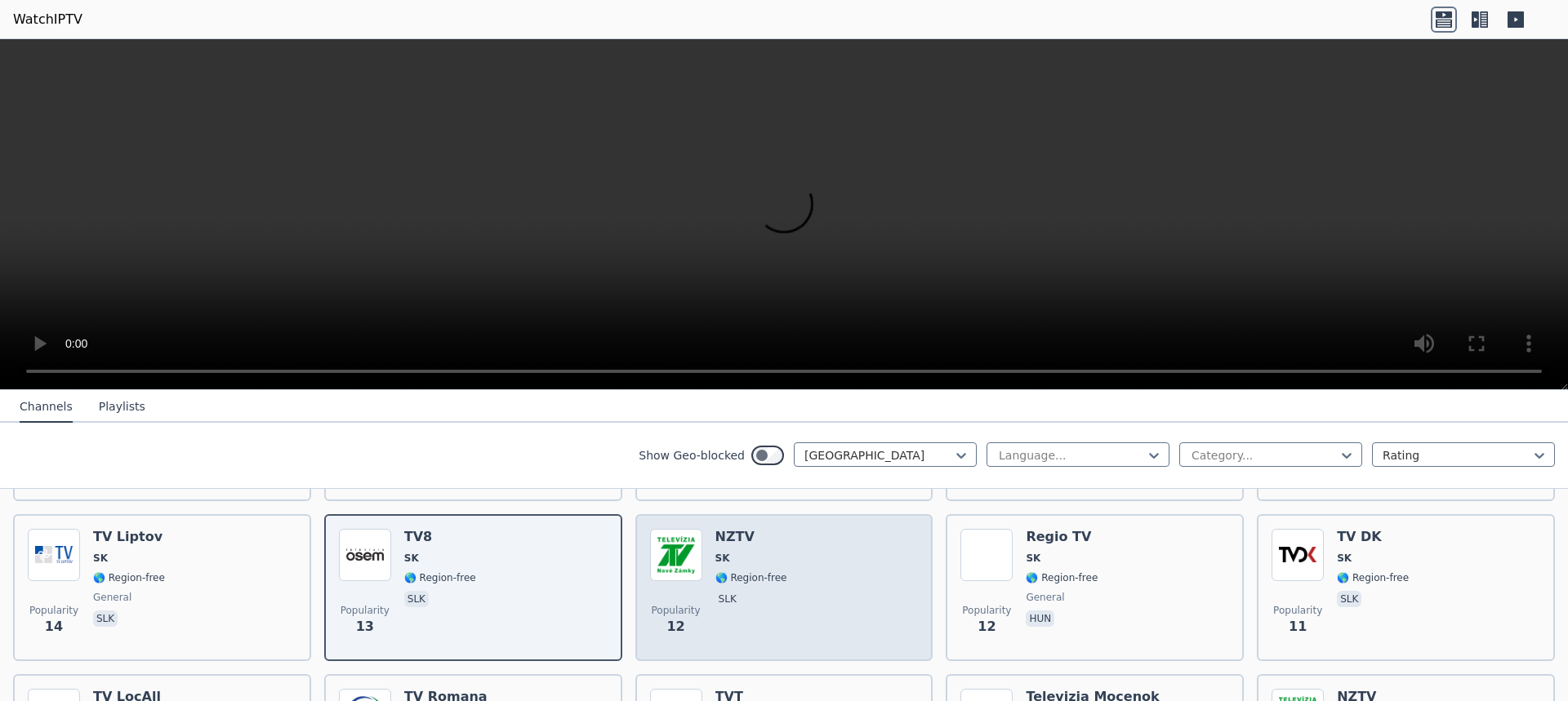
click at [741, 591] on span "slk" at bounding box center [751, 601] width 72 height 20
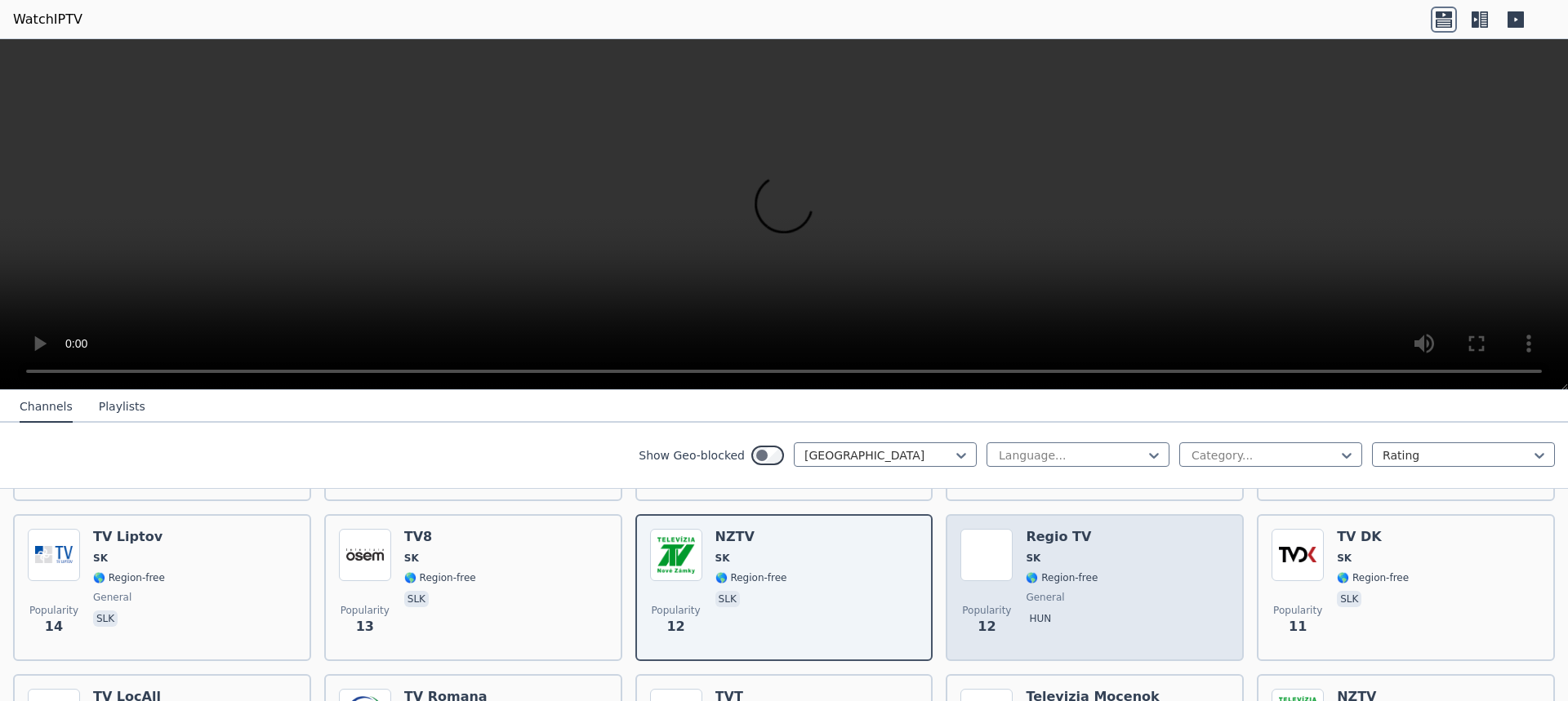
click at [1092, 537] on div "Popularity 12 Regio TV SK 🌎 Region-free general hun" at bounding box center [1094, 588] width 269 height 118
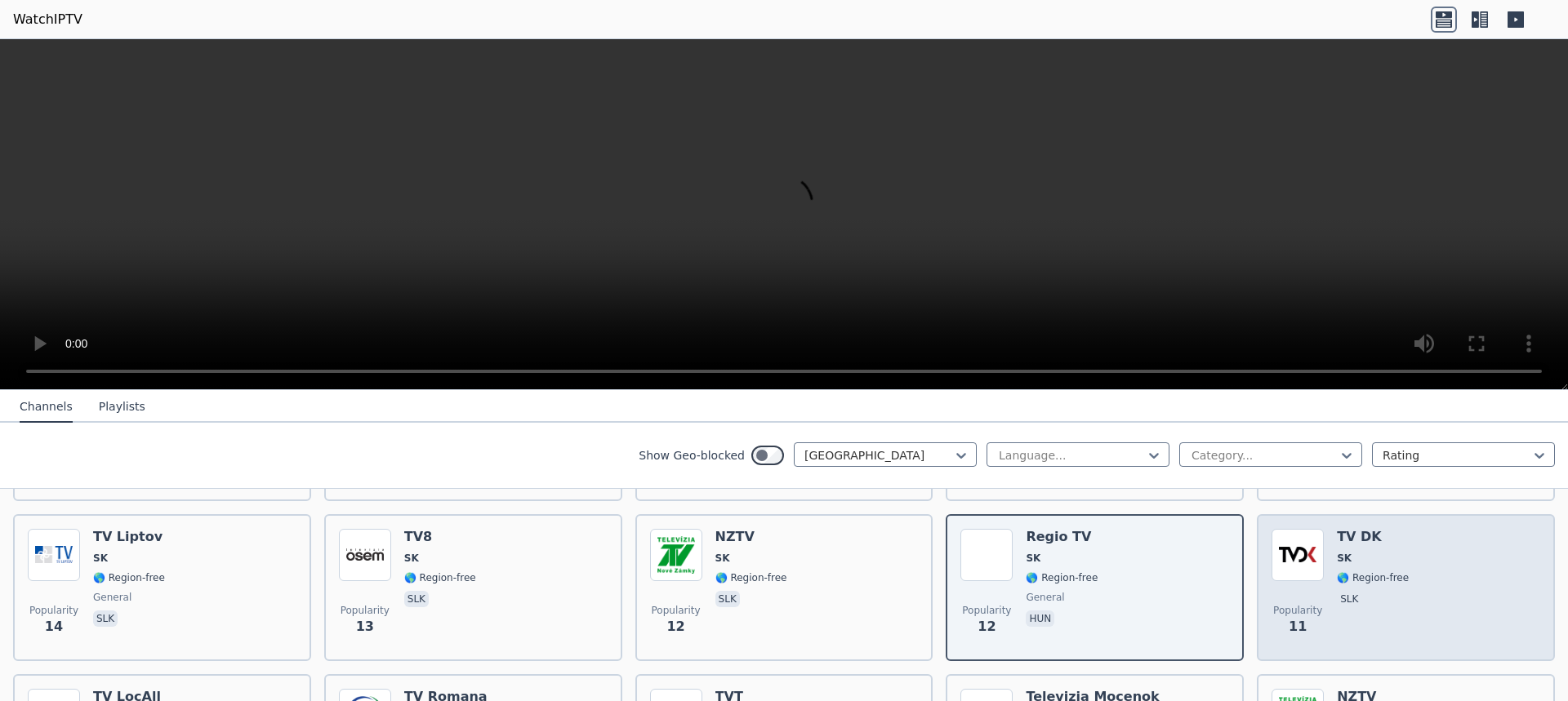
click at [1394, 561] on div "Popularity 11 TV DK SK 🌎 Region-free slk" at bounding box center [1405, 588] width 269 height 118
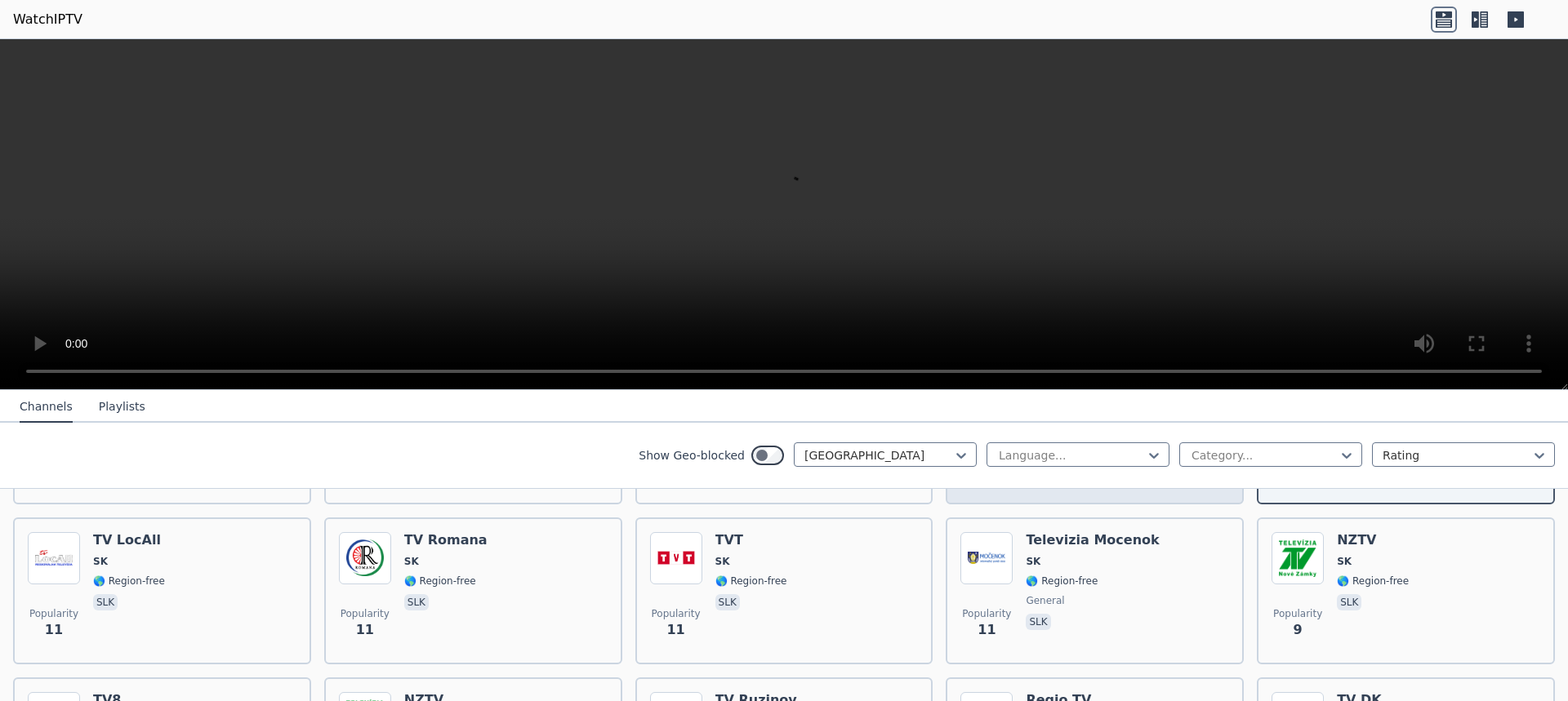
scroll to position [653, 0]
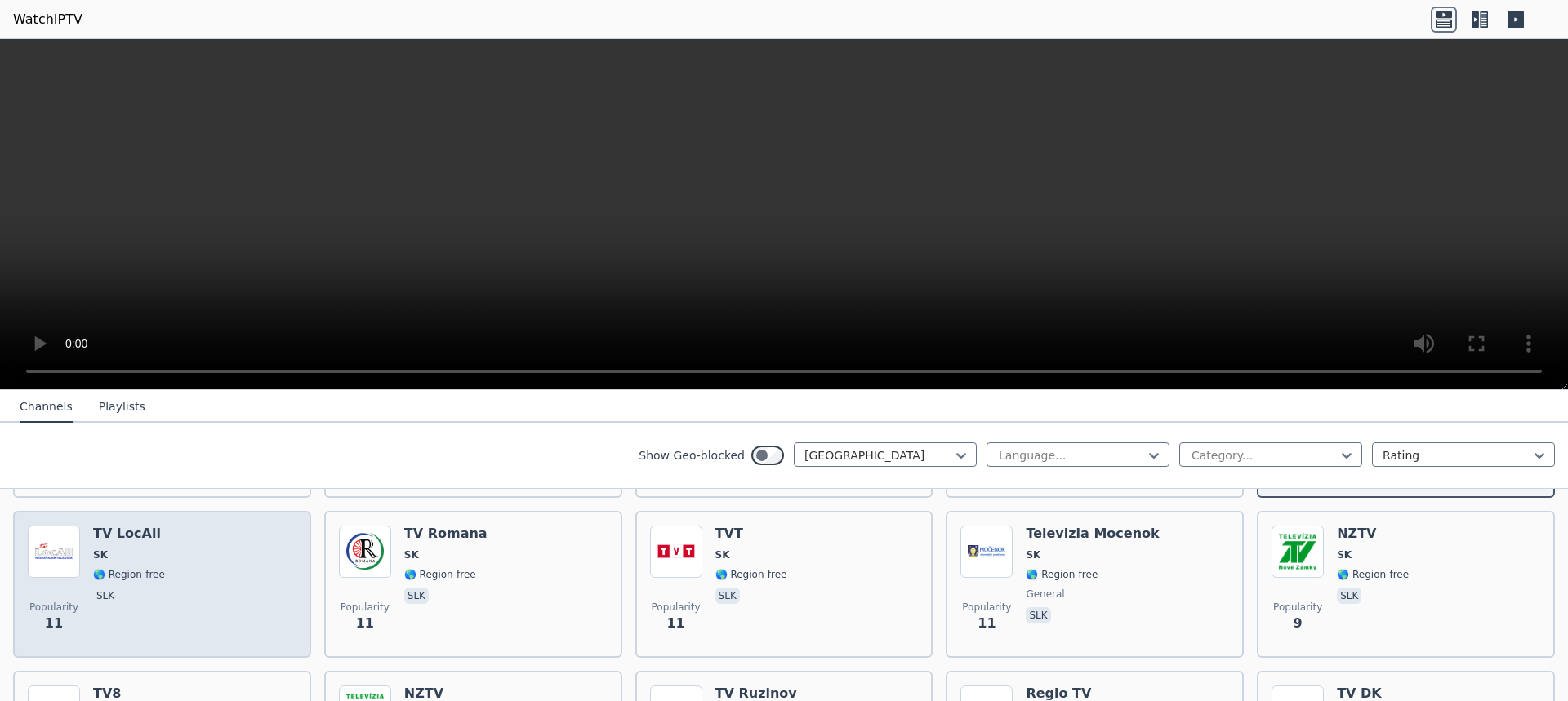
click at [169, 591] on div "Popularity 11 TV LocAll SK 🌎 Region-free slk" at bounding box center [162, 584] width 269 height 118
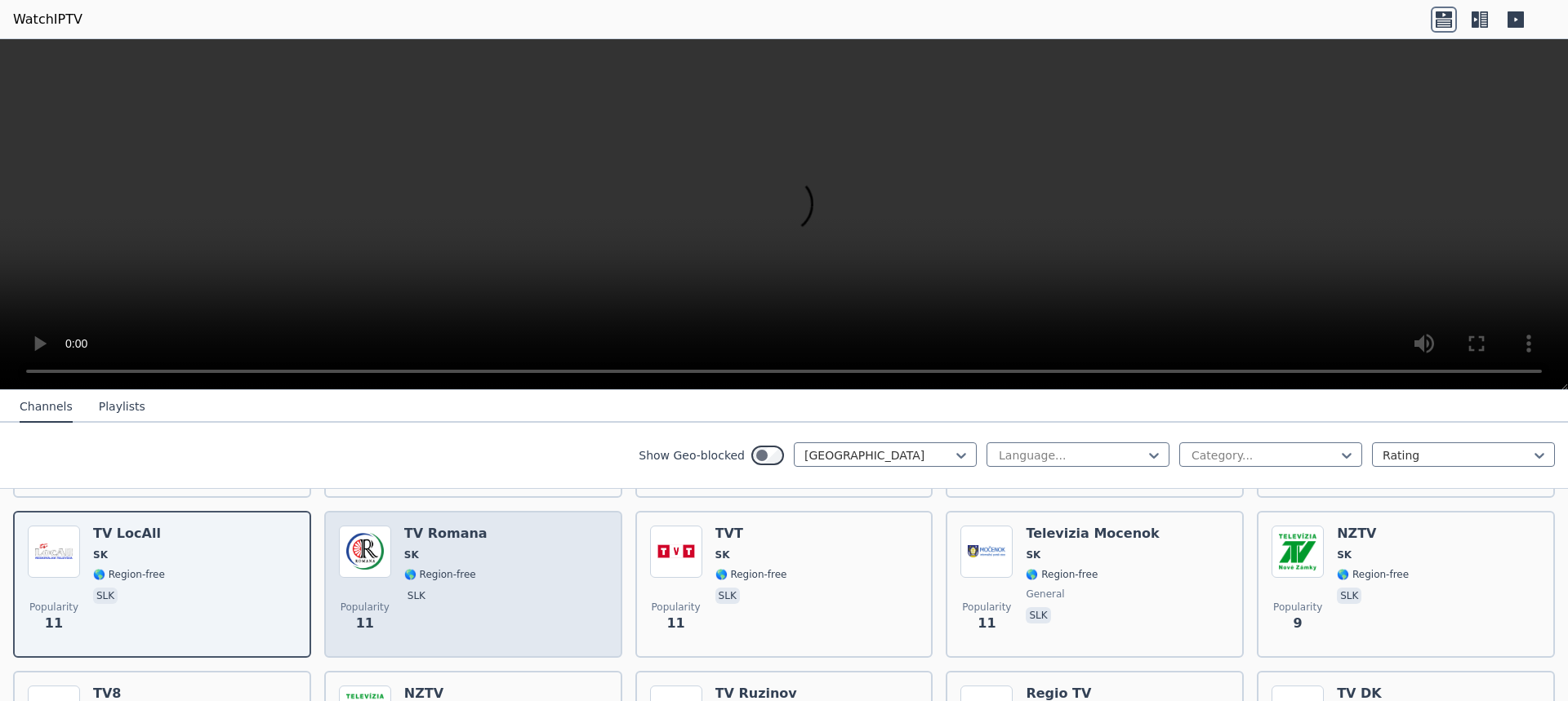
click at [429, 594] on div "TV Romana SK 🌎 Region-free slk" at bounding box center [445, 584] width 83 height 118
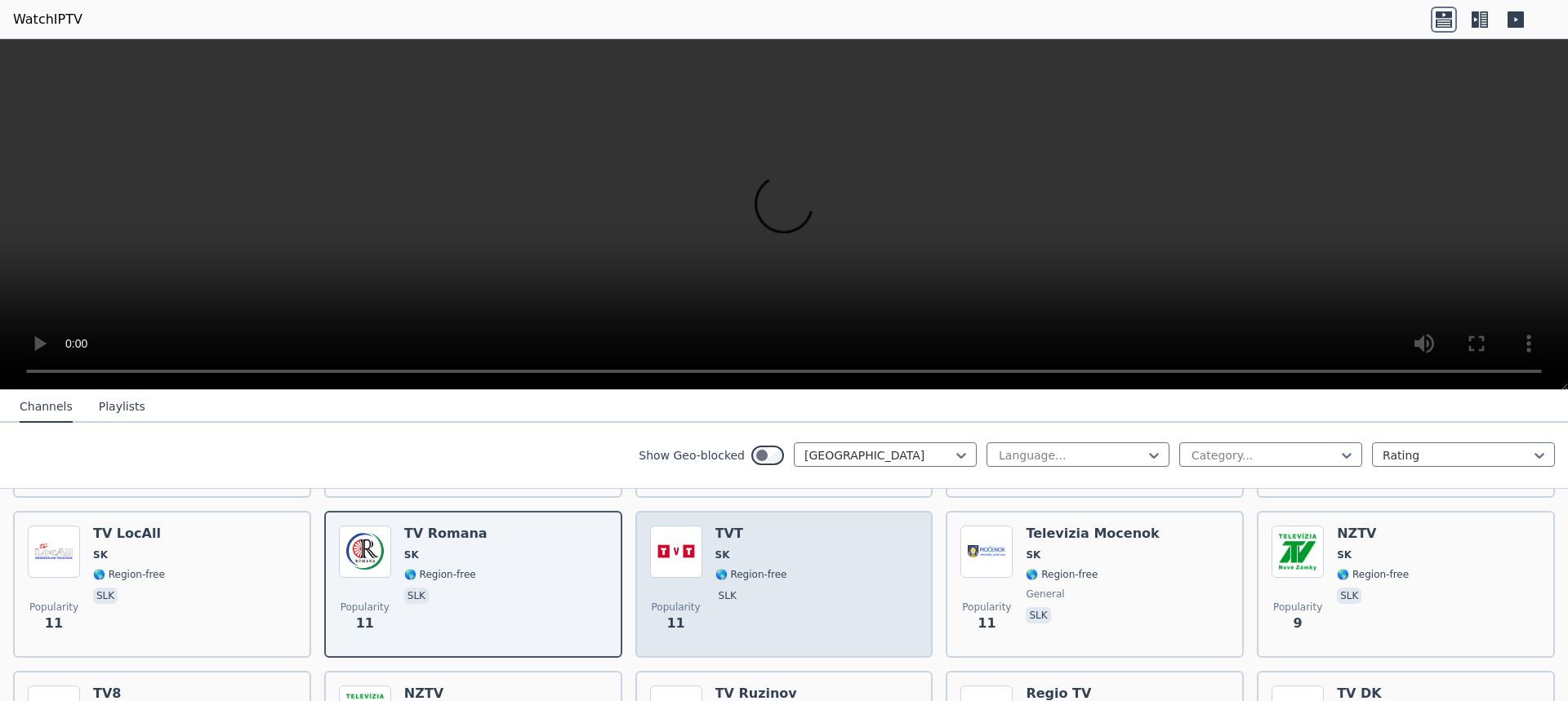
click at [807, 576] on div "Popularity 11 TVT SK 🌎 Region-free slk" at bounding box center [784, 584] width 269 height 118
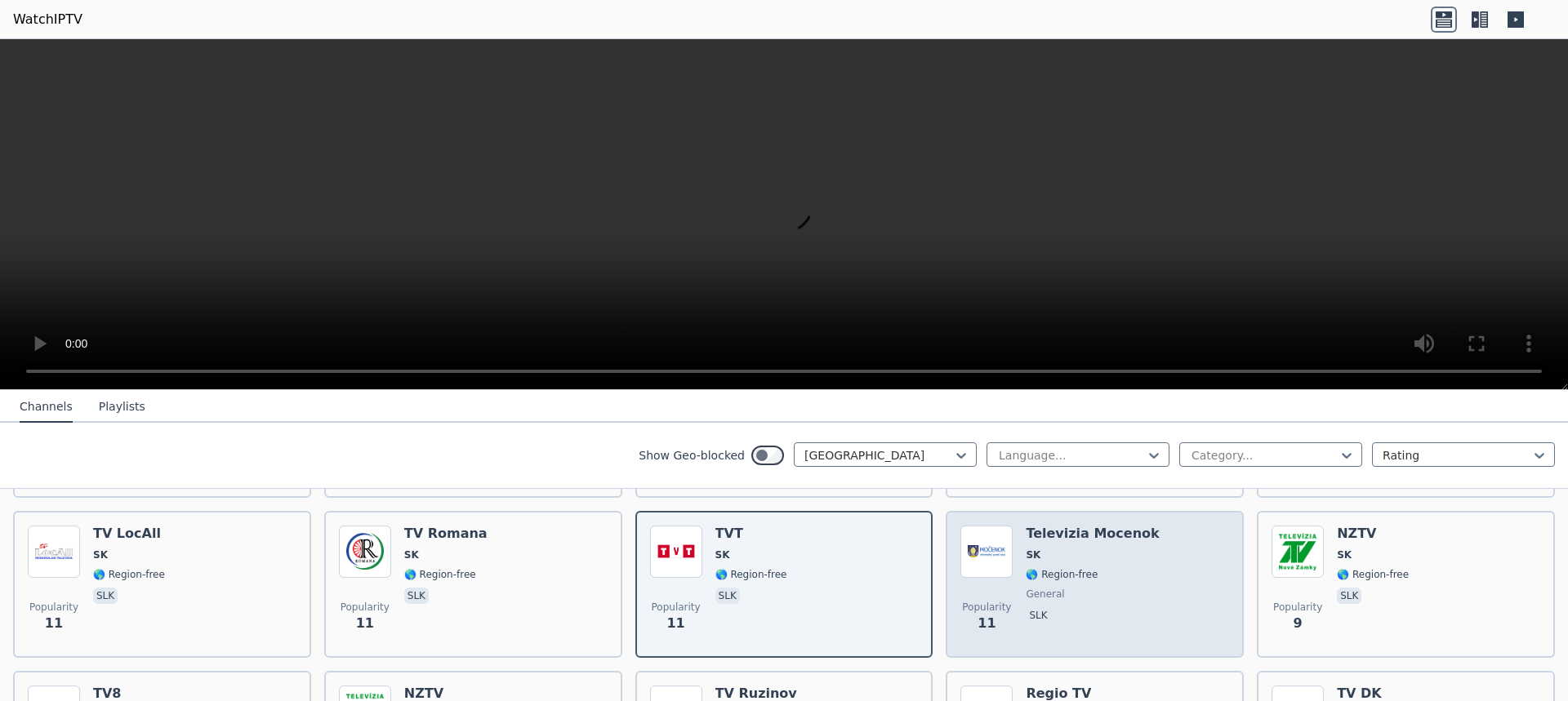
click at [1057, 568] on span "🌎 Region-free" at bounding box center [1062, 574] width 72 height 13
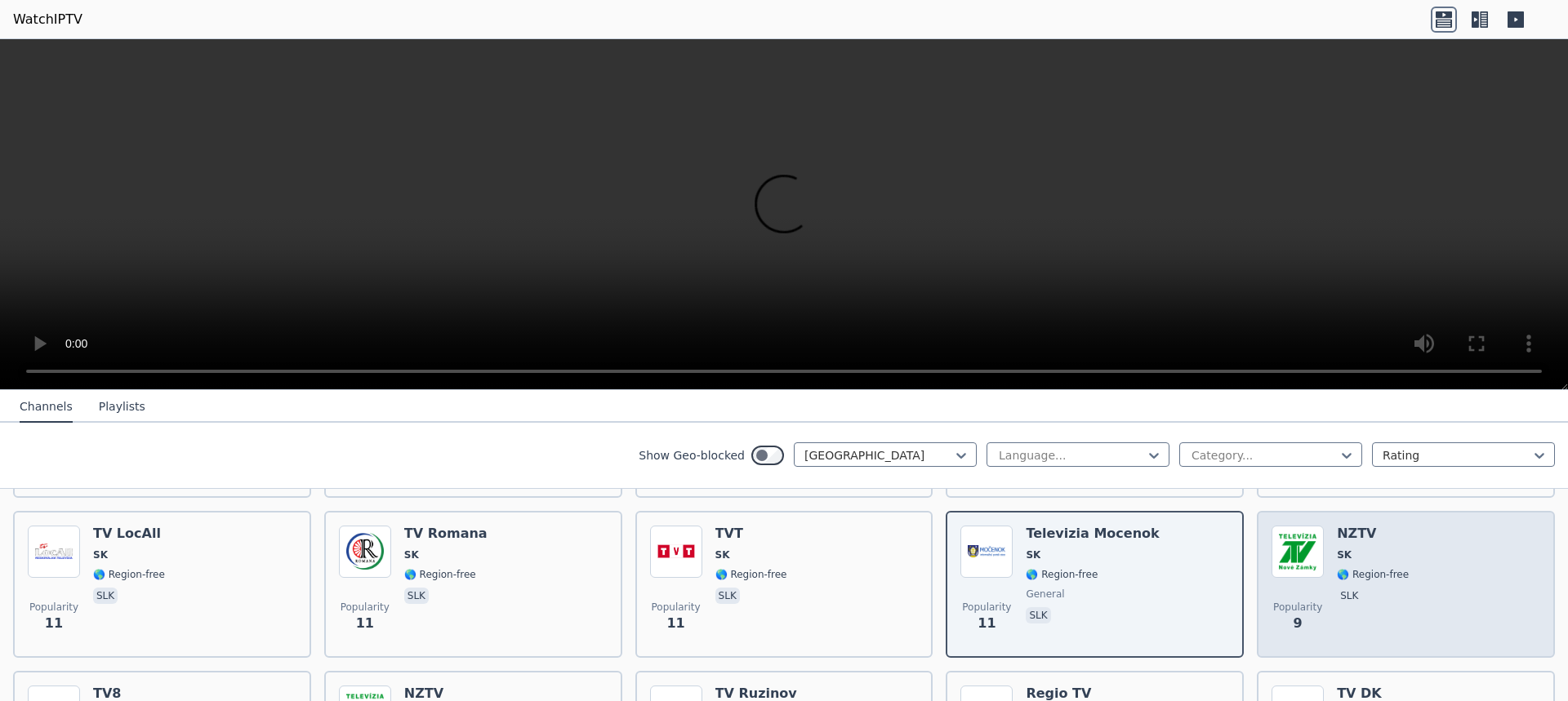
click at [1357, 568] on span "🌎 Region-free" at bounding box center [1372, 574] width 72 height 13
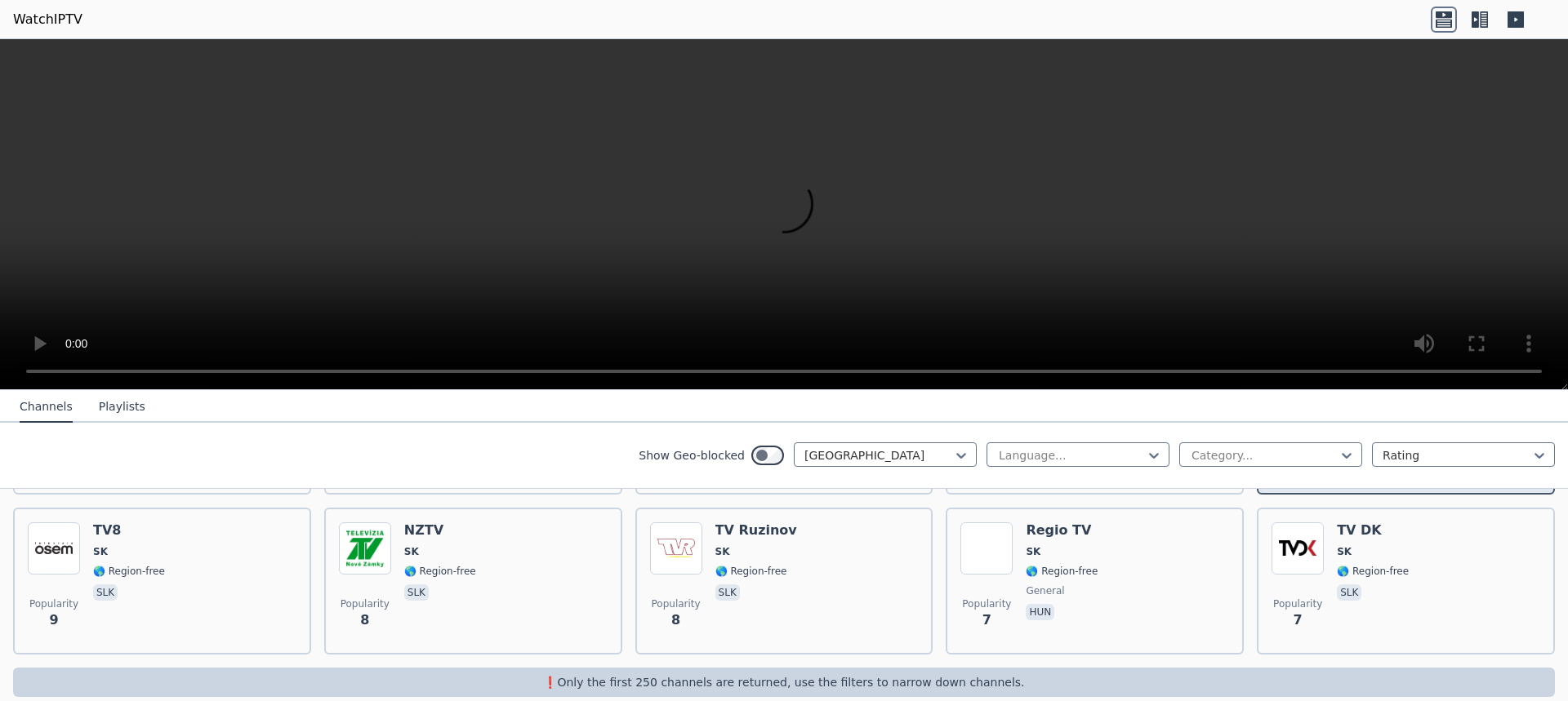
scroll to position [825, 0]
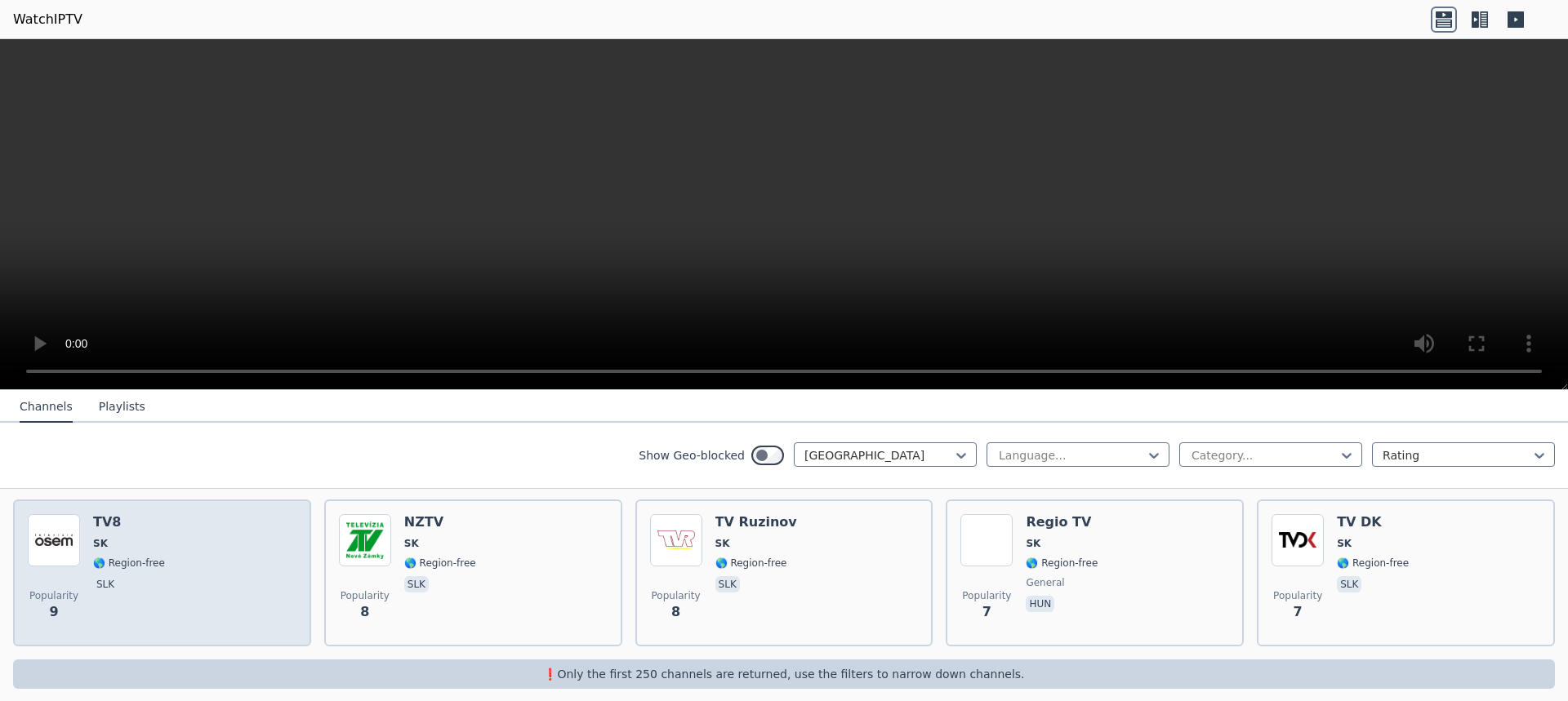
click at [212, 562] on div "Popularity 9 TV8 SK 🌎 Region-free slk" at bounding box center [162, 573] width 269 height 118
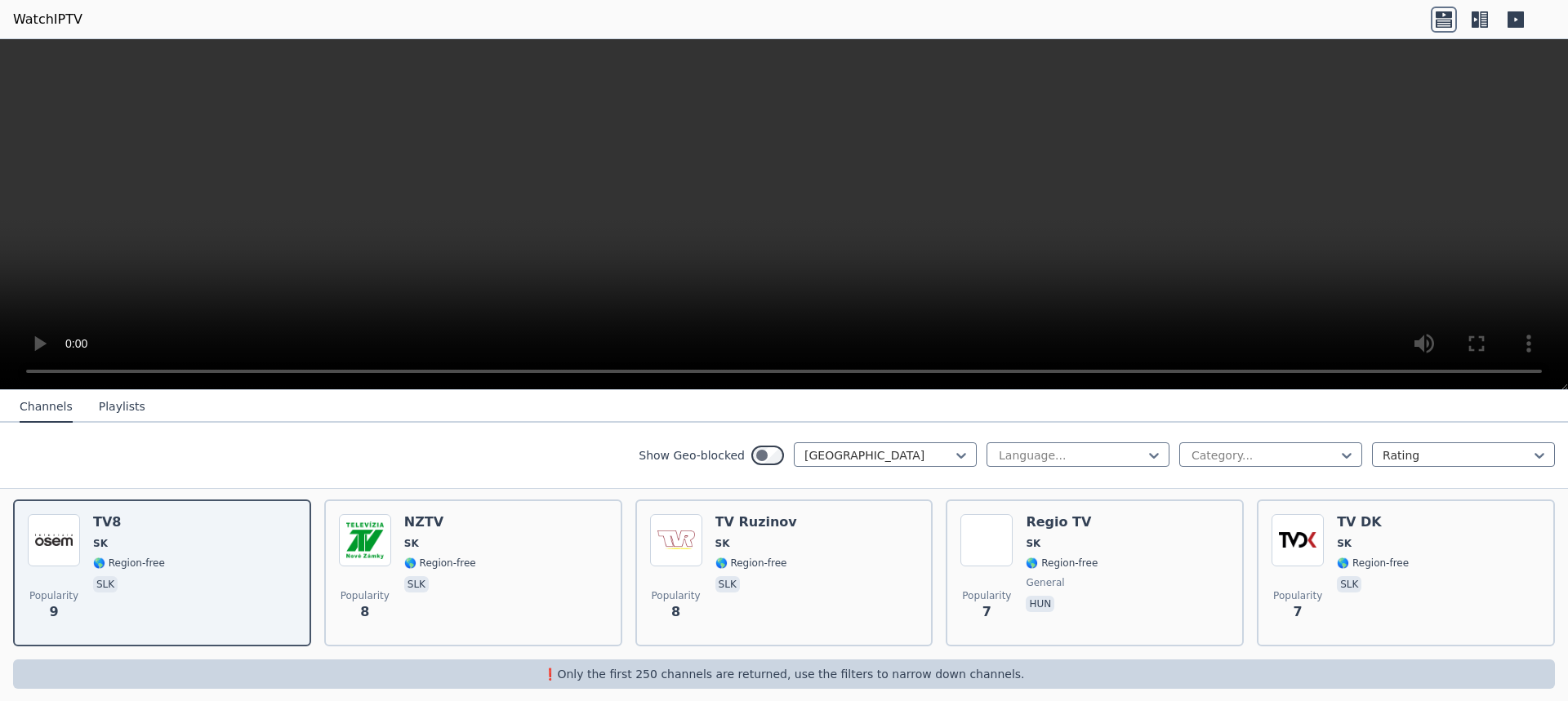
click at [111, 409] on button "Playlists" at bounding box center [122, 406] width 47 height 31
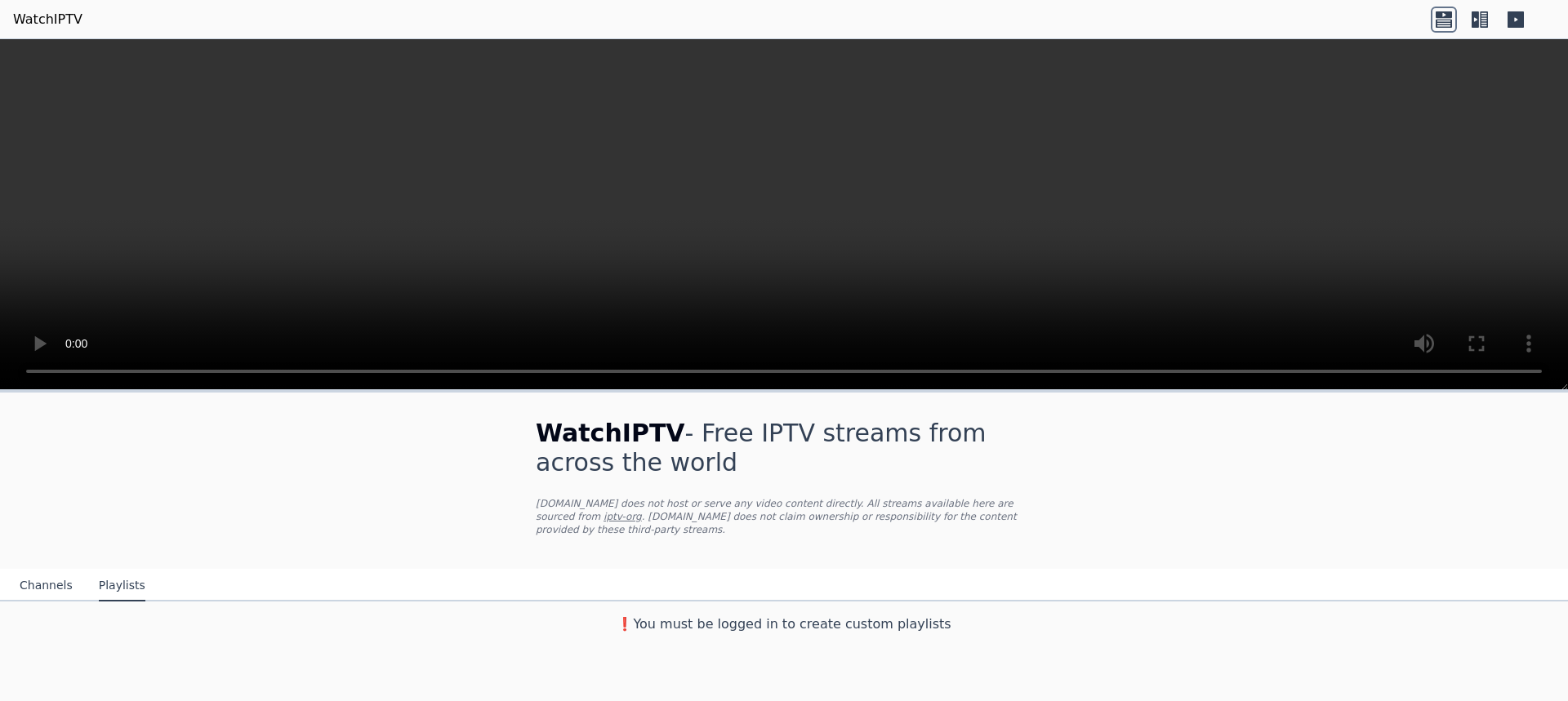
scroll to position [0, 0]
